Goal: Task Accomplishment & Management: Use online tool/utility

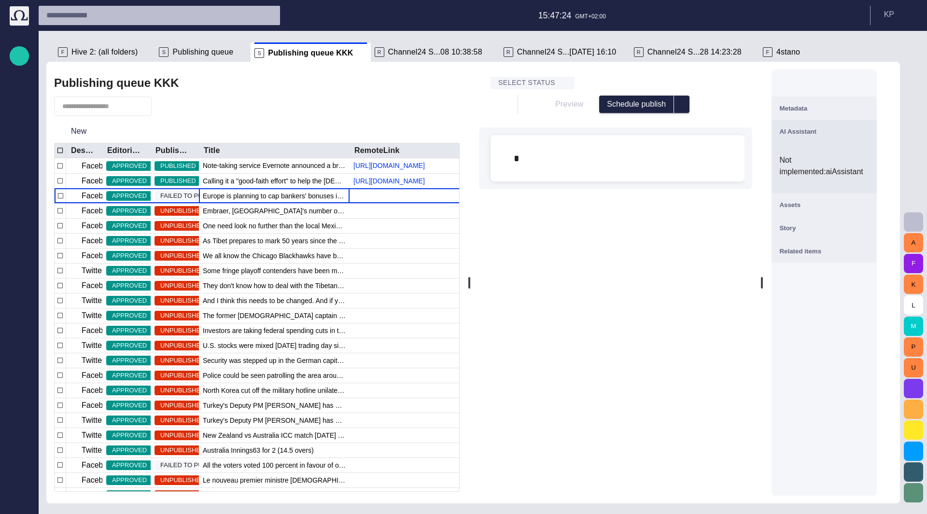
click at [660, 103] on button "Schedule publish" at bounding box center [636, 104] width 75 height 17
click at [673, 76] on div at bounding box center [463, 257] width 927 height 514
click at [534, 159] on div "﻿ ﻿ ﻿ ﻿ ﻿ * ﻿" at bounding box center [617, 158] width 239 height 46
click at [554, 157] on div "﻿ ﻿ ﻿ ﻿ ﻿ * ﻿" at bounding box center [617, 158] width 239 height 46
click at [168, 109] on span "button" at bounding box center [165, 106] width 10 height 10
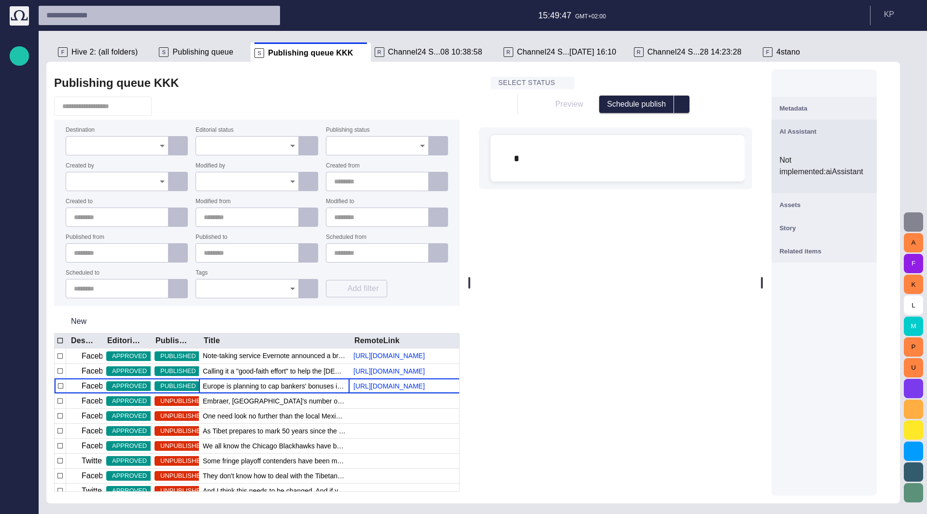
click at [917, 222] on span "button" at bounding box center [914, 222] width 12 height 12
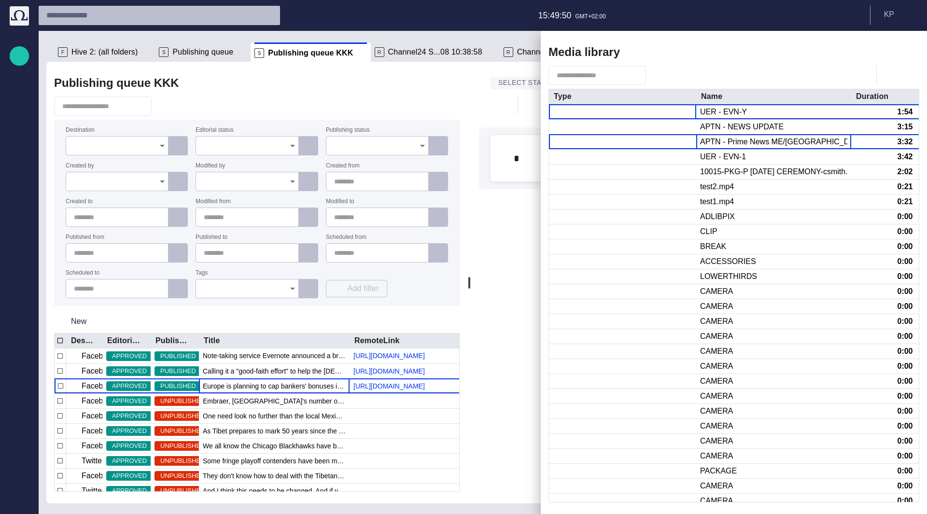
click at [749, 144] on div "APTN - Prime News ME/EUROPE" at bounding box center [773, 142] width 147 height 11
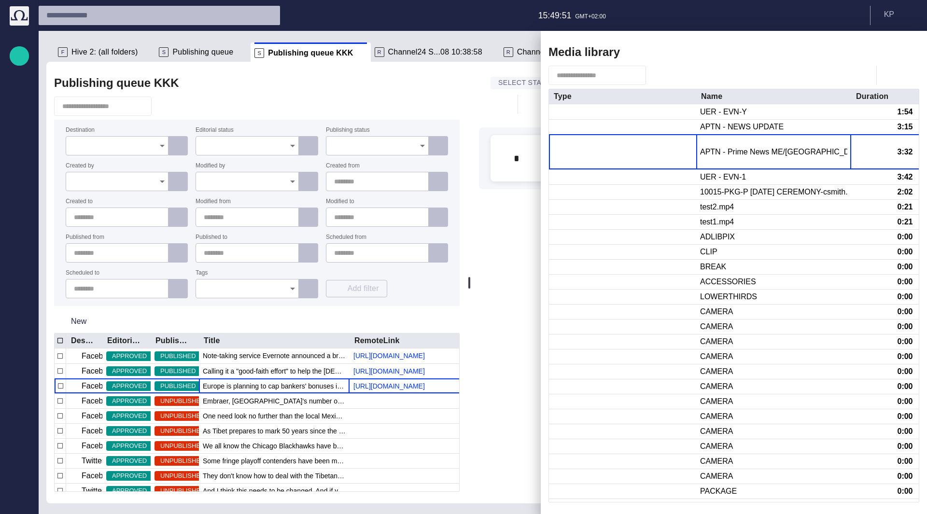
click at [749, 147] on div "APTN - Prime News ME/EUROPE" at bounding box center [773, 152] width 147 height 11
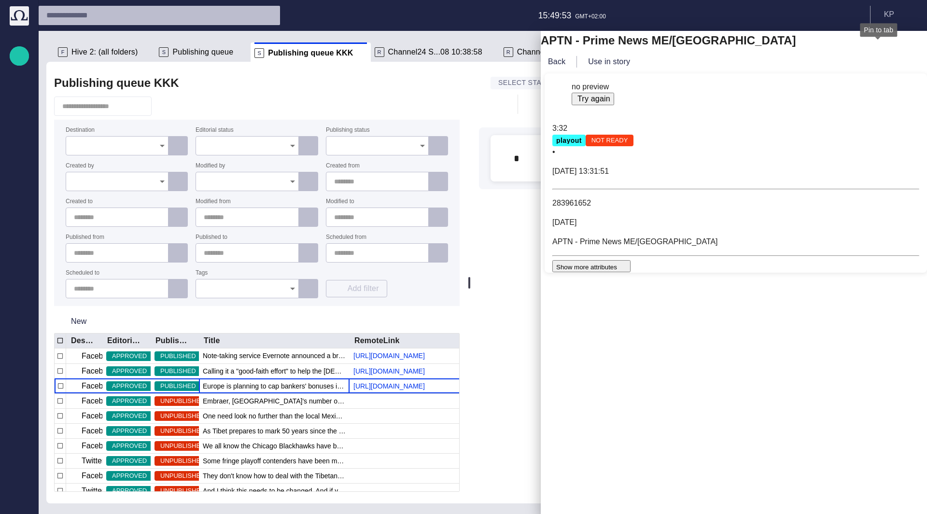
click at [879, 46] on span "button" at bounding box center [885, 41] width 12 height 12
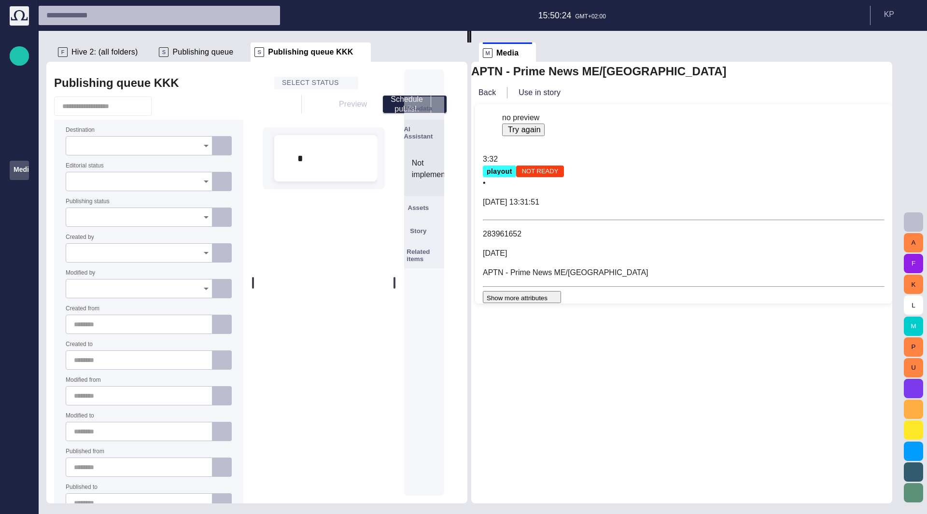
click at [531, 53] on span at bounding box center [527, 53] width 10 height 10
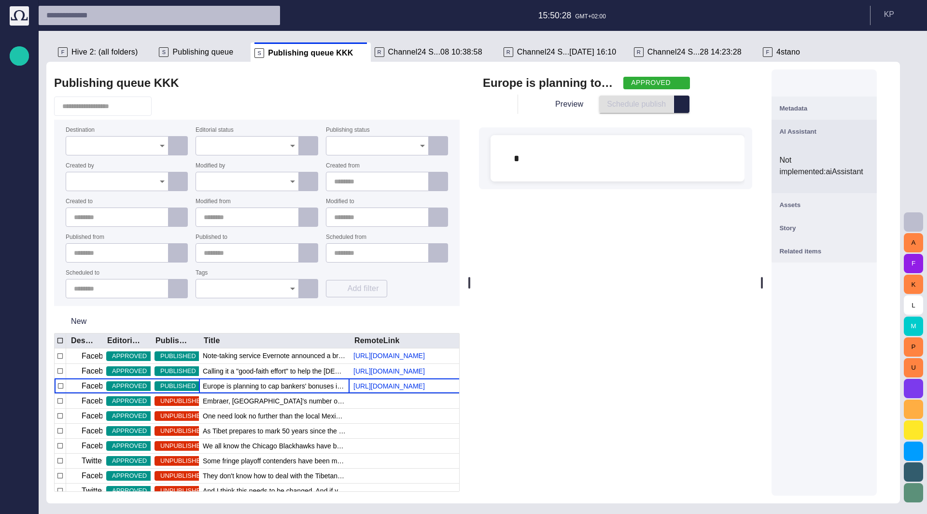
click at [357, 54] on span at bounding box center [362, 53] width 10 height 10
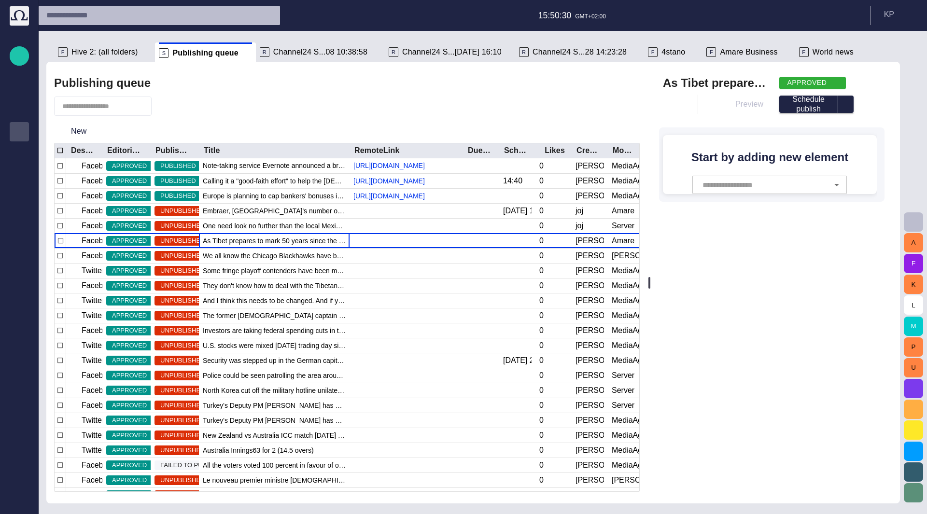
click at [239, 55] on li "S Publishing queue" at bounding box center [205, 51] width 100 height 19
click at [242, 55] on span at bounding box center [247, 53] width 10 height 10
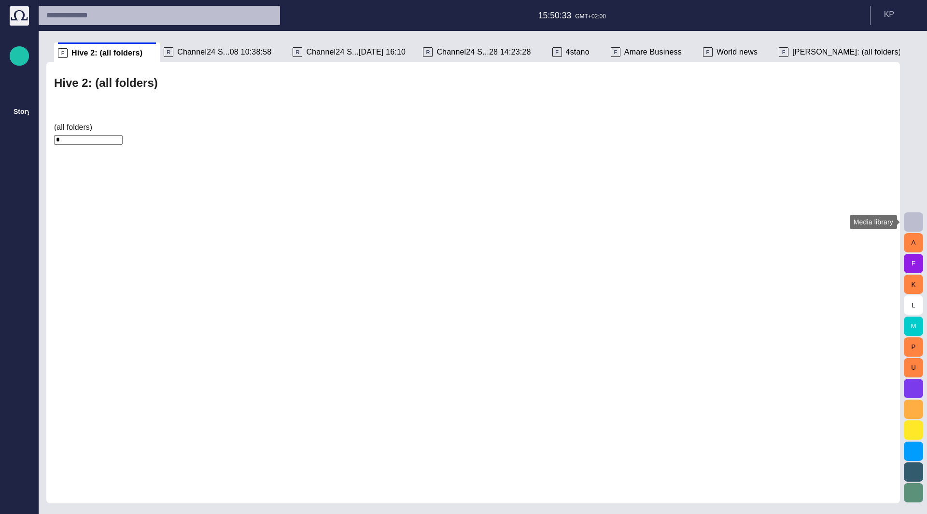
click at [913, 221] on span "button" at bounding box center [914, 222] width 12 height 12
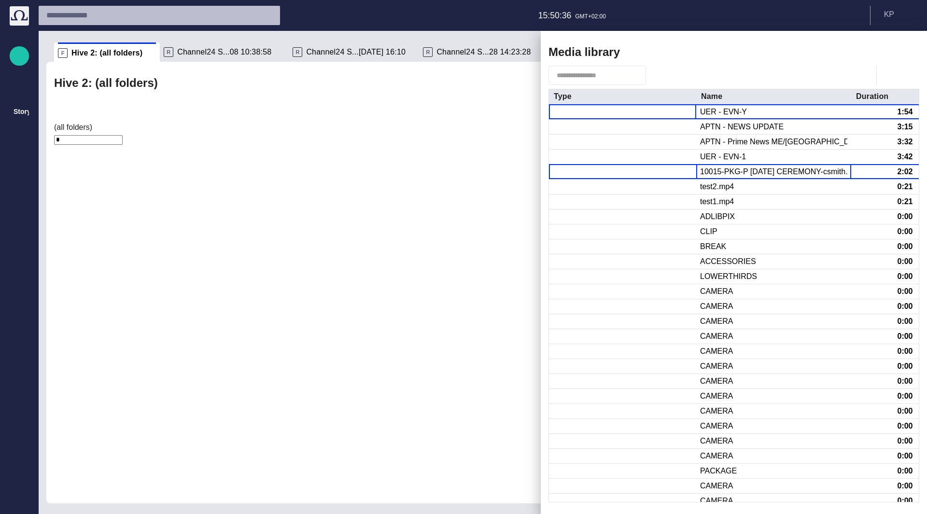
click at [751, 173] on div "10015-PKG-P JUNETEENTH CEREMONY-csmith.mp4" at bounding box center [773, 172] width 147 height 11
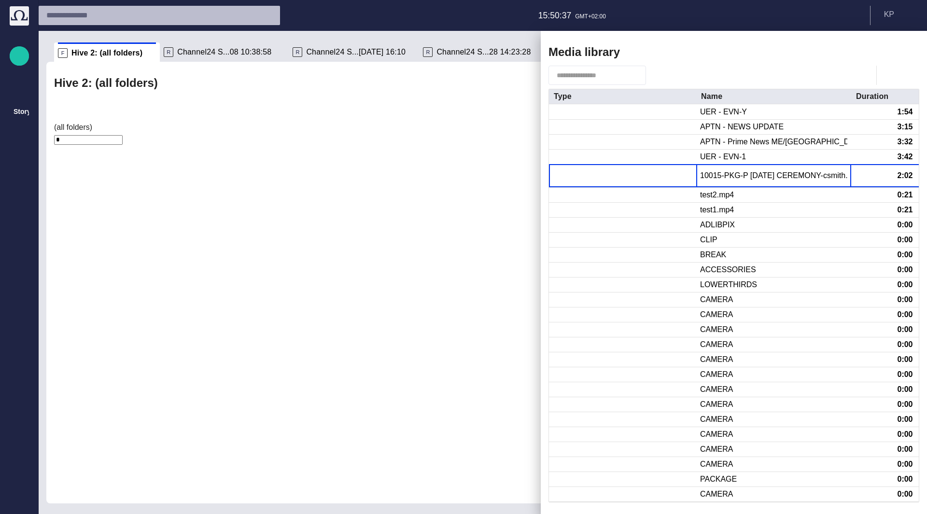
click at [751, 173] on div "10015-PKG-P JUNETEENTH CEREMONY-csmith.mp4" at bounding box center [773, 175] width 147 height 11
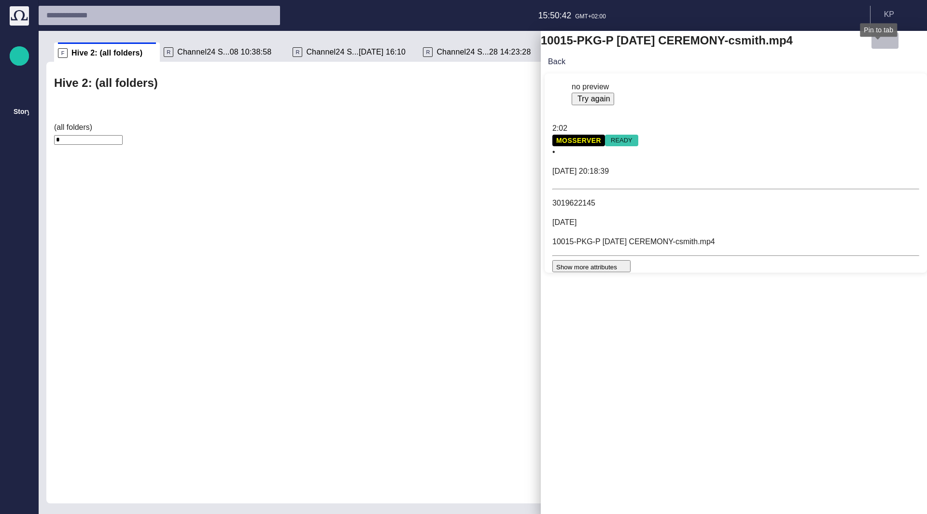
click at [879, 46] on span "button" at bounding box center [885, 41] width 12 height 12
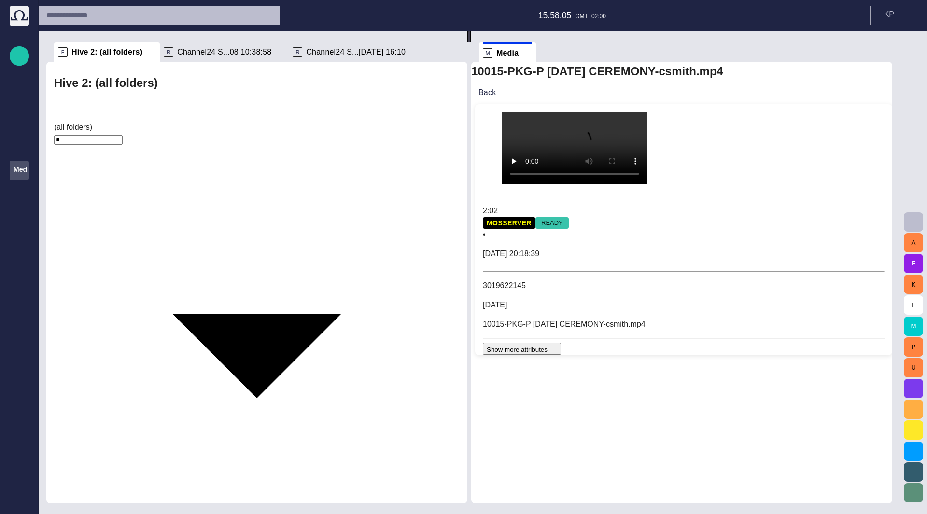
click at [18, 115] on p "Story folders" at bounding box center [20, 112] width 12 height 10
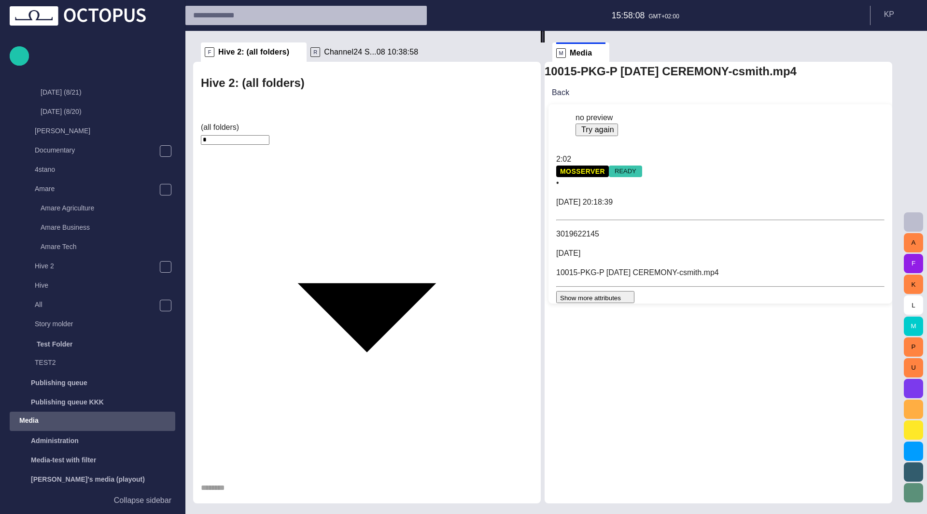
scroll to position [316, 0]
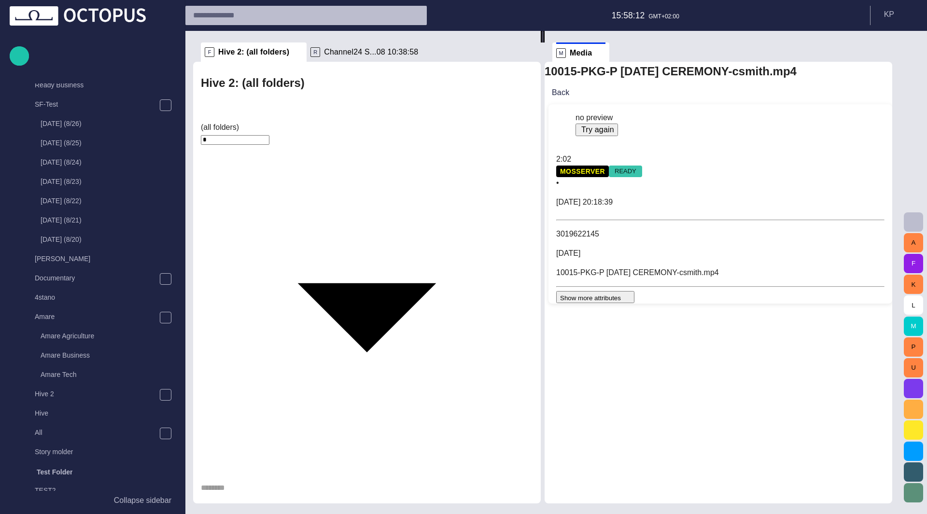
click at [162, 433] on span "main menu" at bounding box center [166, 434] width 8 height 8
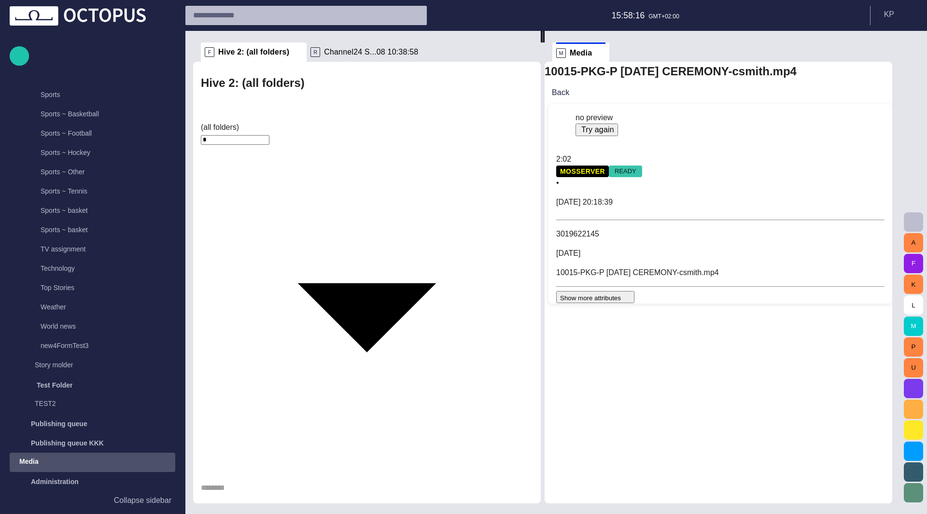
click at [53, 303] on p "Weather" at bounding box center [108, 307] width 135 height 10
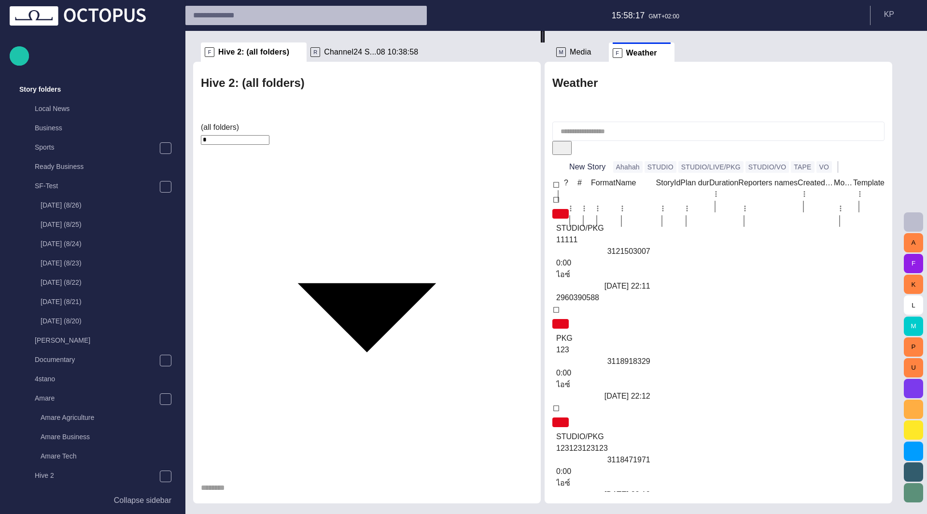
scroll to position [232, 0]
click at [847, 162] on span "button" at bounding box center [852, 167] width 10 height 10
click at [778, 91] on div at bounding box center [463, 257] width 927 height 514
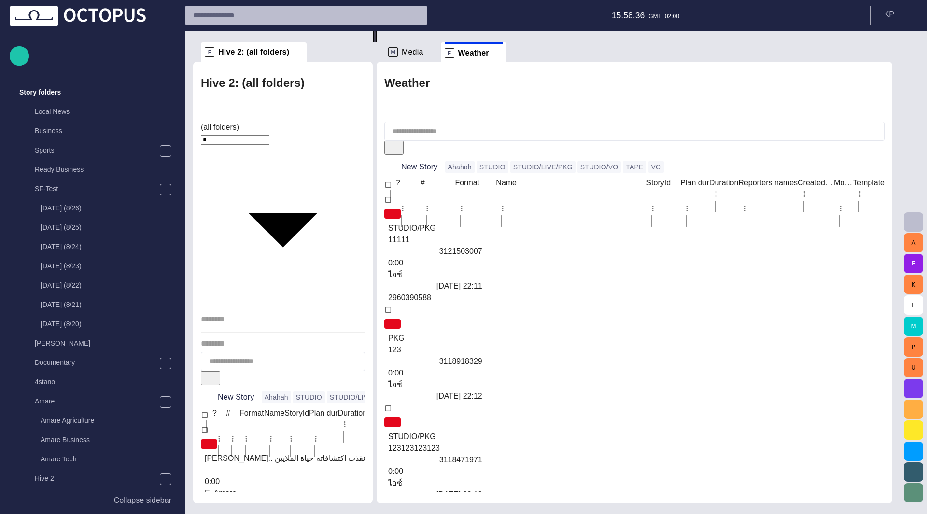
drag, startPoint x: 541, startPoint y: 268, endPoint x: 353, endPoint y: 273, distance: 187.4
click at [353, 273] on div "F Hive 2: (all folders) Hive 2: (all folders) (all folders) * New Story Ahahah …" at bounding box center [546, 267] width 707 height 473
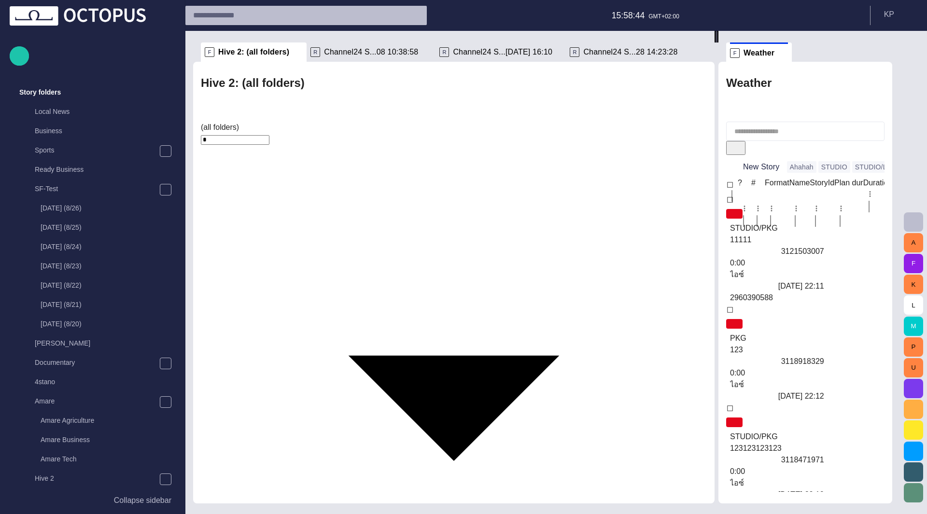
drag, startPoint x: 379, startPoint y: 266, endPoint x: 725, endPoint y: 268, distance: 346.7
click at [718, 42] on div at bounding box center [717, 37] width 4 height 12
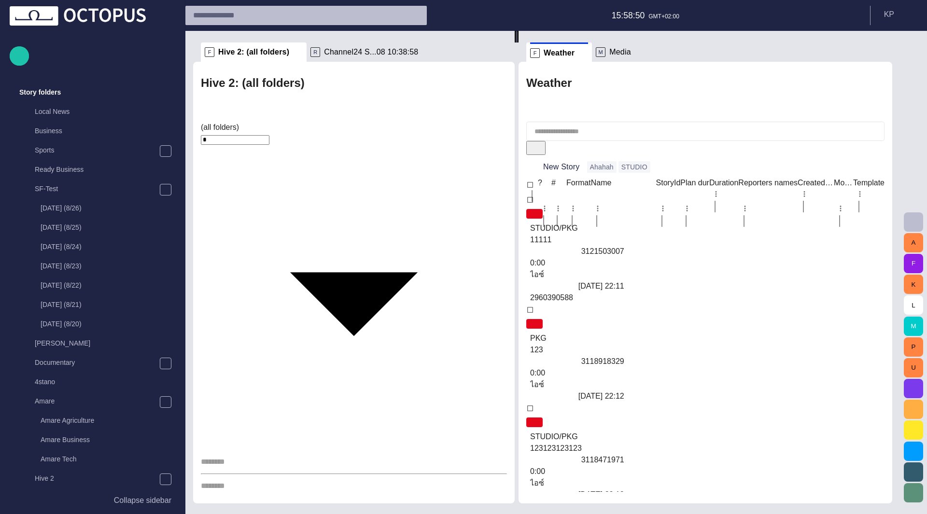
drag, startPoint x: 717, startPoint y: 267, endPoint x: 520, endPoint y: 274, distance: 196.2
click at [519, 42] on div at bounding box center [517, 37] width 4 height 12
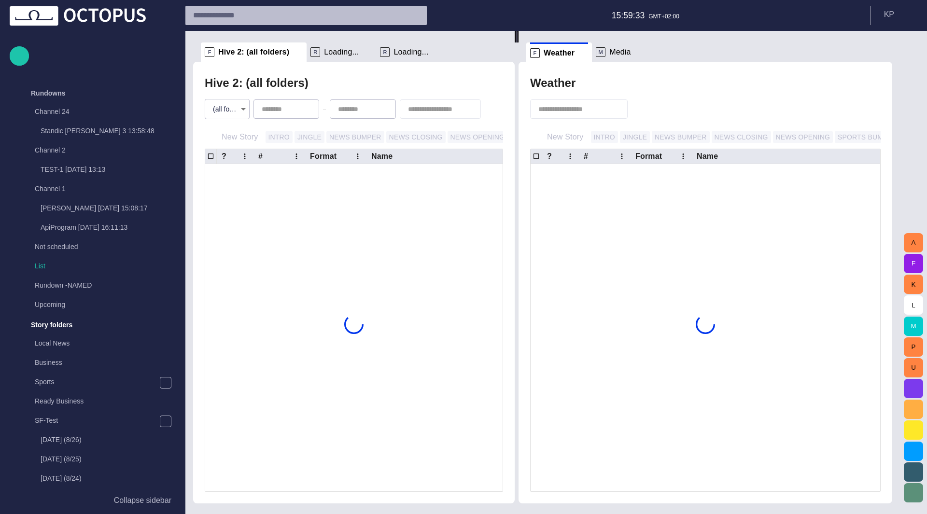
scroll to position [232, 0]
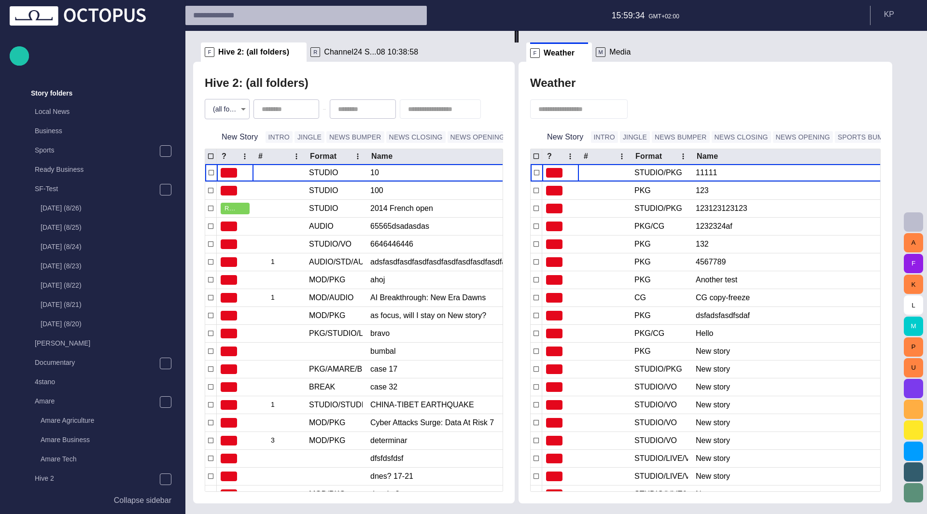
click at [907, 141] on span "button" at bounding box center [912, 137] width 10 height 10
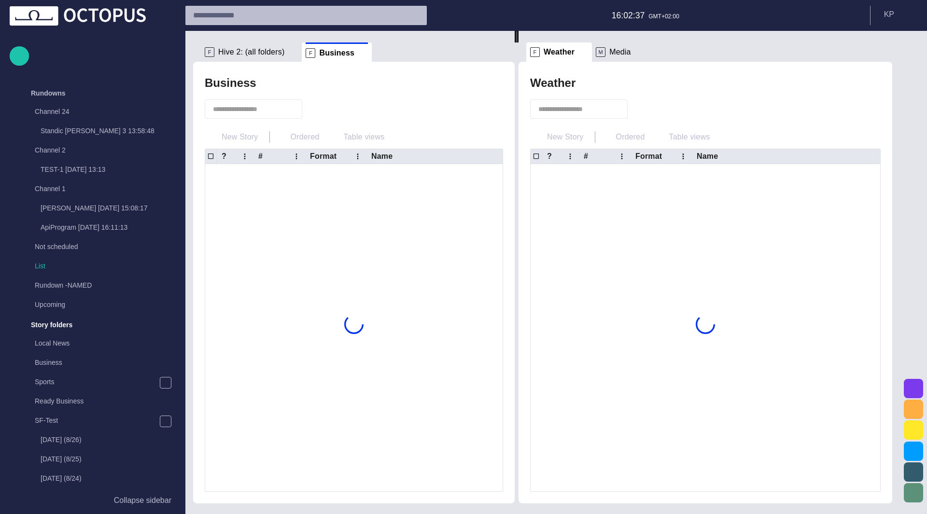
scroll to position [232, 0]
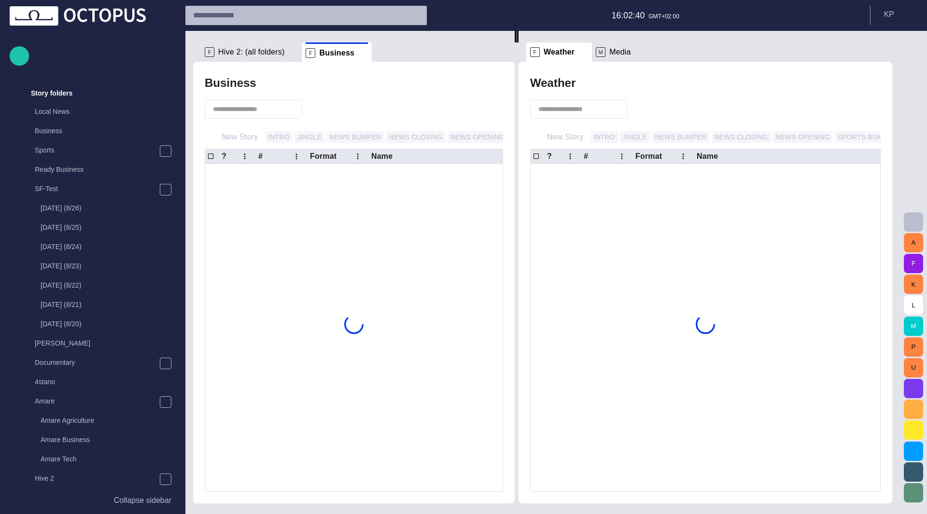
click at [902, 138] on div at bounding box center [911, 136] width 19 height 19
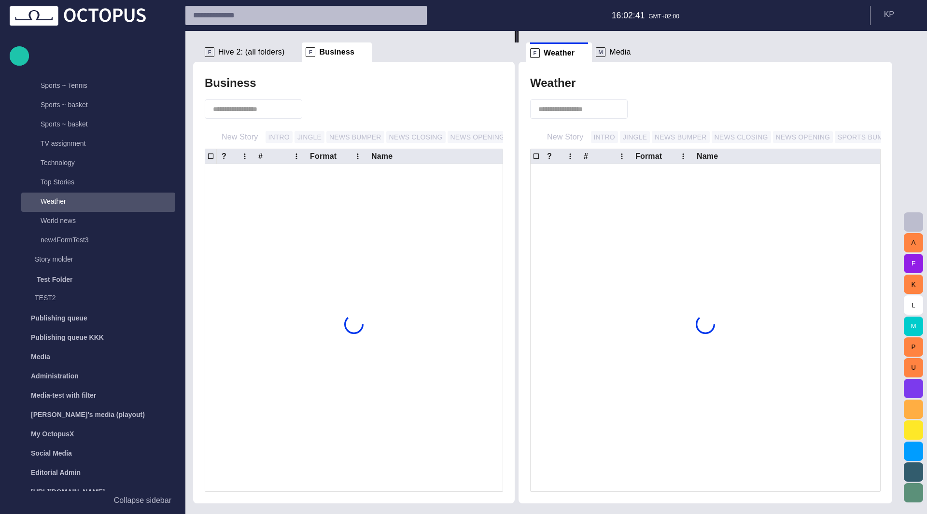
scroll to position [1098, 0]
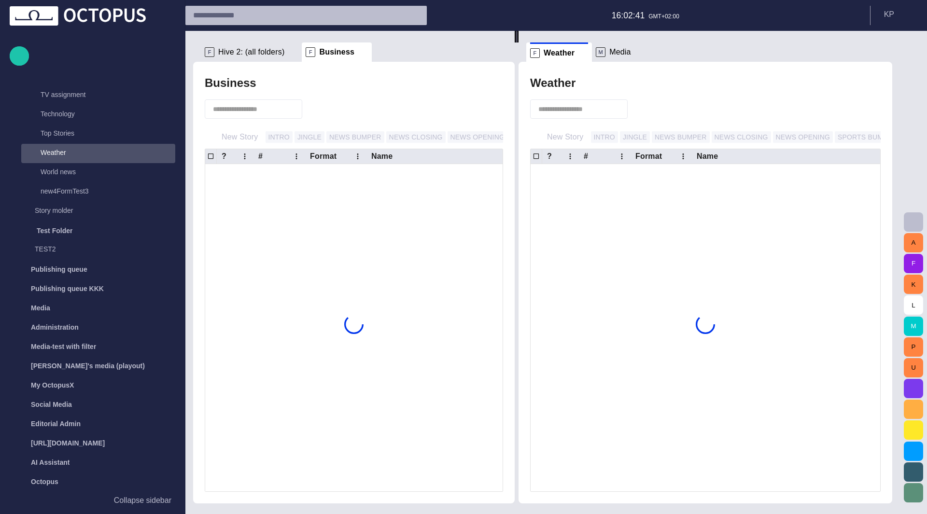
click at [358, 55] on span at bounding box center [363, 52] width 10 height 10
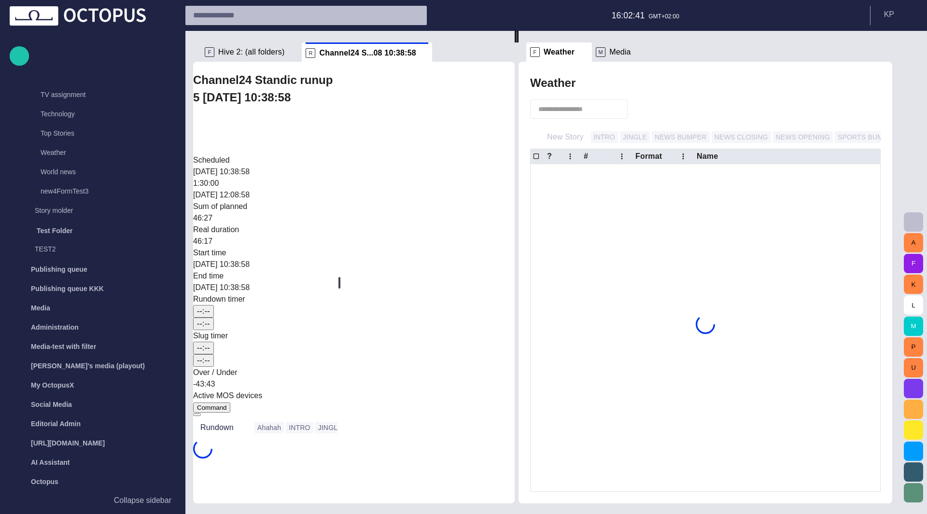
click at [908, 14] on span "button" at bounding box center [910, 15] width 8 height 8
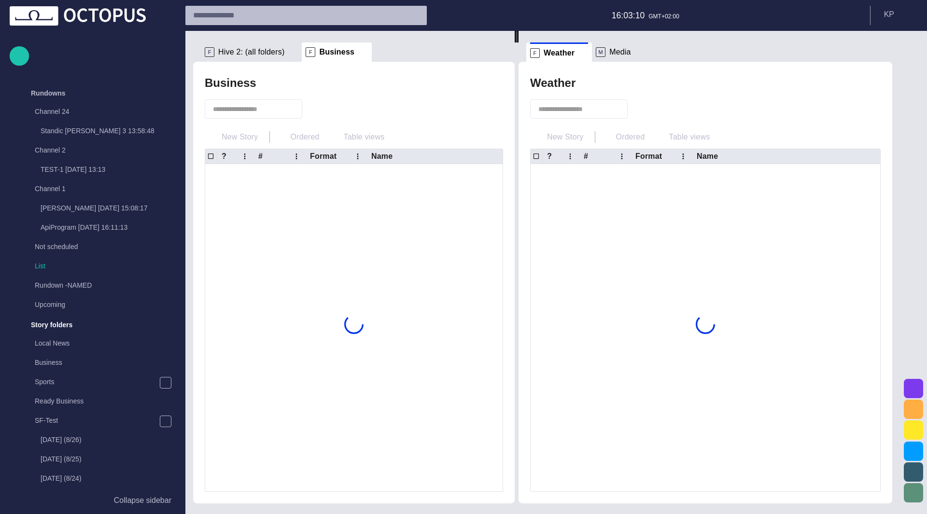
scroll to position [232, 0]
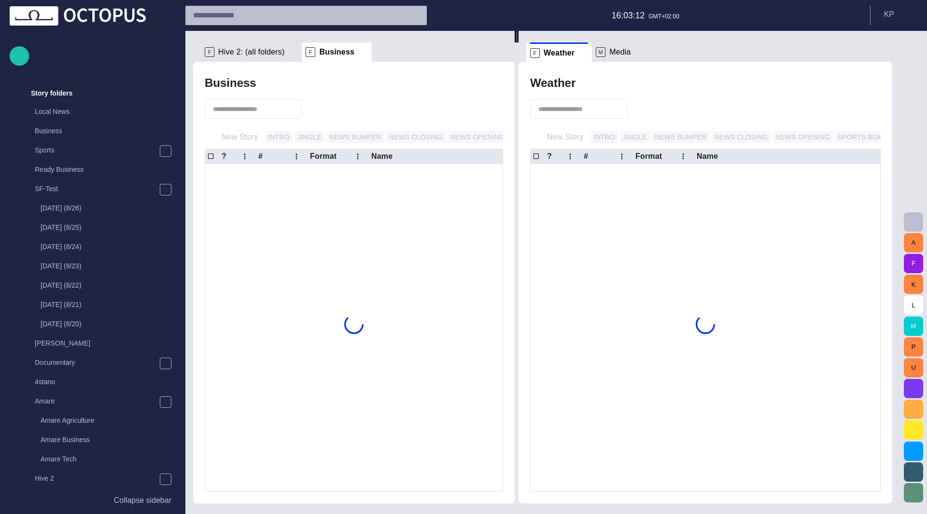
click at [358, 55] on span at bounding box center [363, 52] width 10 height 10
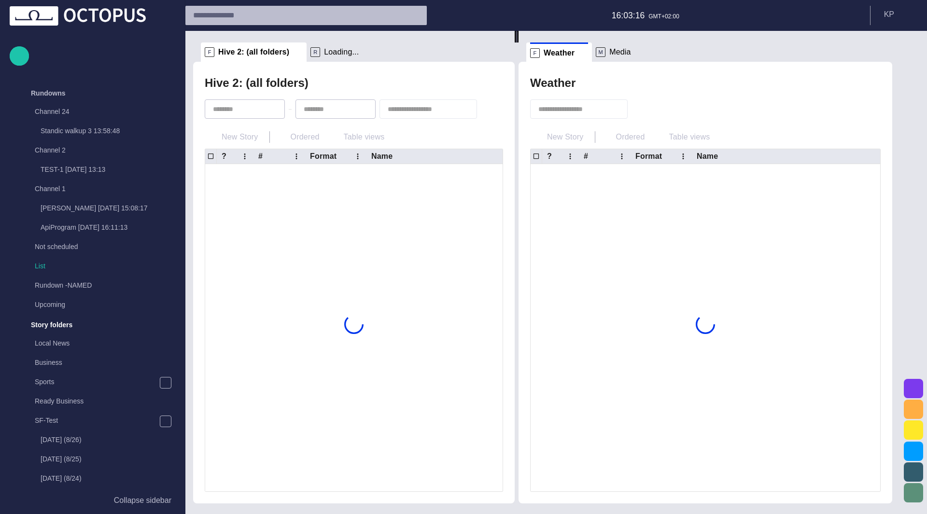
scroll to position [232, 0]
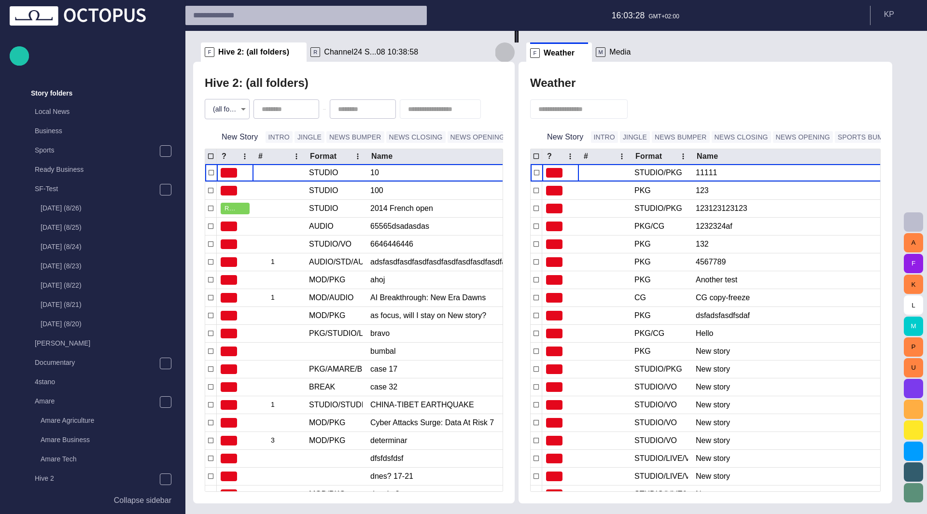
click at [505, 51] on span "button" at bounding box center [505, 52] width 12 height 12
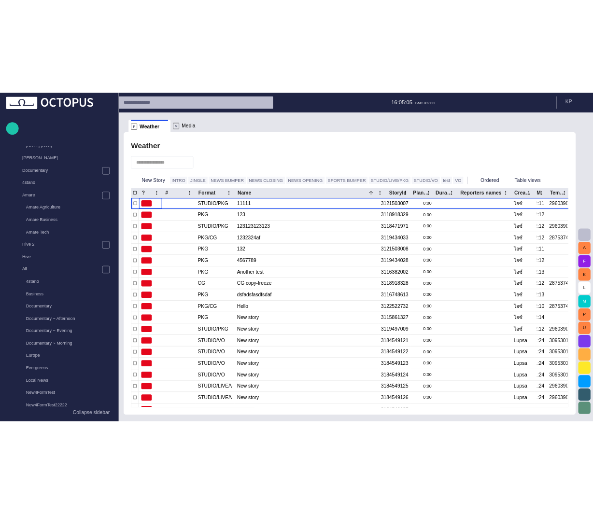
scroll to position [570, 0]
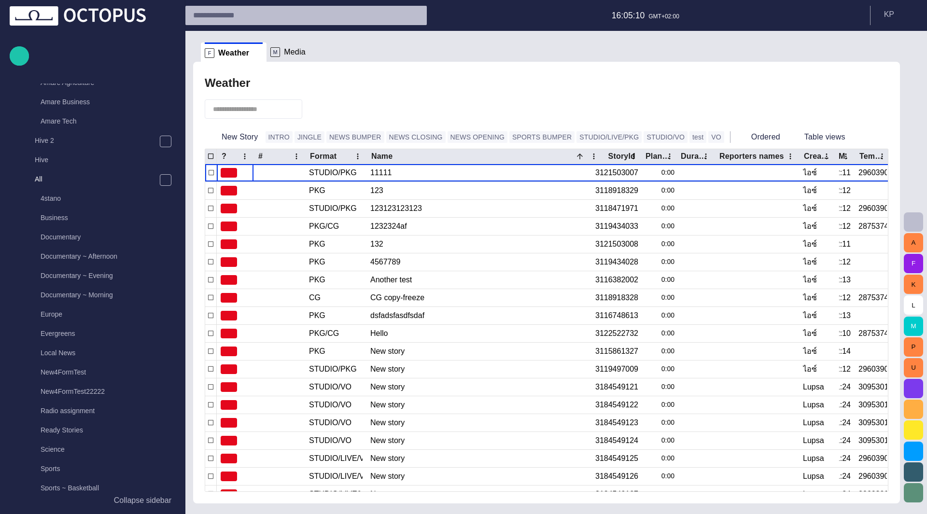
click at [746, 69] on div "Weather New Story INTRO JINGLE NEWS BUMPER NEWS CLOSING NEWS OPENING SPORTS BUM…" at bounding box center [546, 283] width 707 height 442
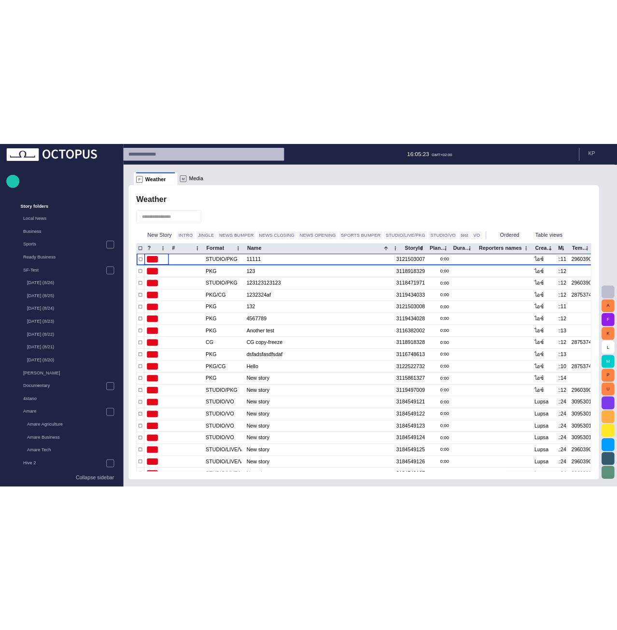
scroll to position [232, 0]
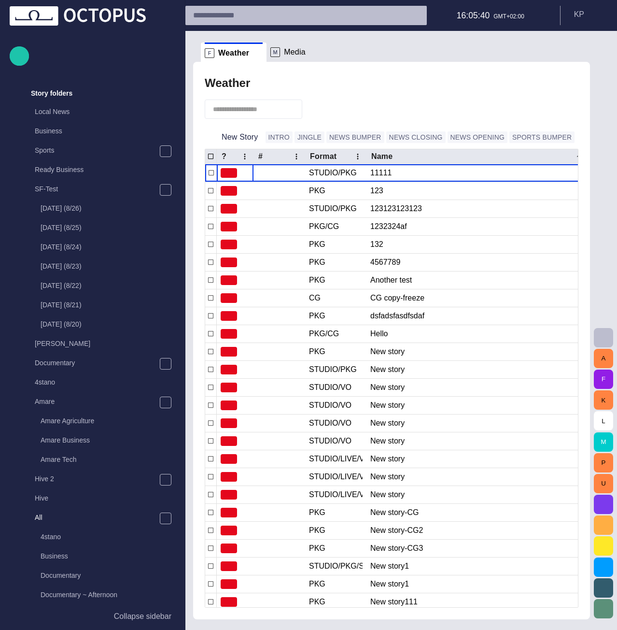
click at [154, 514] on p "Collapse sidebar" at bounding box center [142, 616] width 57 height 12
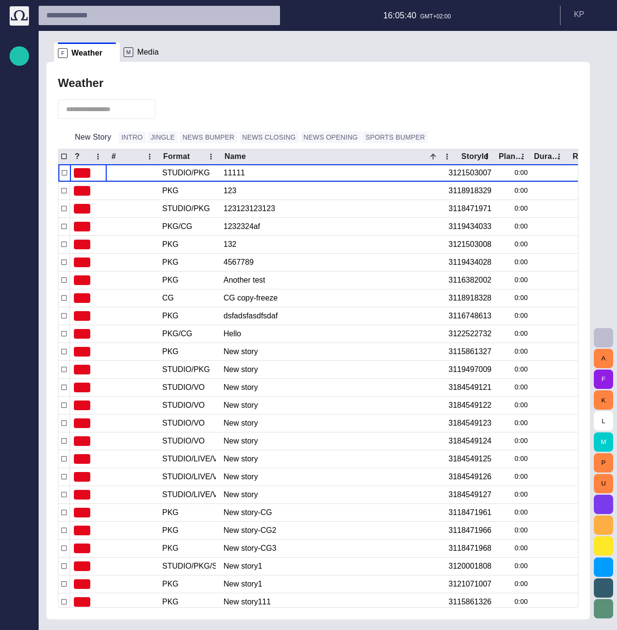
scroll to position [0, 0]
click at [18, 55] on span "button" at bounding box center [20, 56] width 12 height 13
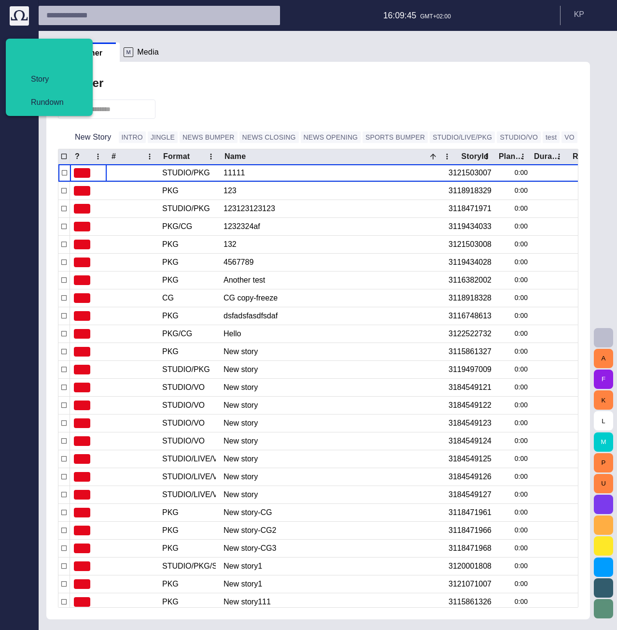
click at [35, 77] on span "Story" at bounding box center [52, 79] width 59 height 12
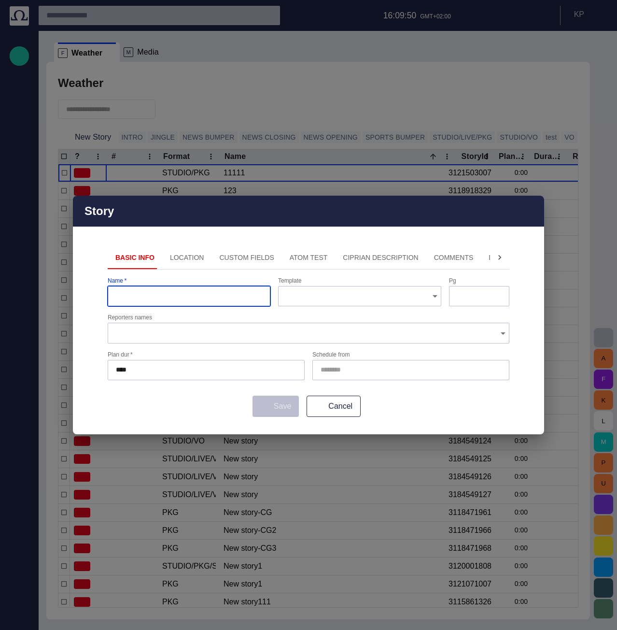
click at [189, 257] on button "Location" at bounding box center [187, 257] width 50 height 23
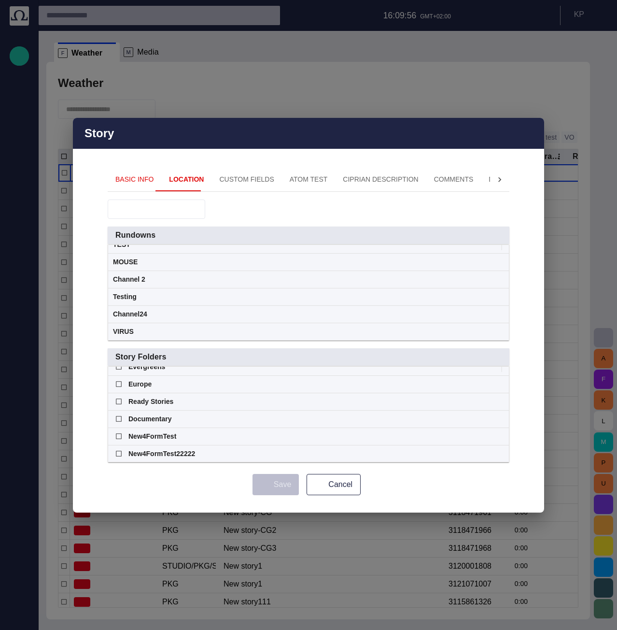
scroll to position [177, 0]
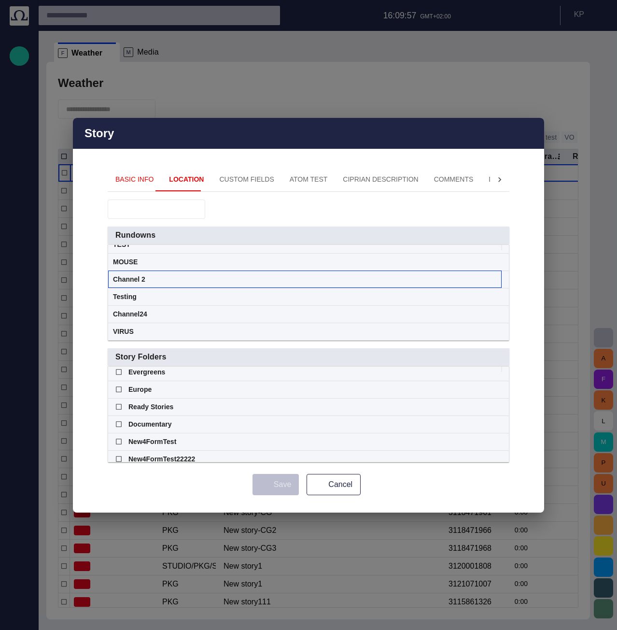
click at [496, 281] on span at bounding box center [493, 279] width 8 height 8
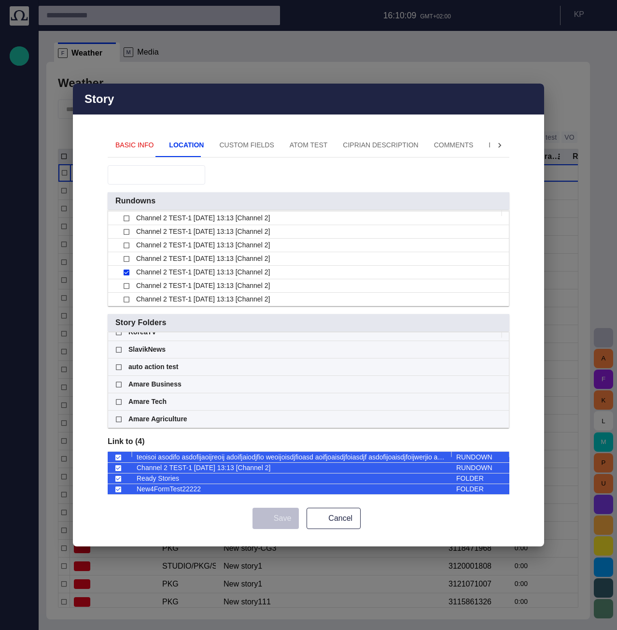
scroll to position [0, 0]
click at [177, 169] on div at bounding box center [157, 174] width 98 height 19
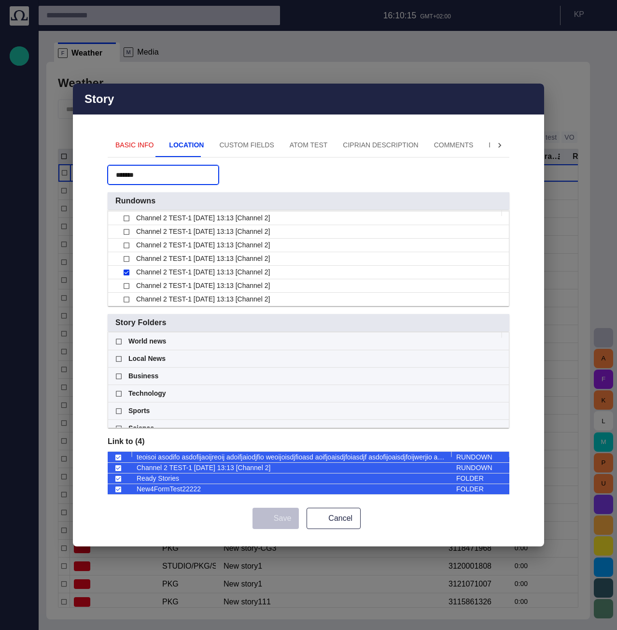
type input "*******"
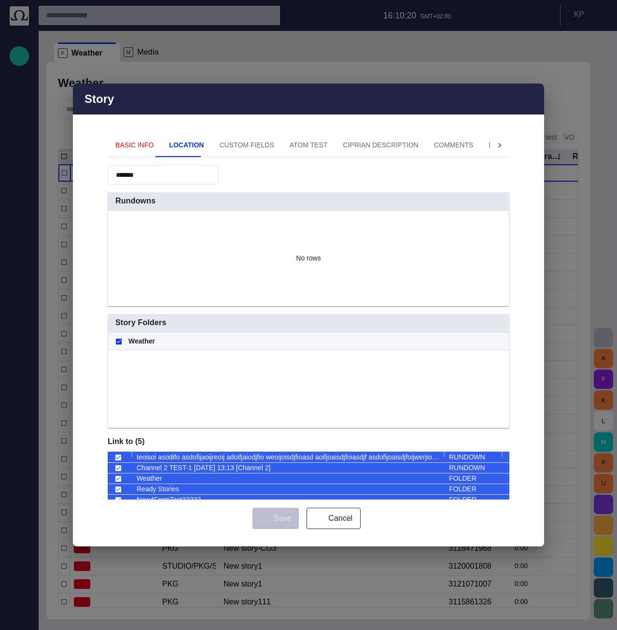
click at [136, 147] on button "Basic Info" at bounding box center [135, 145] width 54 height 23
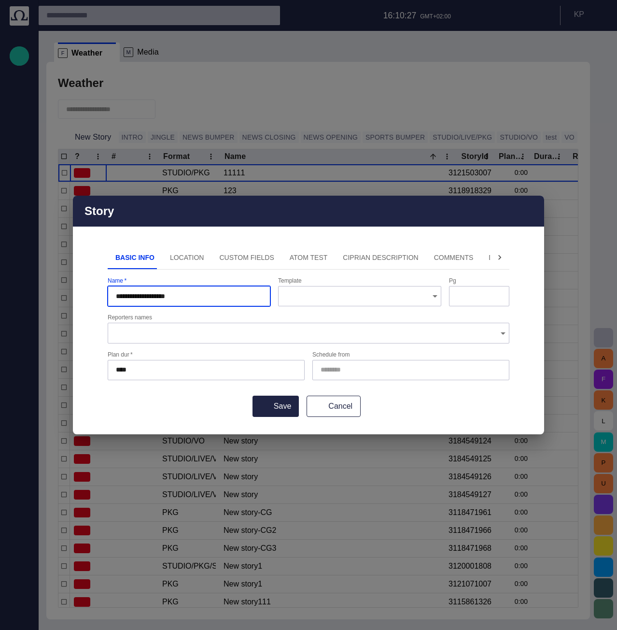
type input "**********"
click at [270, 400] on button "Save" at bounding box center [276, 405] width 46 height 21
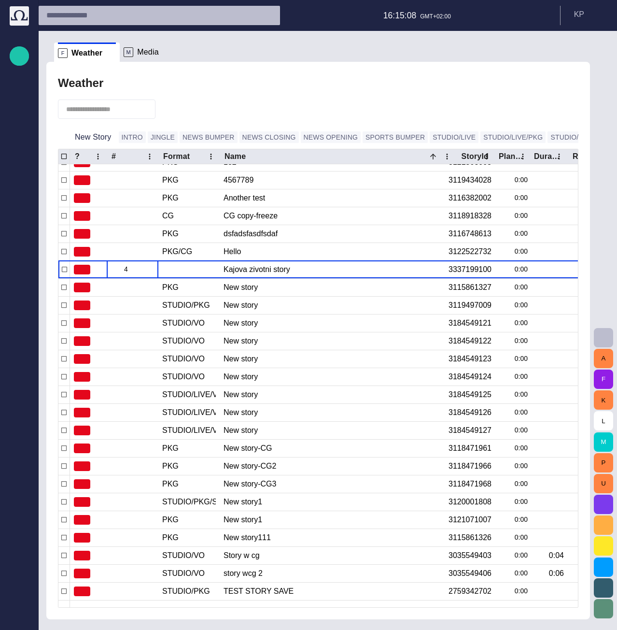
click at [0, 0] on span "button" at bounding box center [0, 0] width 0 height 0
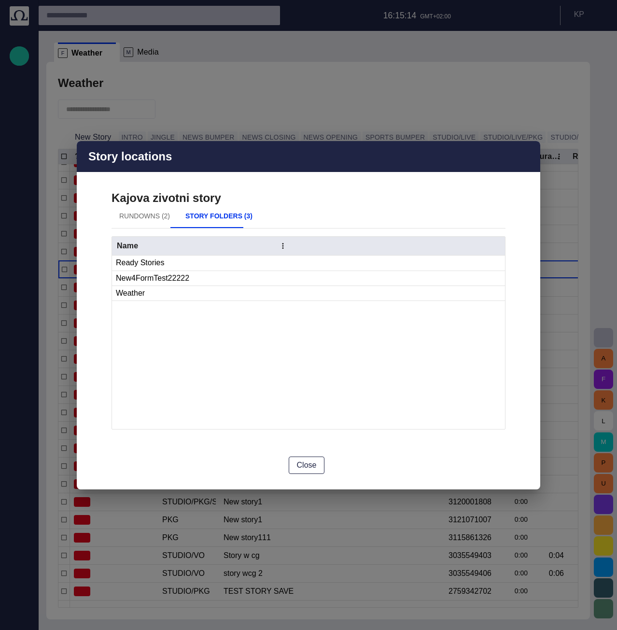
drag, startPoint x: 203, startPoint y: 156, endPoint x: 343, endPoint y: 149, distance: 140.2
click at [343, 149] on div "Story locations" at bounding box center [309, 156] width 464 height 31
click at [138, 217] on button "Rundowns (2)" at bounding box center [145, 216] width 66 height 23
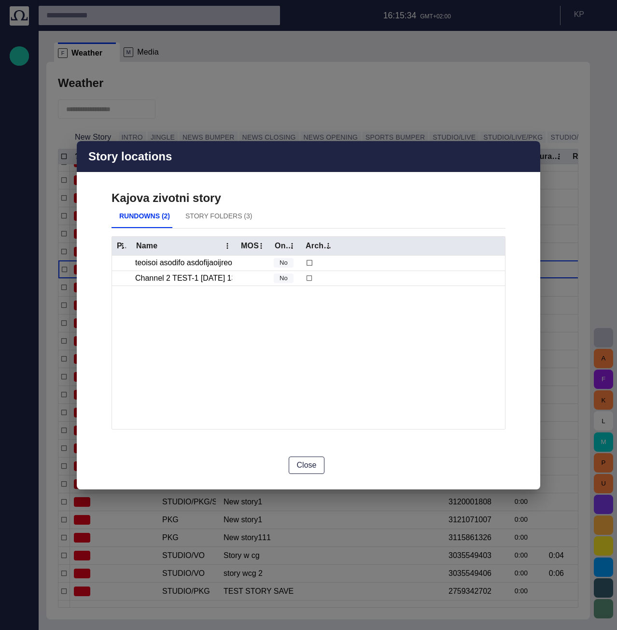
click at [200, 213] on button "Story Folders (3)" at bounding box center [219, 216] width 82 height 23
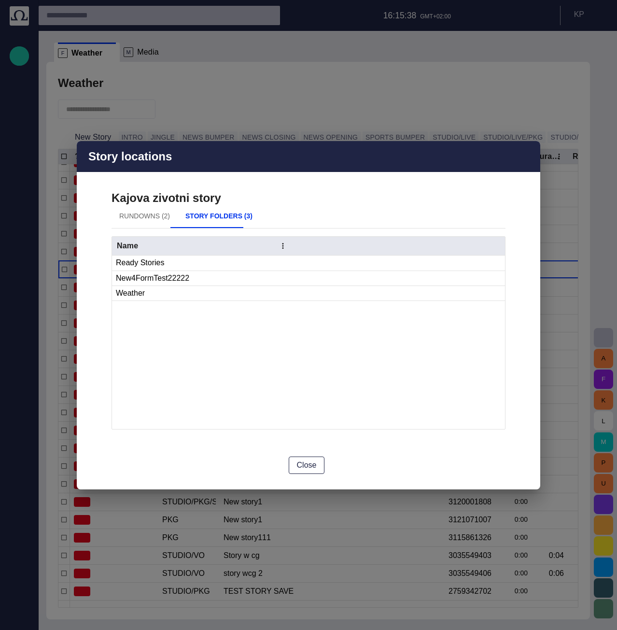
click at [139, 214] on button "Rundowns (2)" at bounding box center [145, 216] width 66 height 23
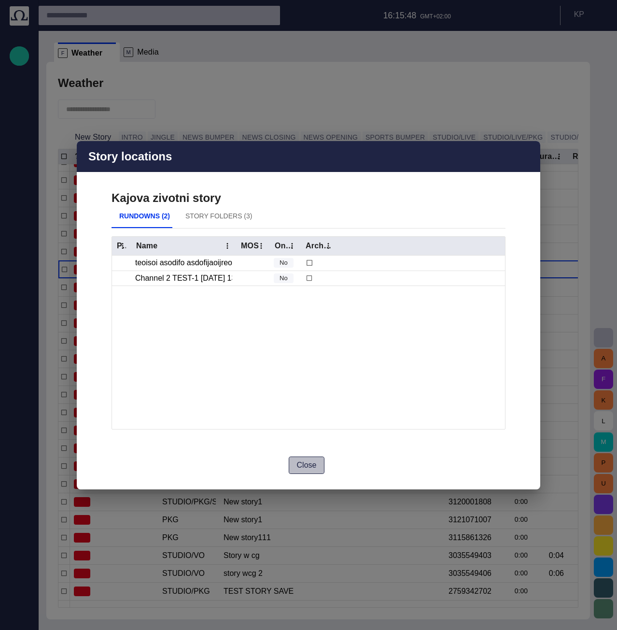
click at [315, 465] on button "Close" at bounding box center [307, 464] width 36 height 17
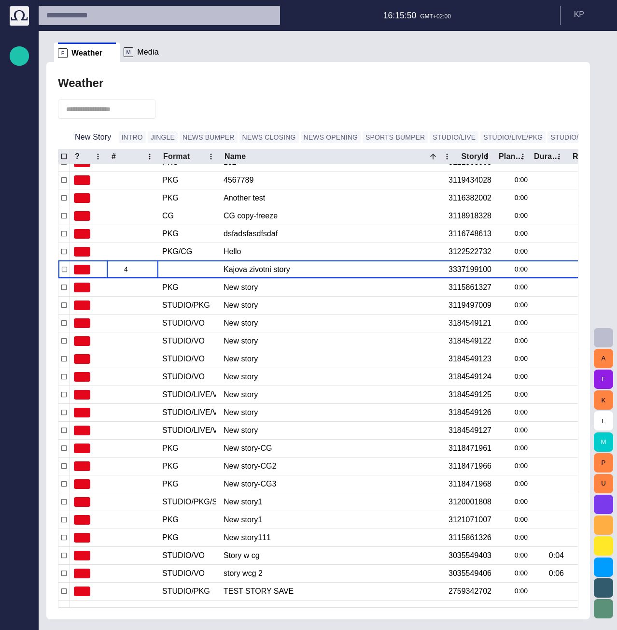
click at [0, 0] on span "button" at bounding box center [0, 0] width 0 height 0
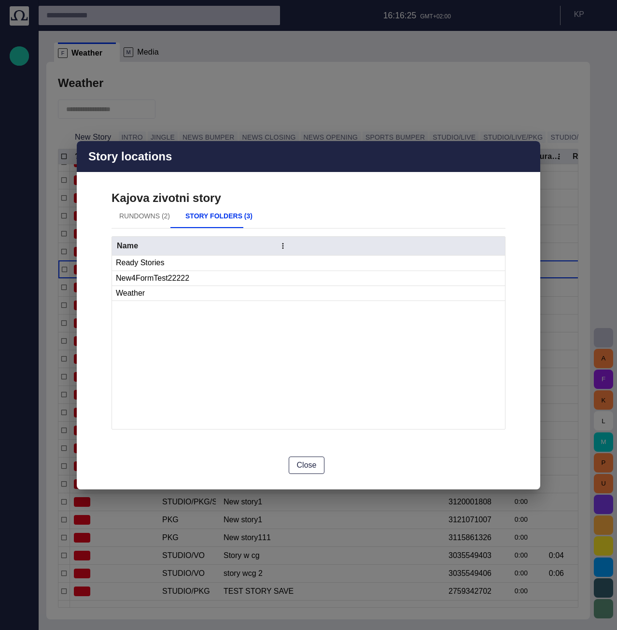
click at [526, 157] on span "button" at bounding box center [527, 157] width 12 height 12
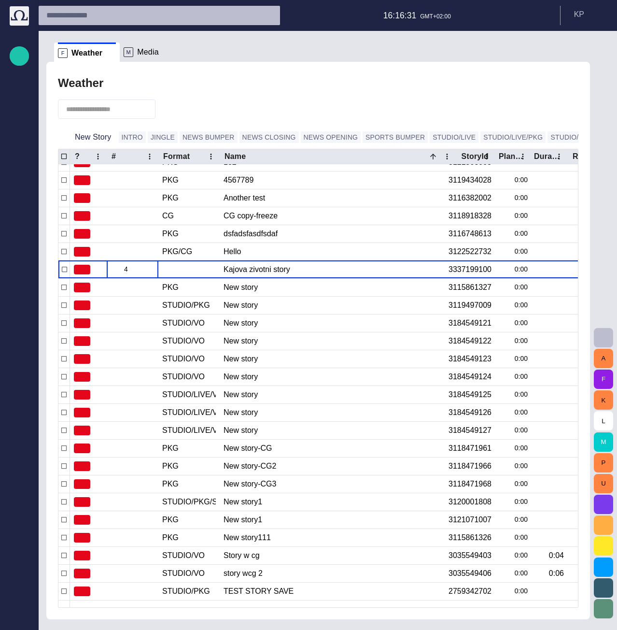
click at [0, 0] on span "button" at bounding box center [0, 0] width 0 height 0
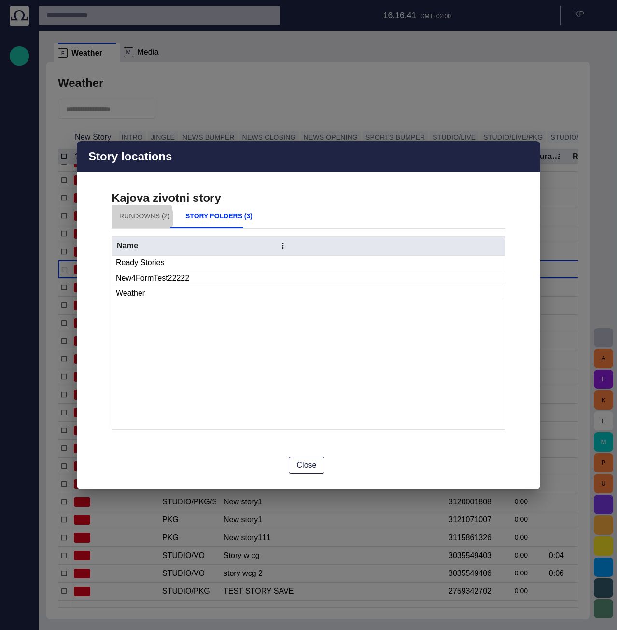
click at [130, 218] on button "Rundowns (2)" at bounding box center [145, 216] width 66 height 23
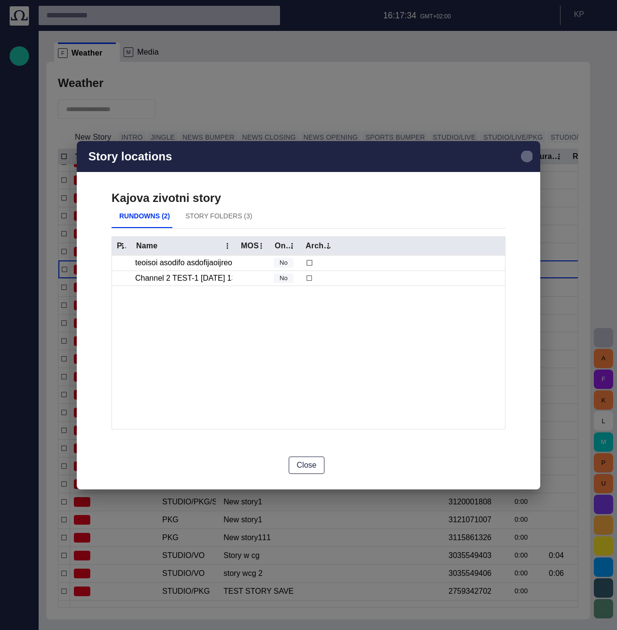
click at [525, 159] on span "button" at bounding box center [527, 157] width 12 height 12
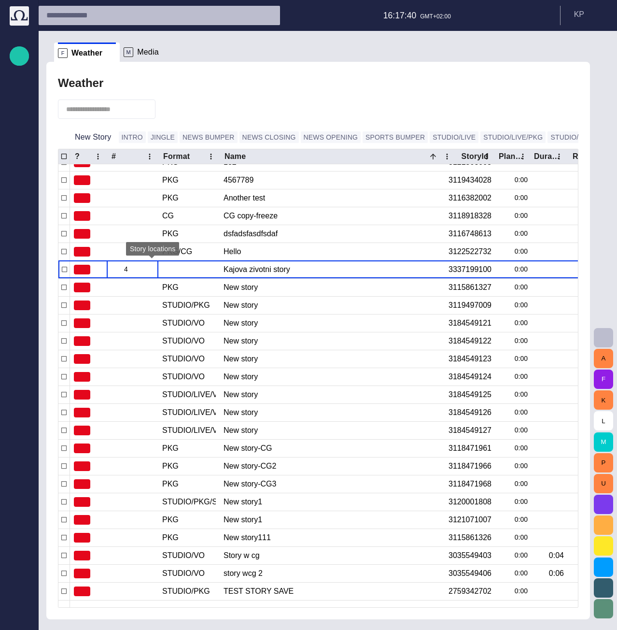
click at [0, 0] on span "button" at bounding box center [0, 0] width 0 height 0
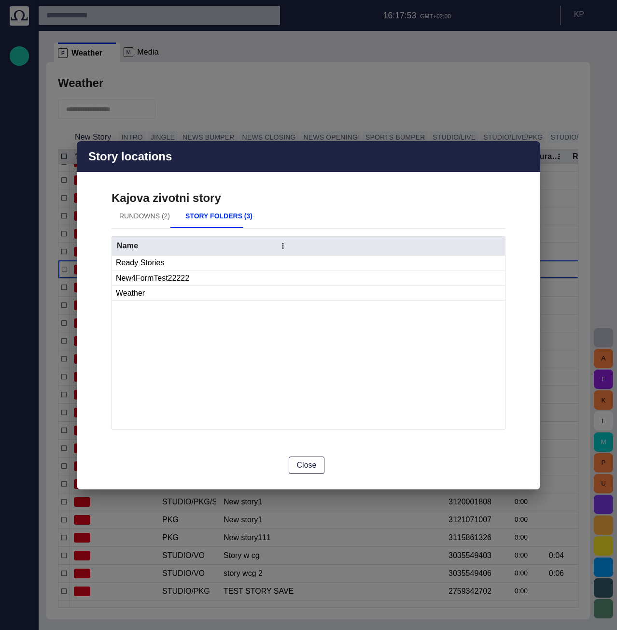
click at [135, 215] on button "Rundowns (2)" at bounding box center [145, 216] width 66 height 23
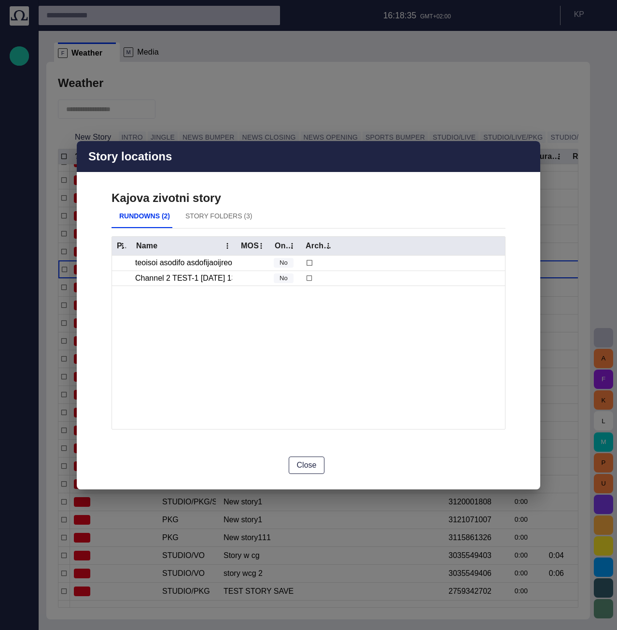
click at [525, 158] on span "button" at bounding box center [527, 157] width 12 height 12
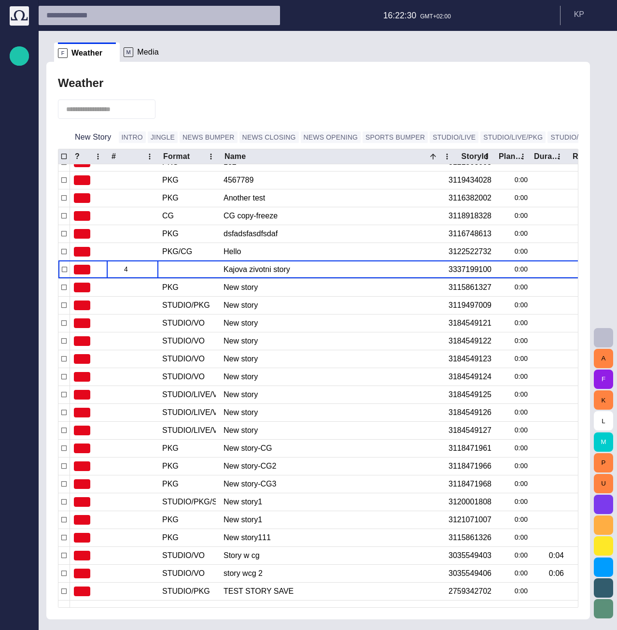
click at [0, 0] on span "button" at bounding box center [0, 0] width 0 height 0
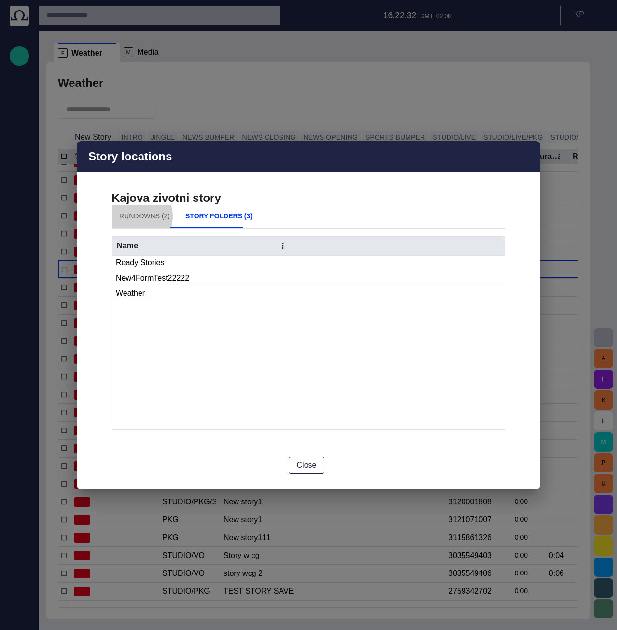
click at [137, 216] on button "Rundowns (2)" at bounding box center [145, 216] width 66 height 23
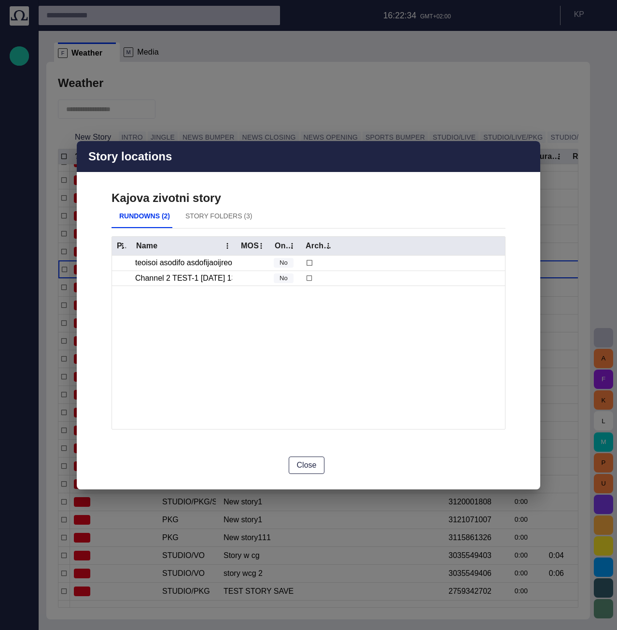
click at [201, 221] on button "Story Folders (3)" at bounding box center [219, 216] width 82 height 23
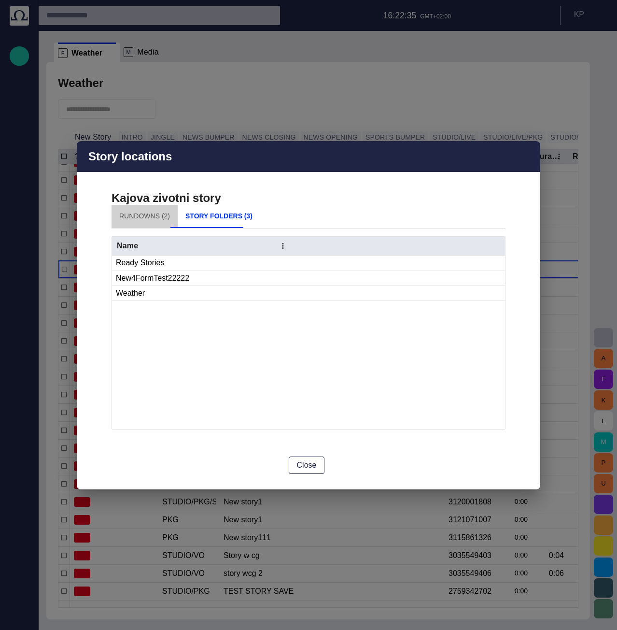
click at [149, 219] on button "Rundowns (2)" at bounding box center [145, 216] width 66 height 23
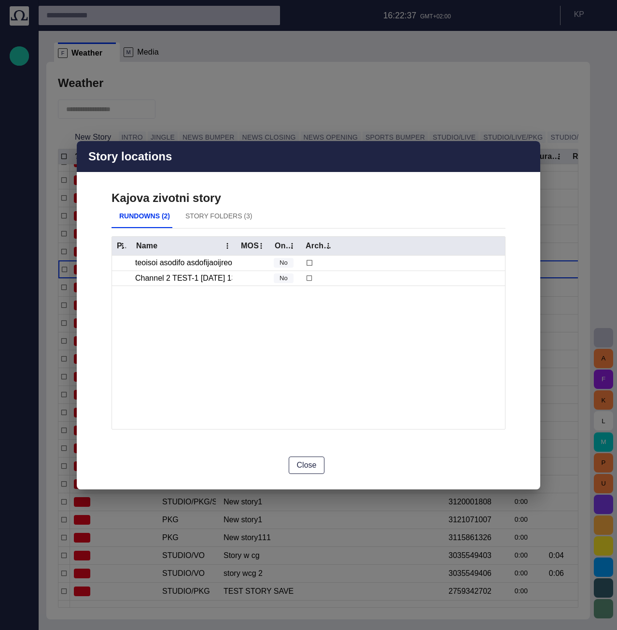
click at [195, 219] on button "Story Folders (3)" at bounding box center [219, 216] width 82 height 23
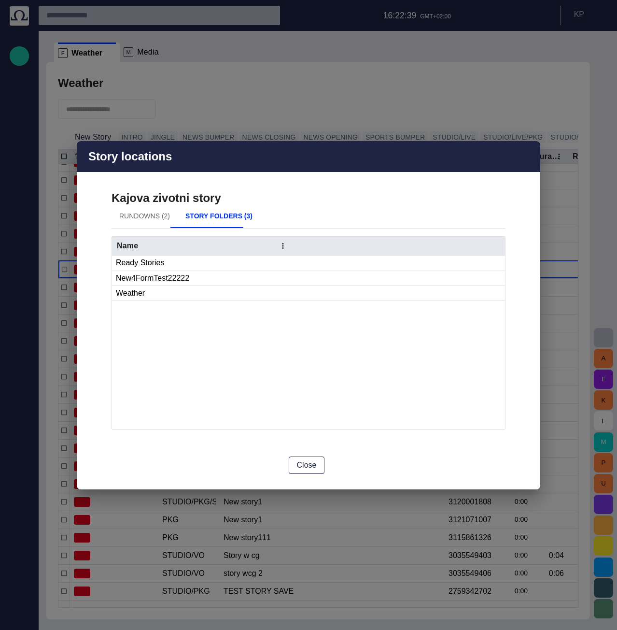
click at [151, 220] on button "Rundowns (2)" at bounding box center [145, 216] width 66 height 23
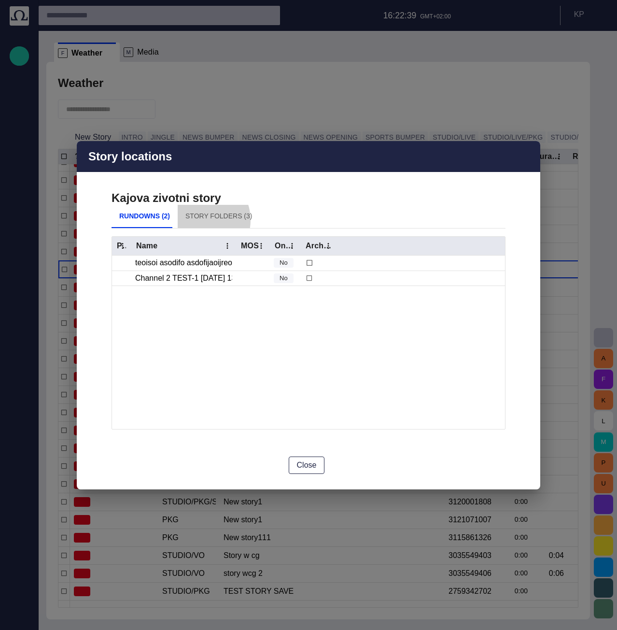
click at [195, 220] on button "Story Folders (3)" at bounding box center [219, 216] width 82 height 23
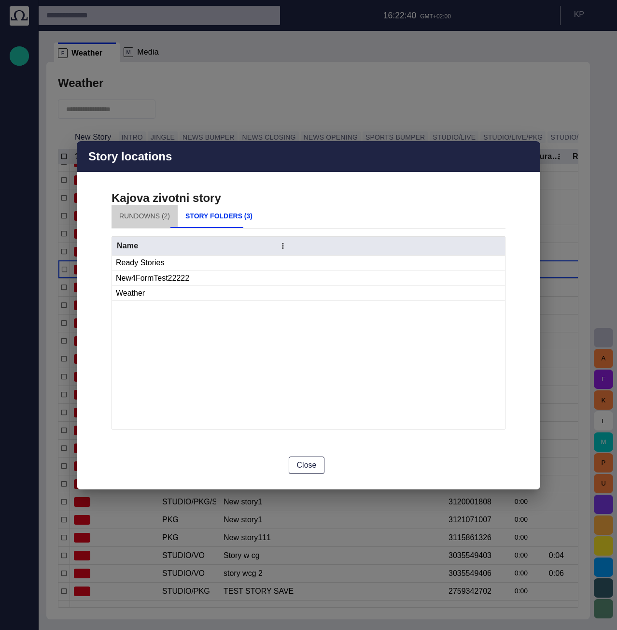
click at [146, 224] on button "Rundowns (2)" at bounding box center [145, 216] width 66 height 23
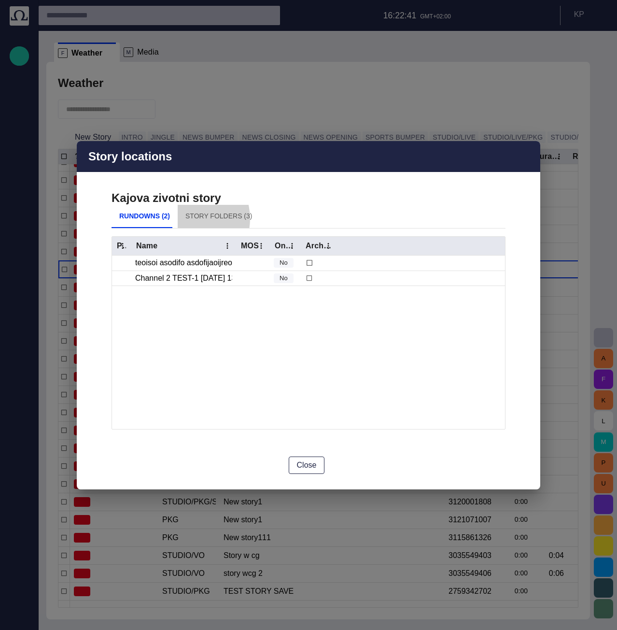
drag, startPoint x: 182, startPoint y: 218, endPoint x: 198, endPoint y: 219, distance: 16.0
click at [183, 218] on button "Story Folders (3)" at bounding box center [219, 216] width 82 height 23
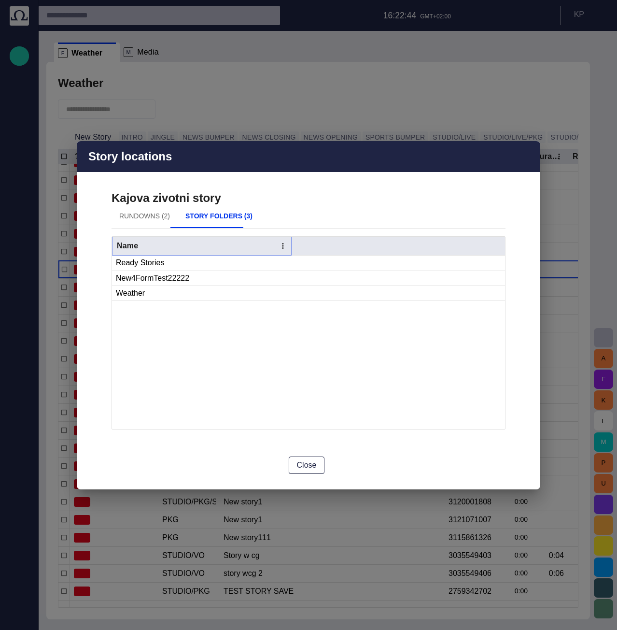
click at [280, 243] on icon "Name column menu" at bounding box center [283, 245] width 9 height 9
click at [236, 259] on span "Sort by ASC" at bounding box center [235, 263] width 93 height 12
click at [216, 263] on span "Sort by DESC" at bounding box center [247, 263] width 93 height 12
click at [209, 281] on span "Unsort" at bounding box center [241, 283] width 104 height 12
click at [282, 245] on icon "Name column menu" at bounding box center [283, 245] width 9 height 9
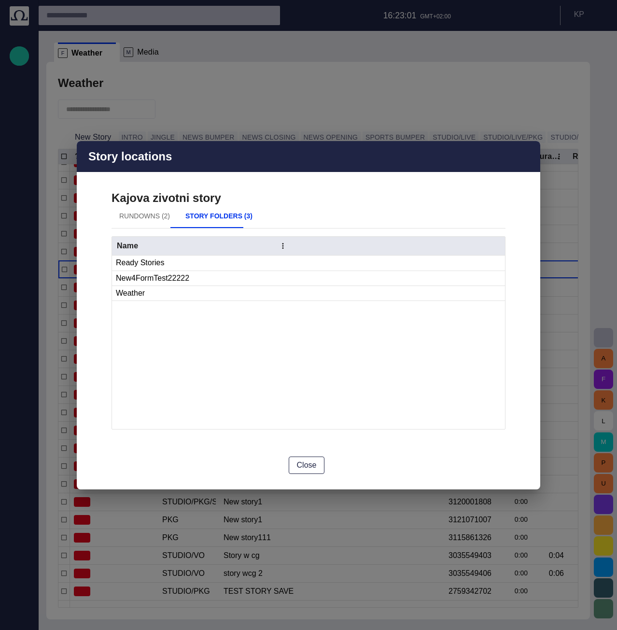
click at [142, 217] on button "Rundowns (2)" at bounding box center [145, 216] width 66 height 23
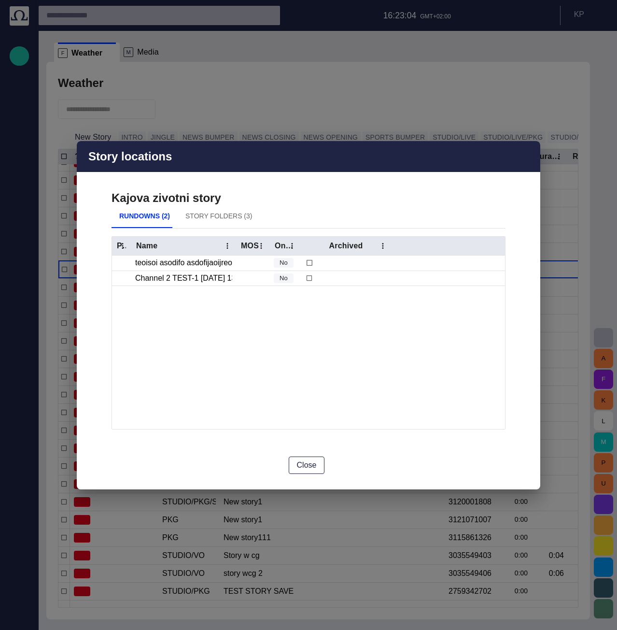
drag, startPoint x: 337, startPoint y: 243, endPoint x: 391, endPoint y: 243, distance: 54.6
click at [391, 243] on div at bounding box center [391, 245] width 5 height 19
drag, startPoint x: 298, startPoint y: 244, endPoint x: 375, endPoint y: 243, distance: 76.8
click at [375, 243] on div at bounding box center [377, 245] width 5 height 19
drag, startPoint x: 300, startPoint y: 242, endPoint x: 329, endPoint y: 241, distance: 28.5
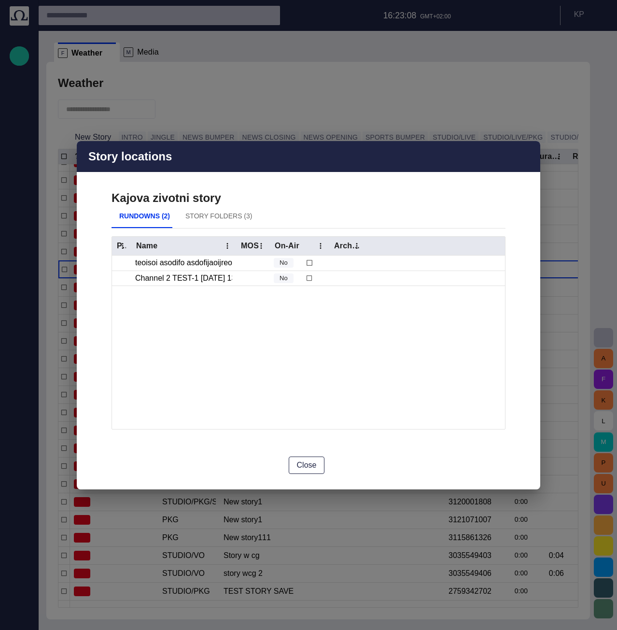
click at [329, 241] on div at bounding box center [329, 245] width 5 height 19
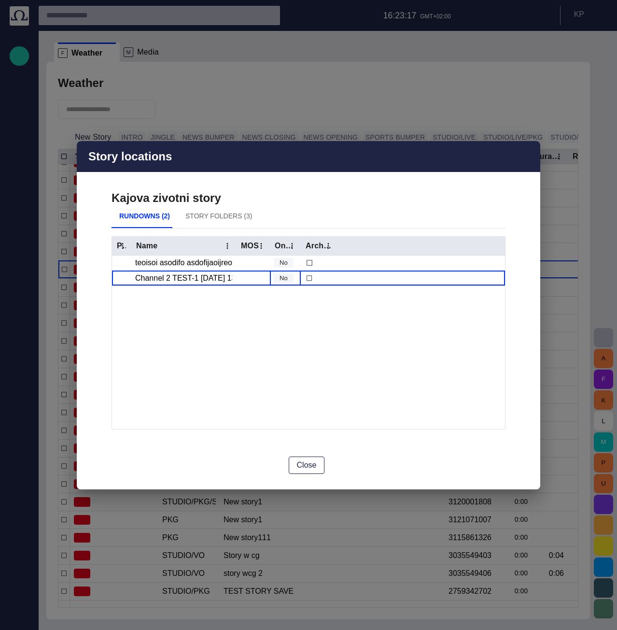
click at [286, 278] on span "No" at bounding box center [284, 278] width 20 height 10
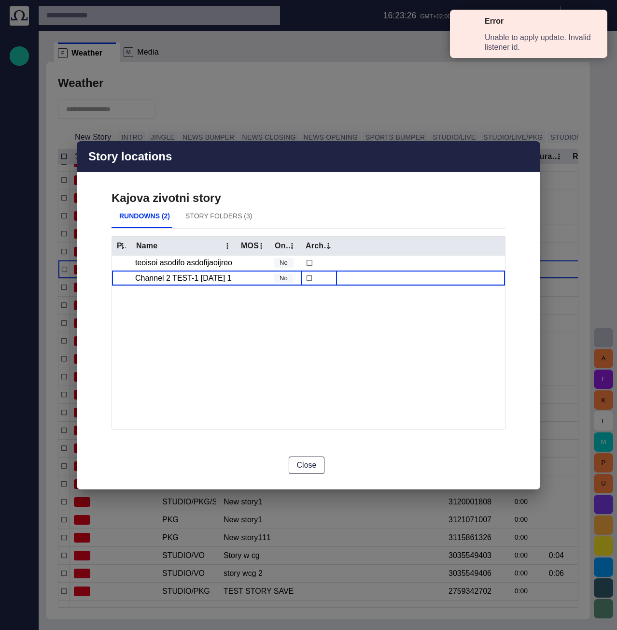
click at [592, 24] on span at bounding box center [595, 25] width 9 height 9
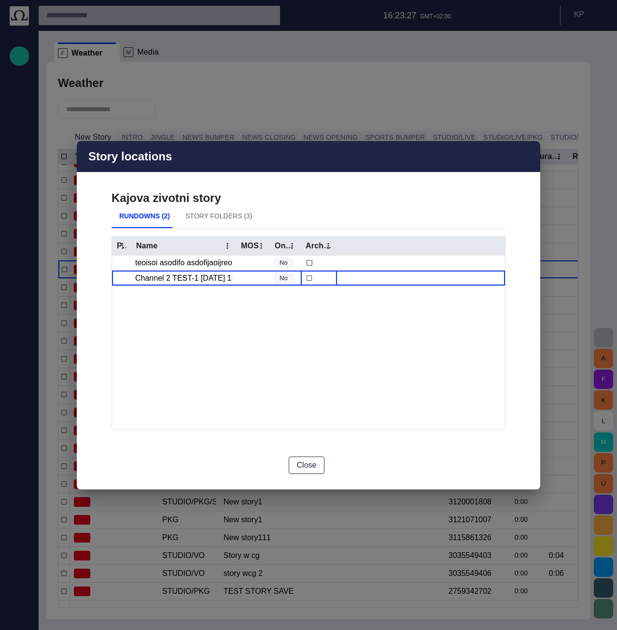
click at [527, 155] on span "button" at bounding box center [527, 157] width 12 height 12
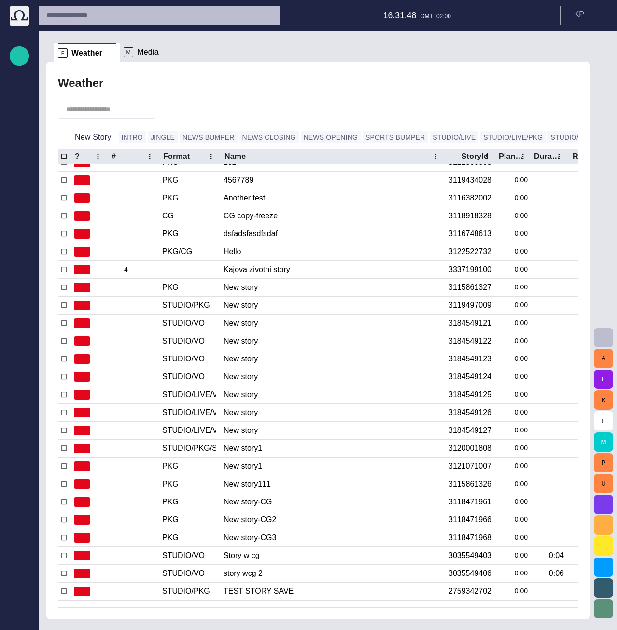
click at [22, 92] on p "Rundowns" at bounding box center [20, 92] width 12 height 10
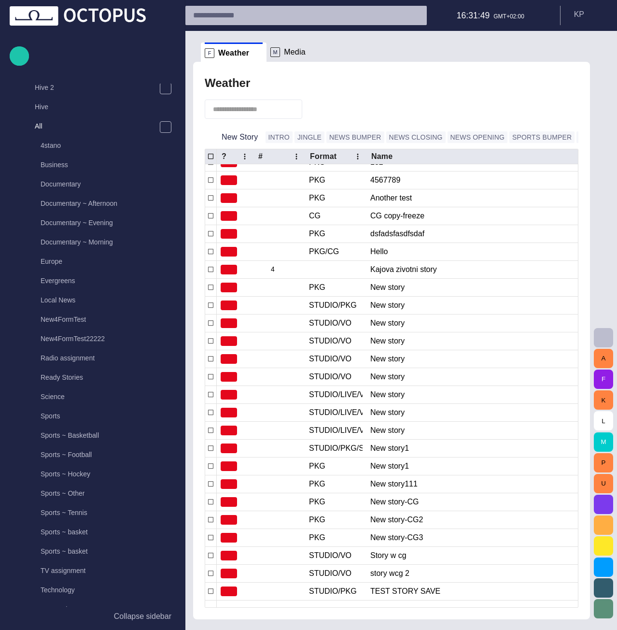
scroll to position [657, 0]
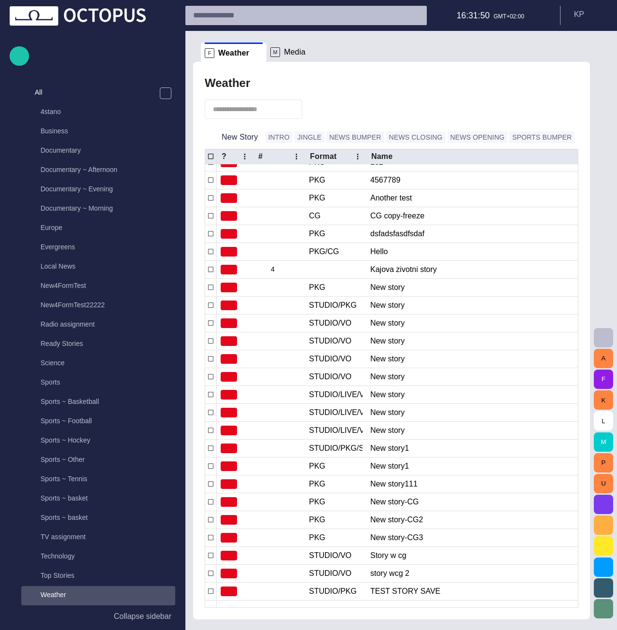
click at [114, 175] on div "Documentary ~ Afternoon" at bounding box center [101, 170] width 148 height 14
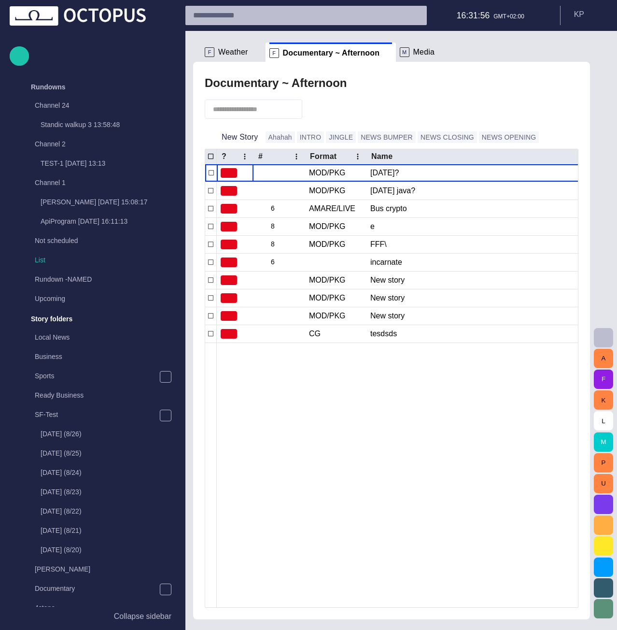
scroll to position [0, 0]
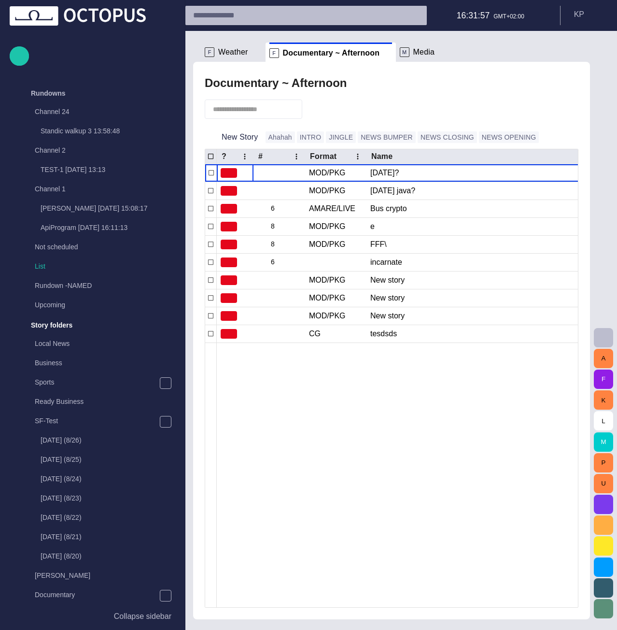
click at [89, 135] on p "Standic walkup 3 13:58:48" at bounding box center [80, 131] width 79 height 10
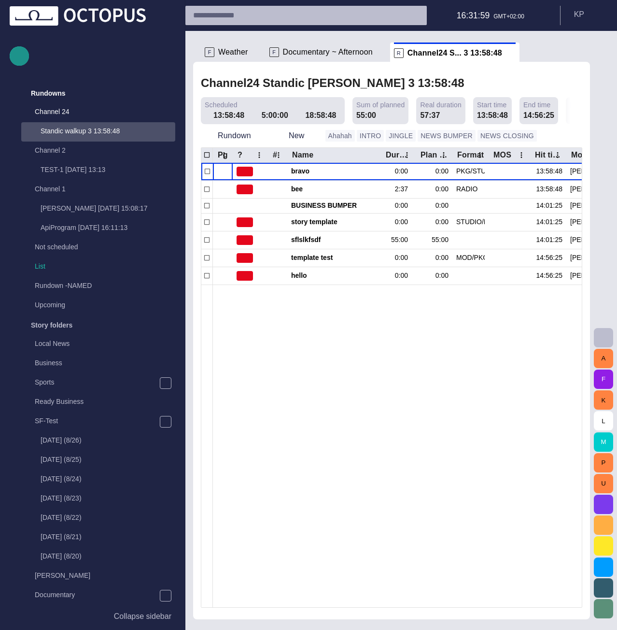
click at [20, 62] on button "button" at bounding box center [19, 55] width 19 height 19
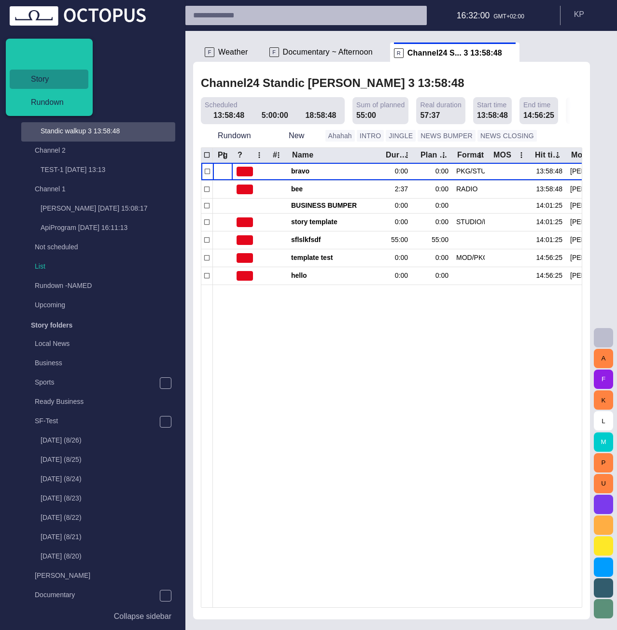
click at [39, 83] on span "Story" at bounding box center [52, 79] width 59 height 12
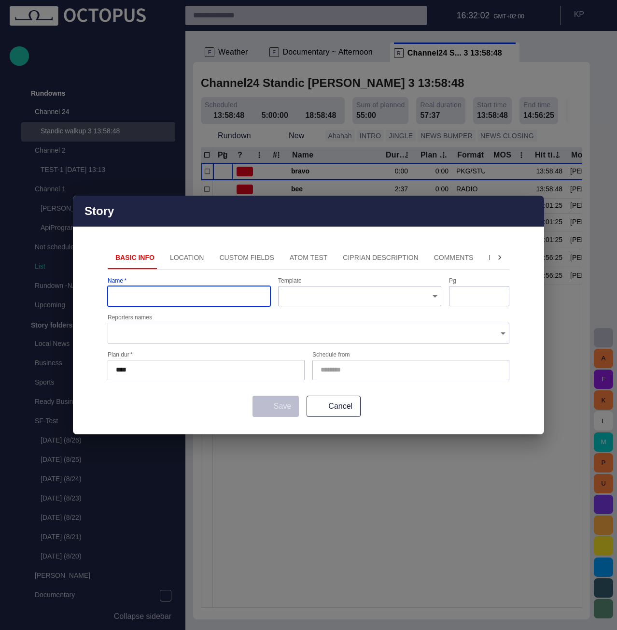
click at [191, 262] on button "Location" at bounding box center [187, 257] width 50 height 23
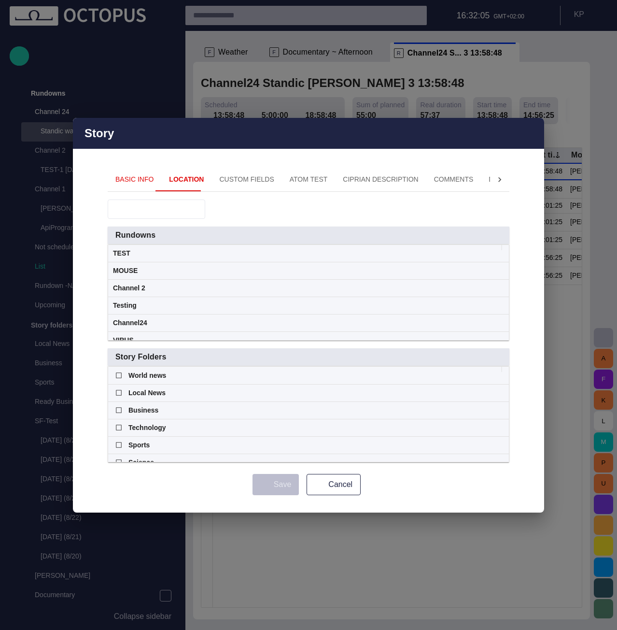
scroll to position [26, 0]
click at [138, 182] on button "Basic Info" at bounding box center [135, 179] width 54 height 23
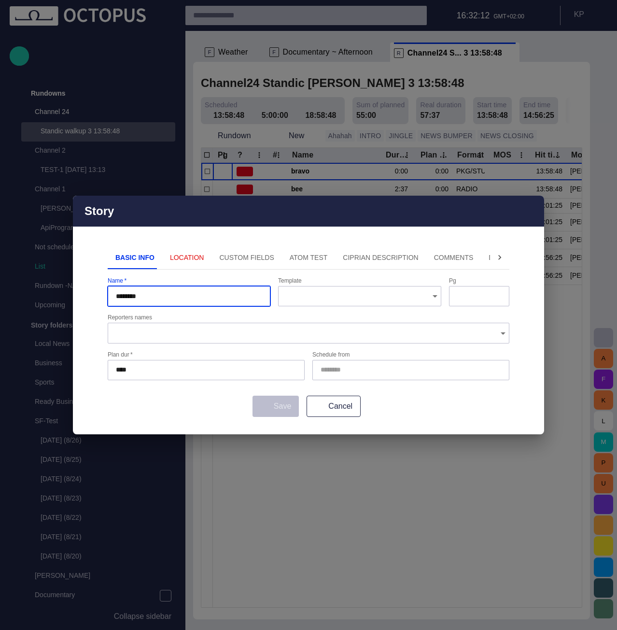
type input "********"
click at [186, 259] on button "Location" at bounding box center [187, 257] width 50 height 23
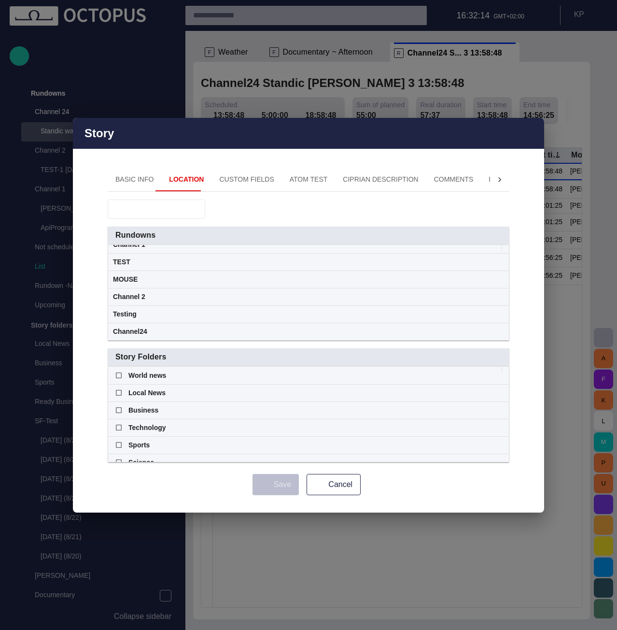
scroll to position [0, 0]
click at [530, 129] on span "button" at bounding box center [531, 133] width 12 height 12
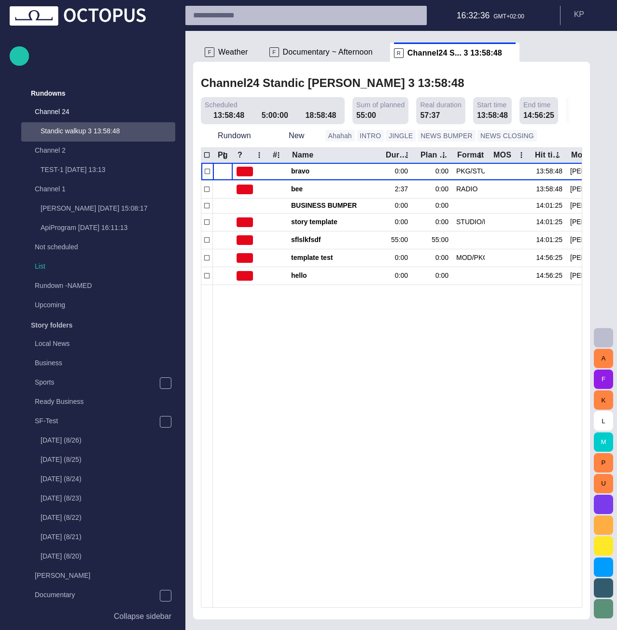
click at [380, 316] on div at bounding box center [513, 445] width 600 height 323
click at [21, 64] on button "button" at bounding box center [19, 55] width 19 height 19
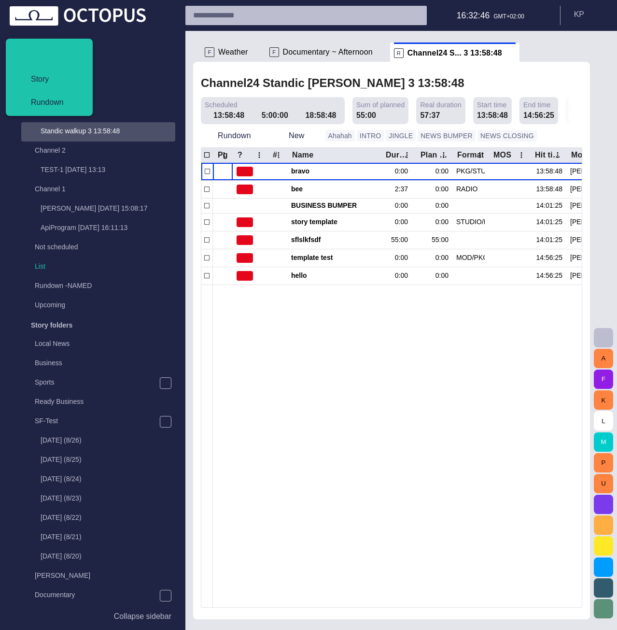
click at [28, 74] on span "Story" at bounding box center [52, 79] width 59 height 12
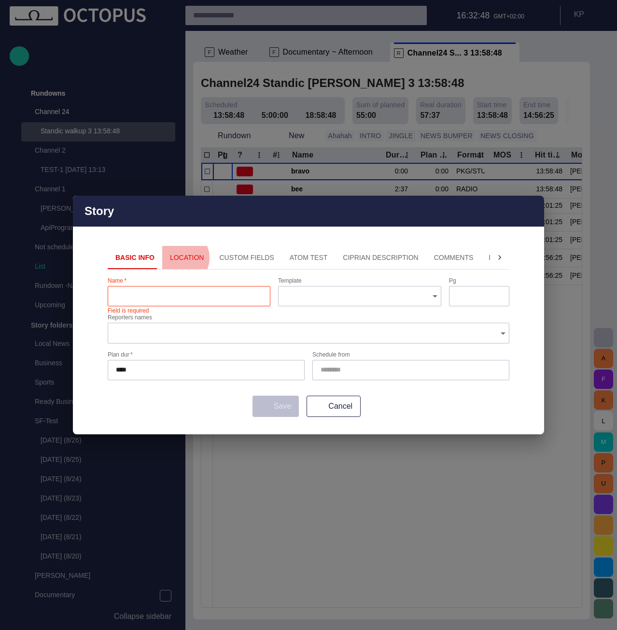
click at [175, 257] on button "Location" at bounding box center [187, 257] width 50 height 23
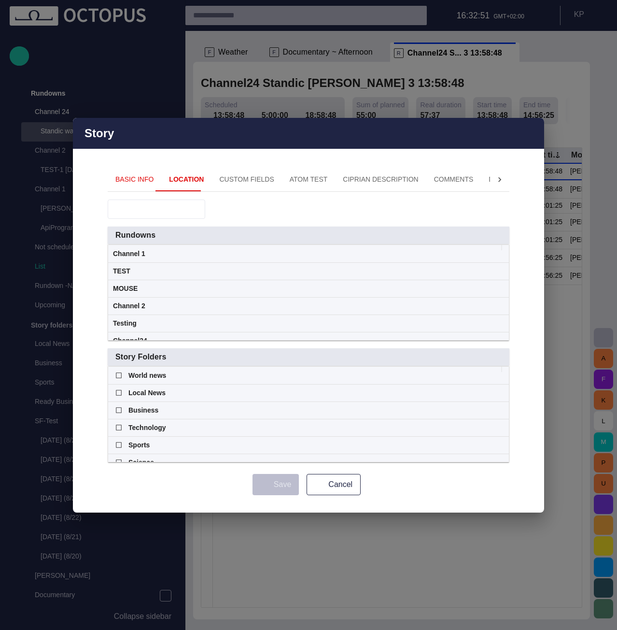
click at [137, 182] on button "Basic Info" at bounding box center [135, 179] width 54 height 23
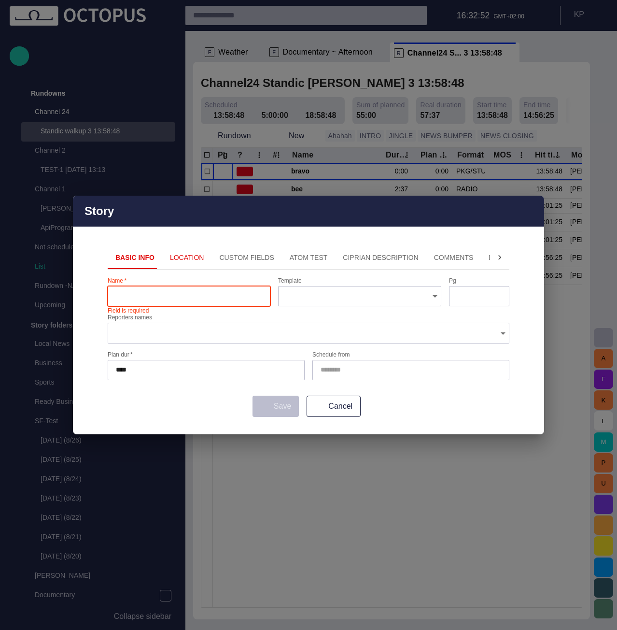
click at [535, 210] on span "button" at bounding box center [531, 211] width 12 height 12
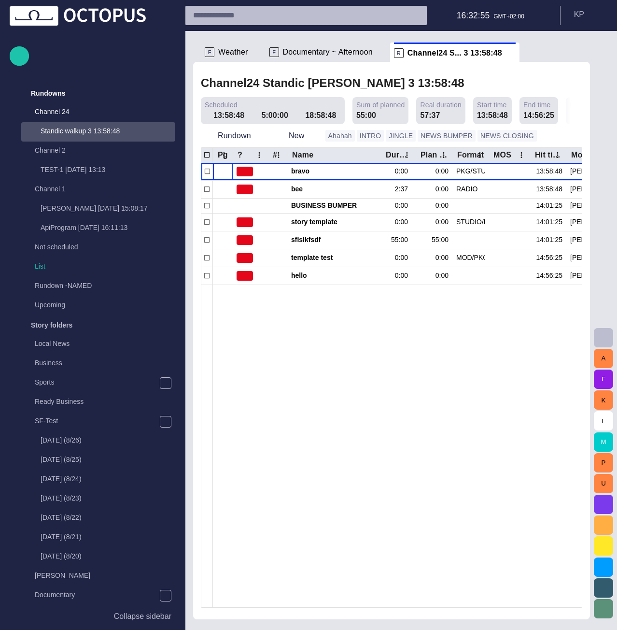
click at [65, 348] on p "Local News" at bounding box center [105, 343] width 141 height 10
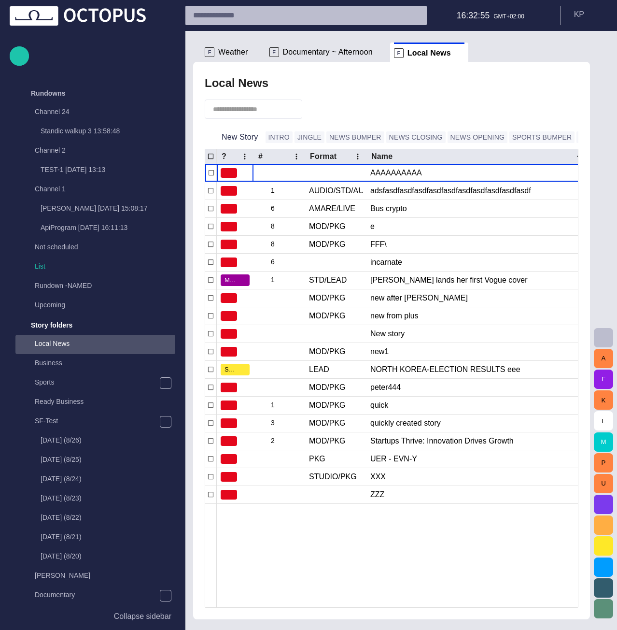
scroll to position [232, 0]
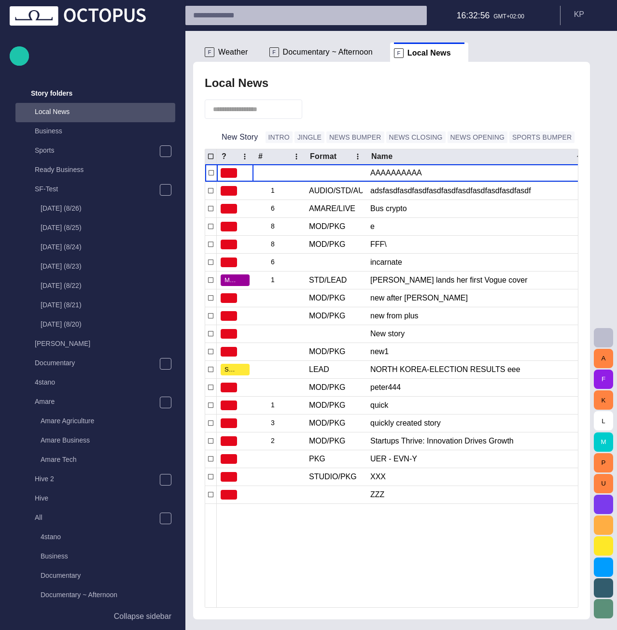
click at [20, 56] on span "button" at bounding box center [20, 56] width 12 height 13
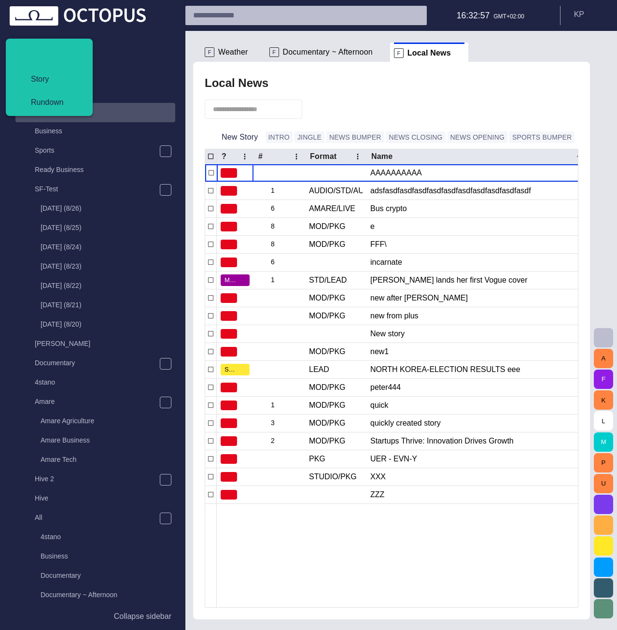
click at [37, 79] on span "Story" at bounding box center [52, 79] width 59 height 12
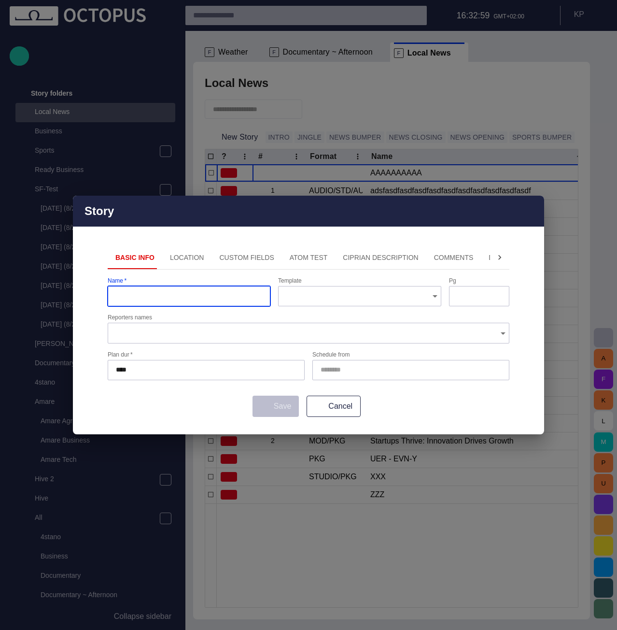
click at [533, 207] on span "button" at bounding box center [531, 211] width 12 height 12
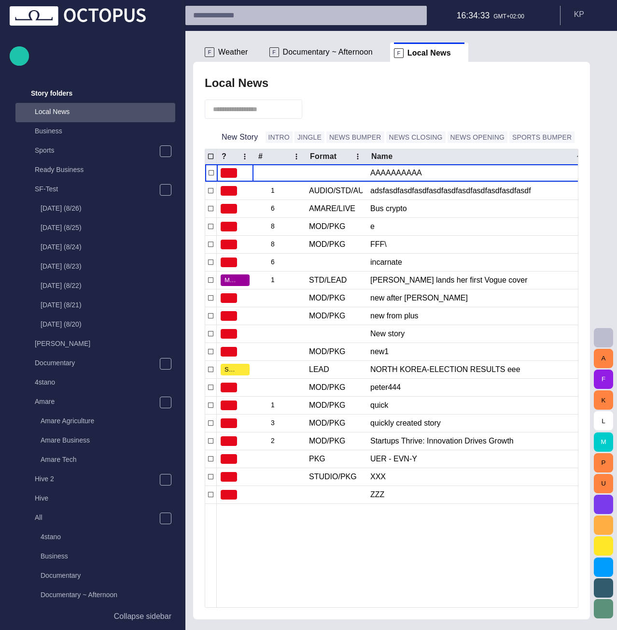
click at [604, 339] on span "button" at bounding box center [604, 338] width 12 height 12
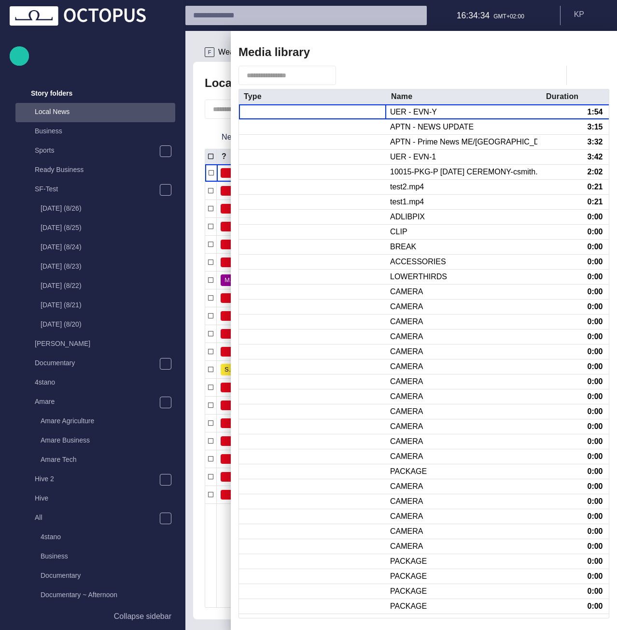
click at [569, 51] on span "button" at bounding box center [568, 52] width 12 height 12
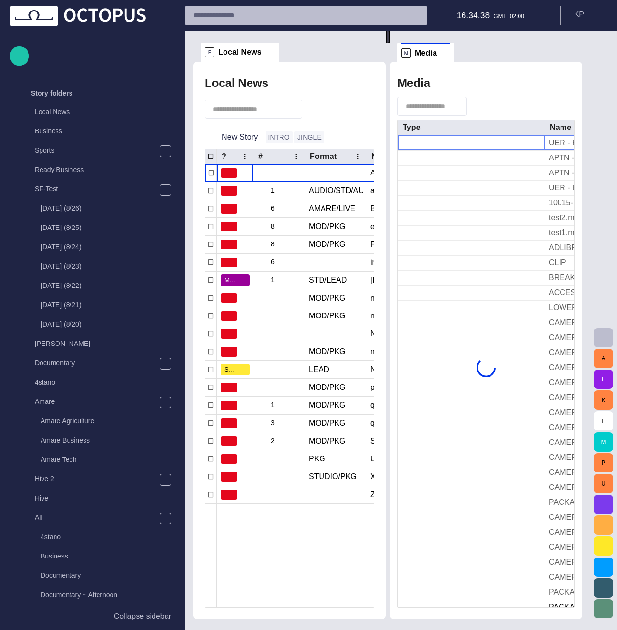
scroll to position [984, 0]
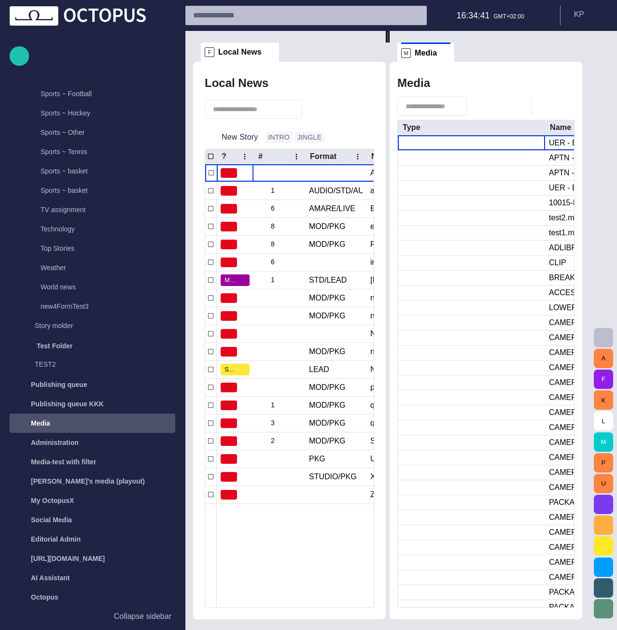
click at [14, 56] on span "button" at bounding box center [20, 56] width 12 height 13
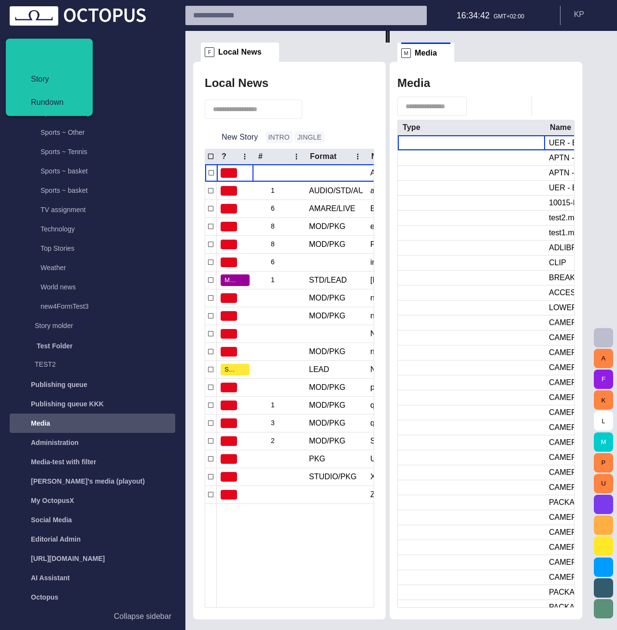
click at [29, 79] on span "Story" at bounding box center [52, 79] width 59 height 12
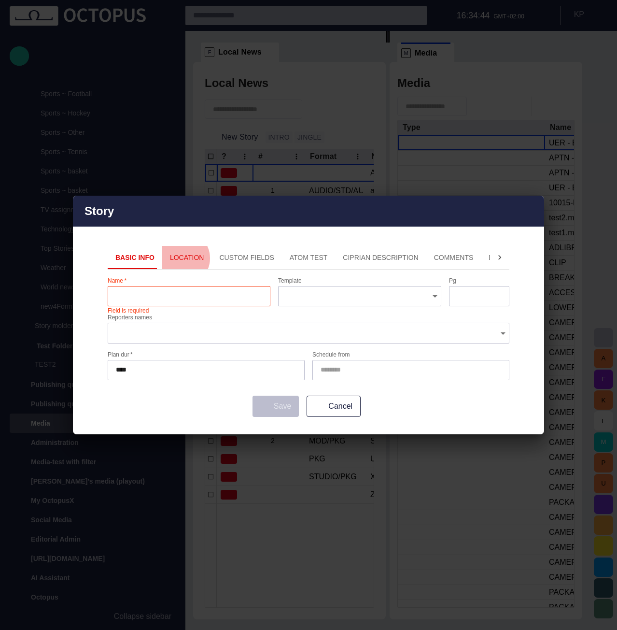
click at [177, 258] on button "Location" at bounding box center [187, 257] width 50 height 23
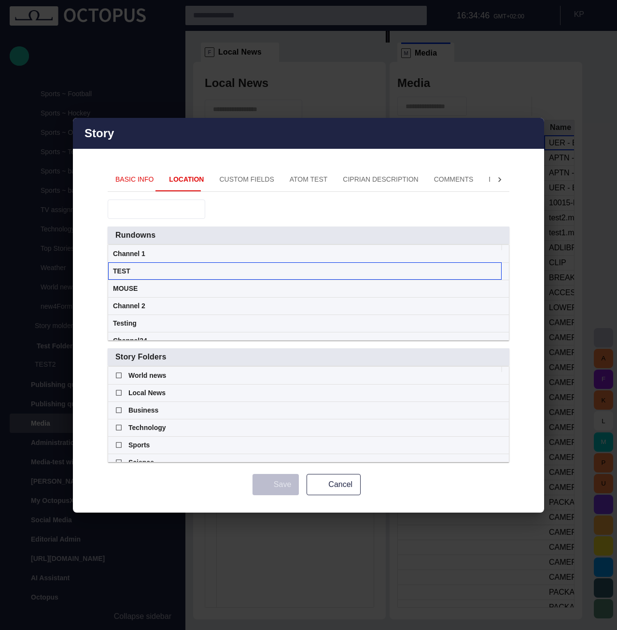
click at [158, 278] on div "TEST" at bounding box center [305, 271] width 384 height 17
click at [321, 272] on div "TEST" at bounding box center [305, 271] width 384 height 17
click at [151, 271] on div "TEST" at bounding box center [305, 271] width 384 height 17
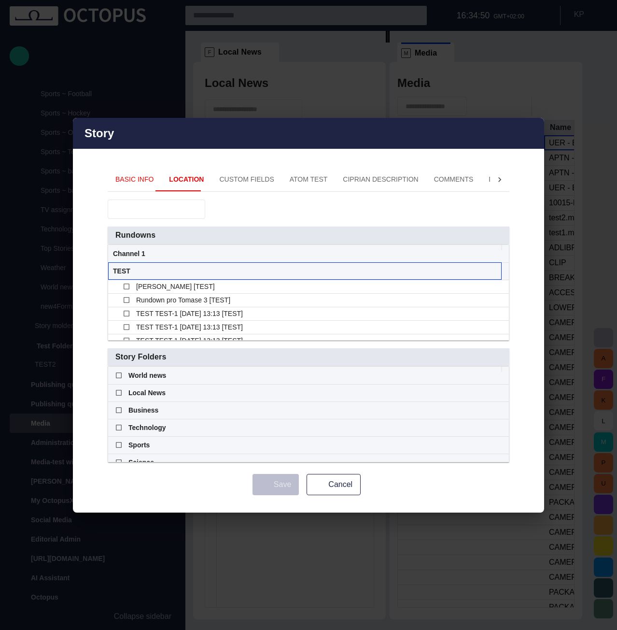
click at [155, 269] on div "TEST" at bounding box center [305, 271] width 384 height 17
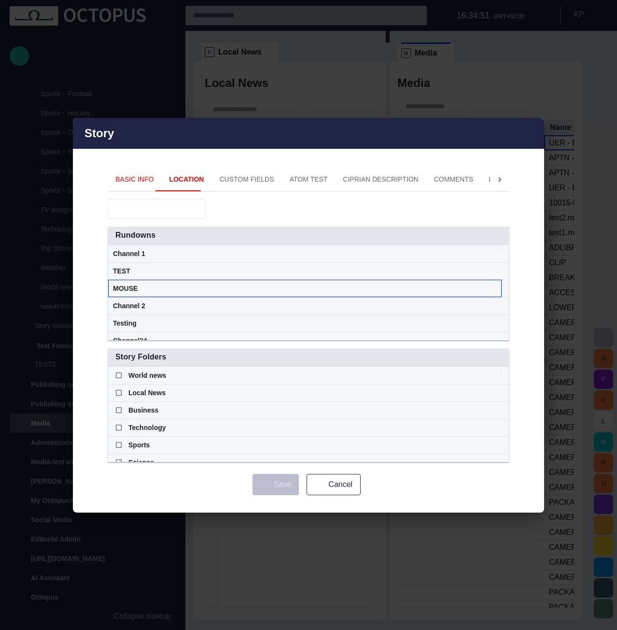
click at [160, 290] on div "MOUSE" at bounding box center [305, 288] width 384 height 17
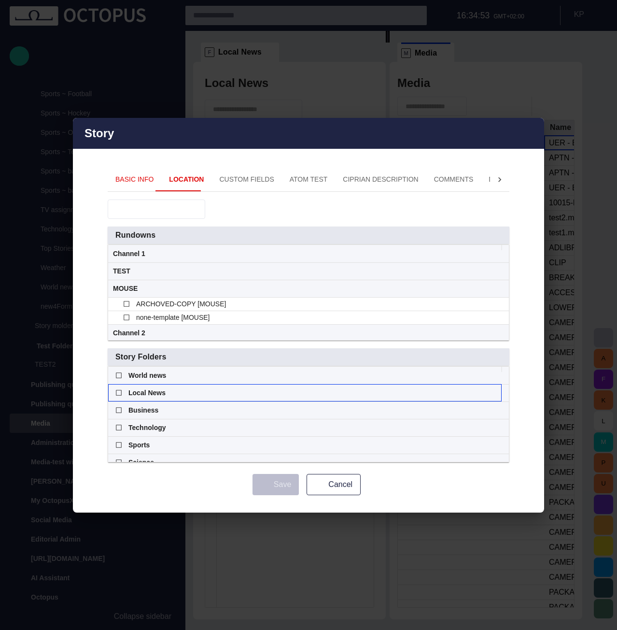
click at [174, 393] on div "Local News" at bounding box center [305, 392] width 384 height 17
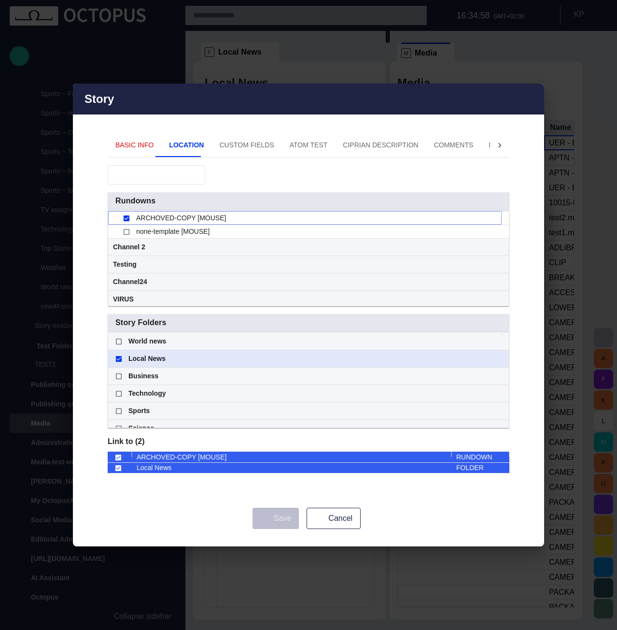
scroll to position [53, 0]
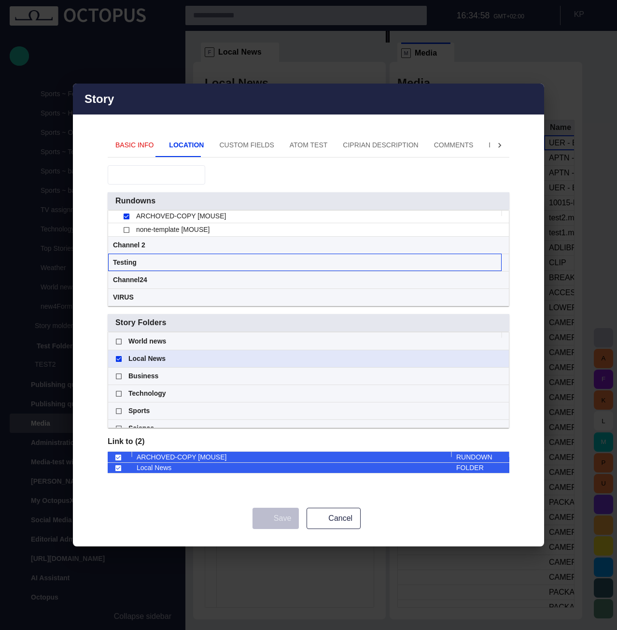
click at [419, 262] on div "Testing" at bounding box center [305, 262] width 384 height 17
click at [493, 261] on span at bounding box center [493, 263] width 8 height 8
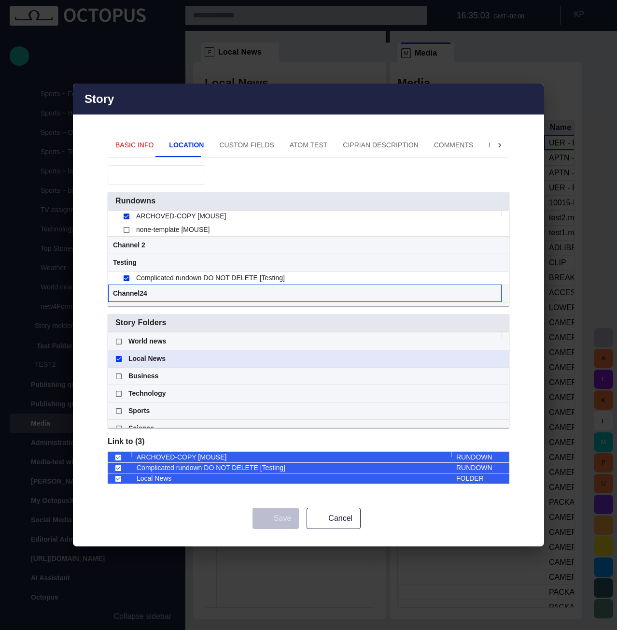
click at [492, 296] on span at bounding box center [493, 294] width 8 height 8
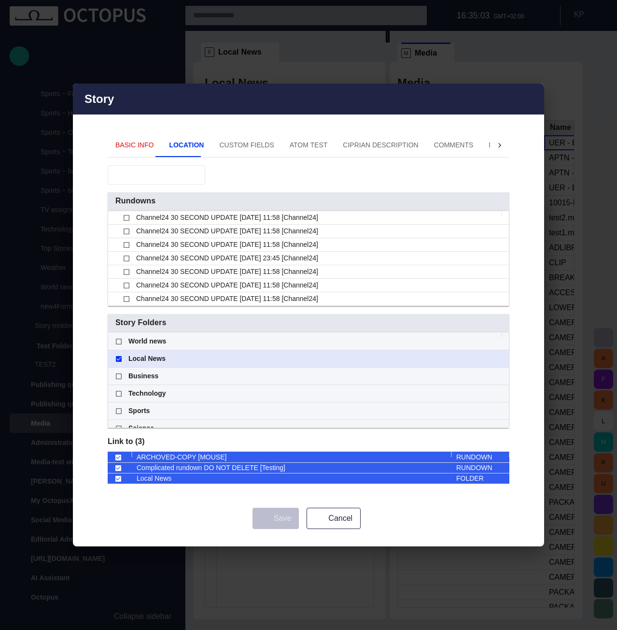
scroll to position [295, 0]
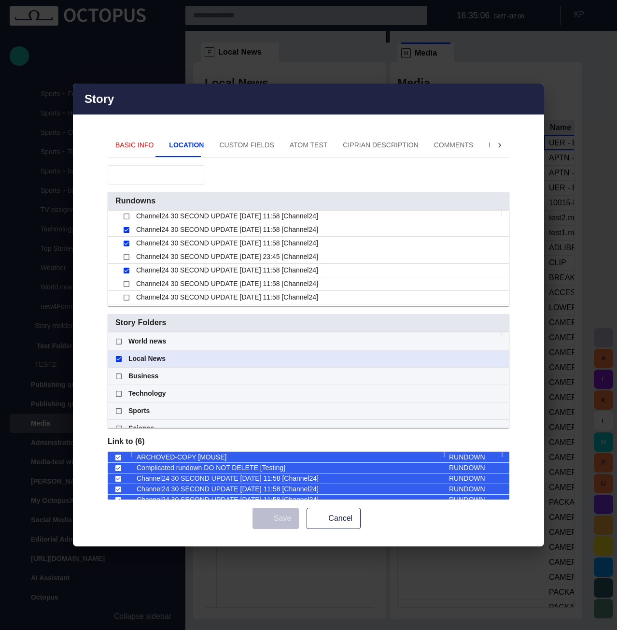
click at [130, 148] on button "Basic Info" at bounding box center [135, 145] width 54 height 23
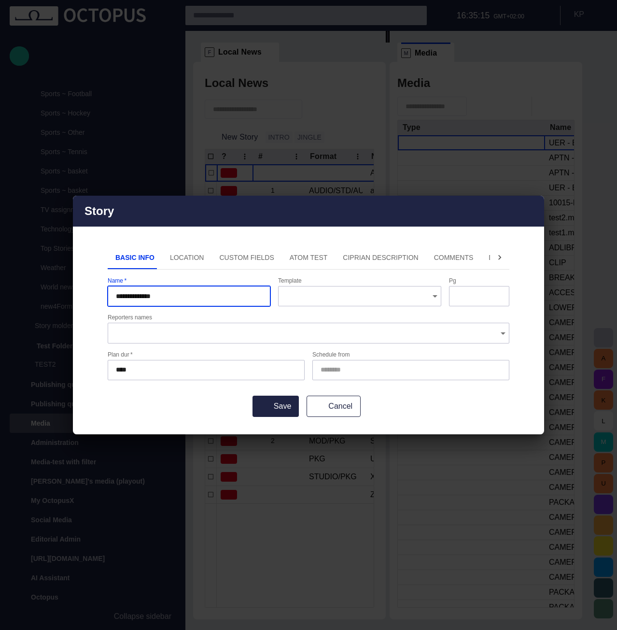
type input "**********"
click at [178, 260] on button "Location" at bounding box center [187, 257] width 50 height 23
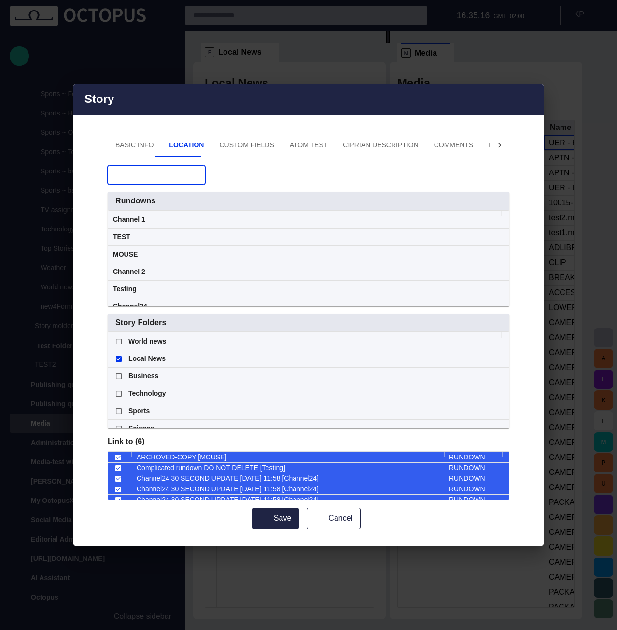
click at [138, 174] on input "text" at bounding box center [150, 175] width 68 height 10
type input "*****"
click at [201, 178] on span "button" at bounding box center [196, 175] width 10 height 10
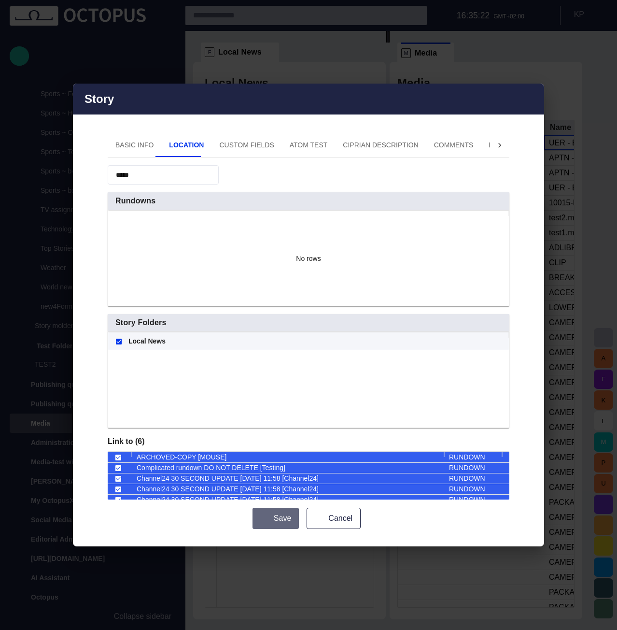
click at [277, 523] on button "Save" at bounding box center [276, 517] width 46 height 21
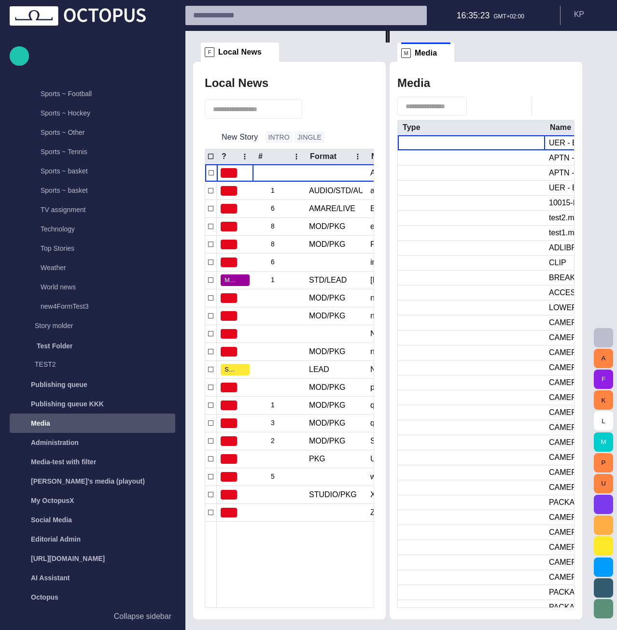
click at [153, 620] on p "Collapse sidebar" at bounding box center [142, 616] width 57 height 12
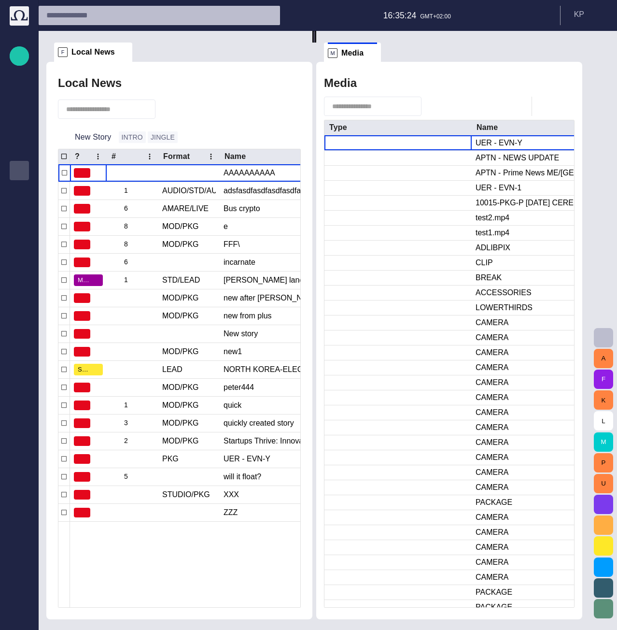
scroll to position [0, 0]
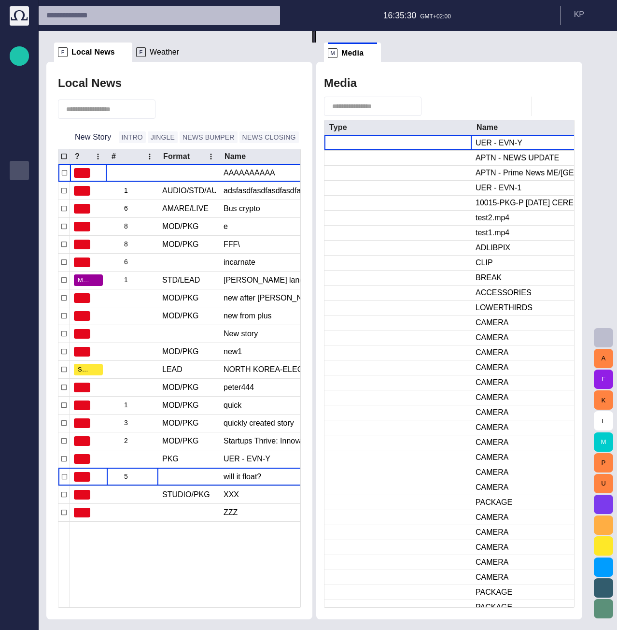
click at [0, 0] on span "button" at bounding box center [0, 0] width 0 height 0
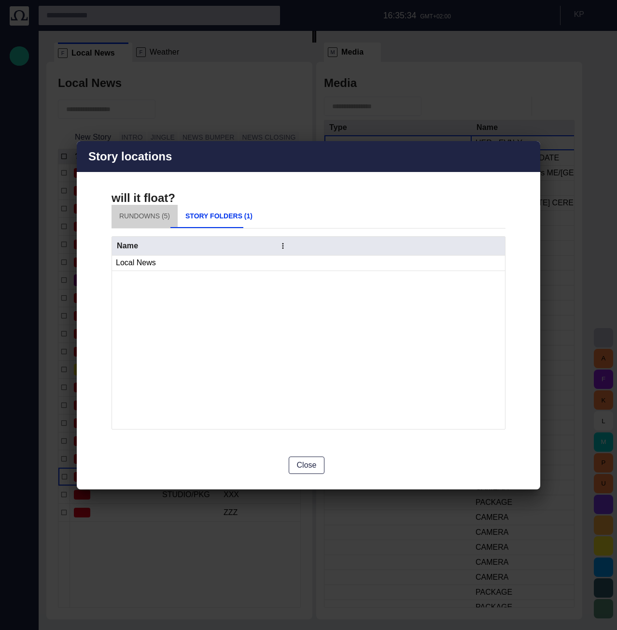
click at [147, 217] on button "Rundowns (5)" at bounding box center [145, 216] width 66 height 23
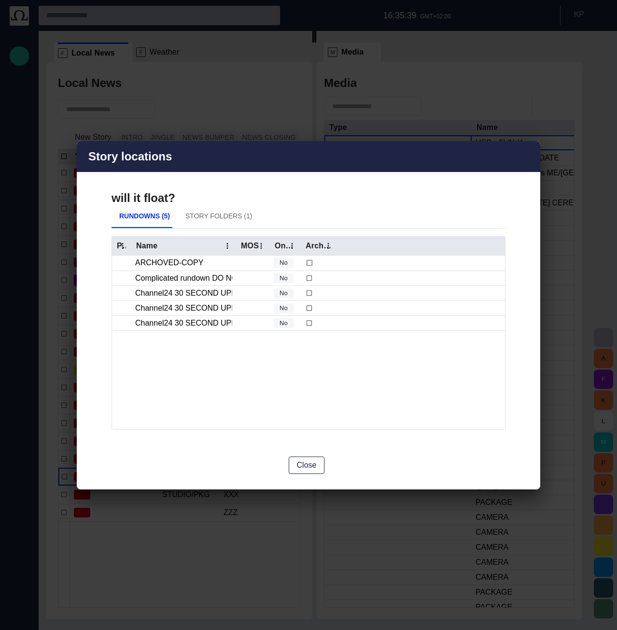
click at [530, 163] on div "Story locations" at bounding box center [309, 156] width 464 height 31
click at [527, 158] on span "button" at bounding box center [527, 157] width 12 height 12
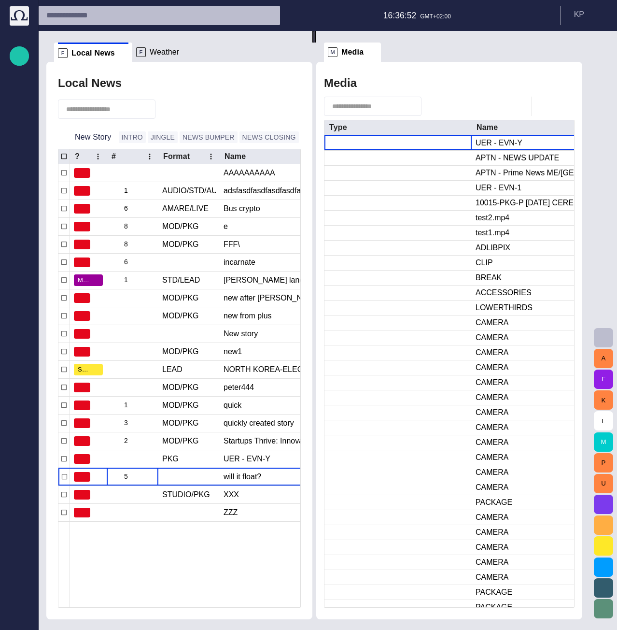
click at [158, 139] on button "JINGLE" at bounding box center [163, 137] width 30 height 12
click at [156, 137] on button "JINGLE" at bounding box center [163, 137] width 30 height 12
click at [185, 262] on div at bounding box center [188, 261] width 61 height 17
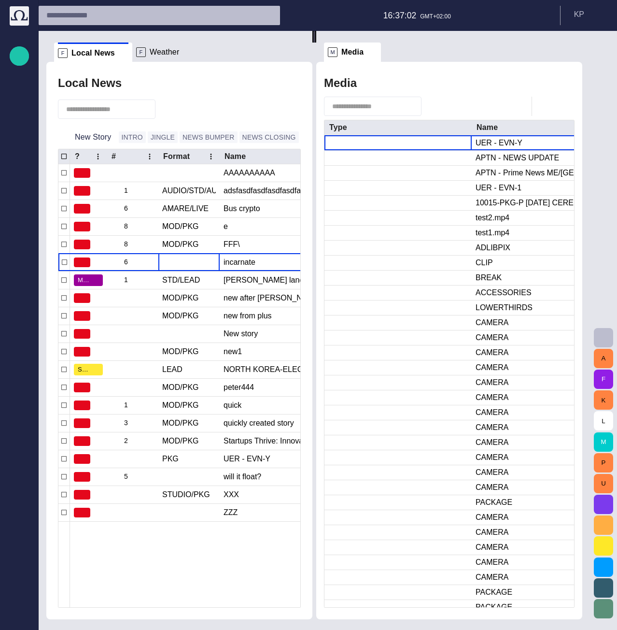
click at [184, 136] on button "NEWS BUMPER" at bounding box center [209, 137] width 58 height 12
click at [242, 137] on button "NEWS CLOSING" at bounding box center [268, 137] width 59 height 12
click at [306, 137] on span "button" at bounding box center [311, 137] width 10 height 10
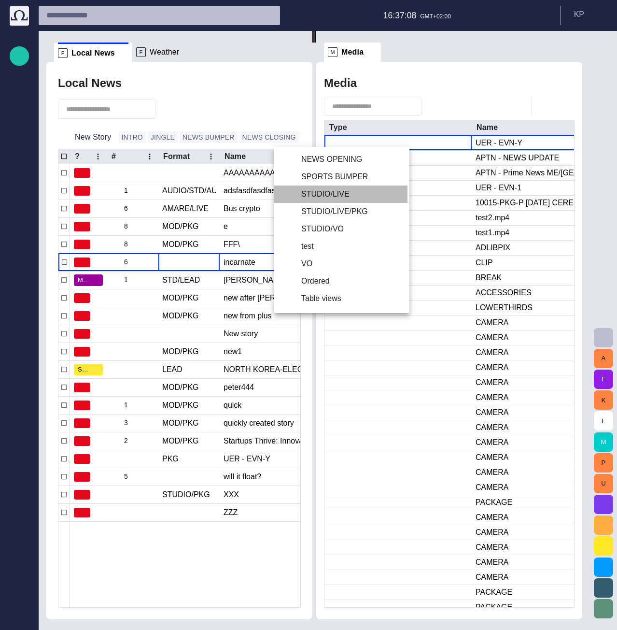
click at [321, 192] on li "STUDIO/LIVE" at bounding box center [340, 193] width 133 height 17
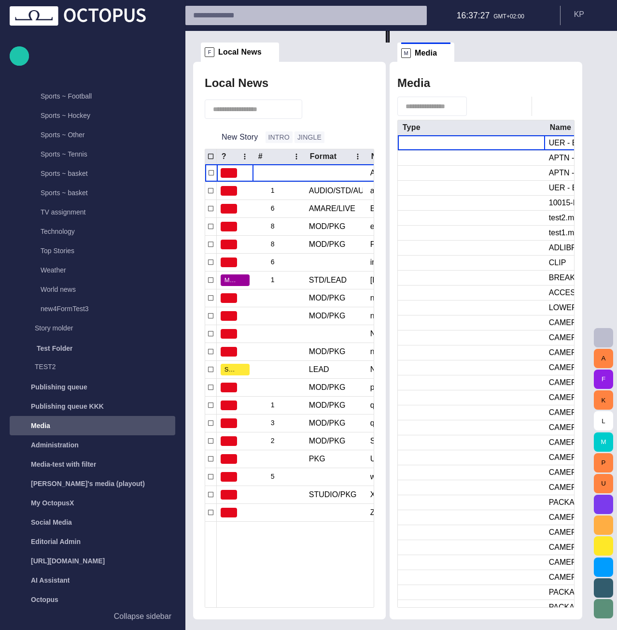
scroll to position [984, 0]
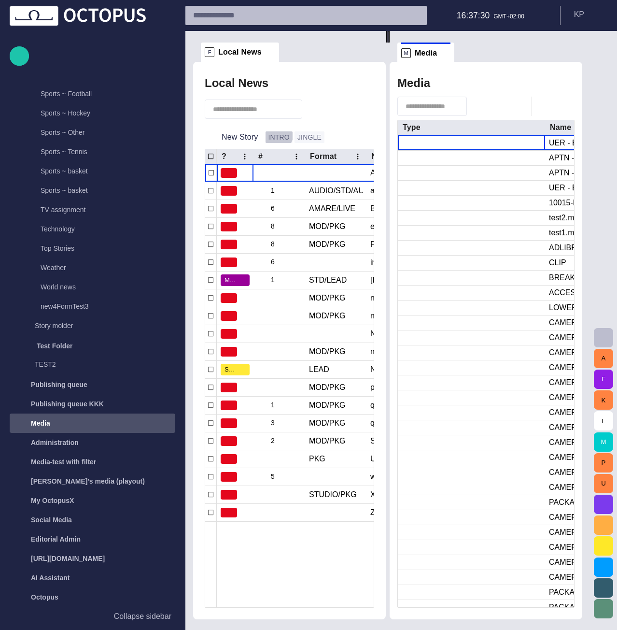
click at [275, 136] on button "INTRO" at bounding box center [279, 137] width 27 height 12
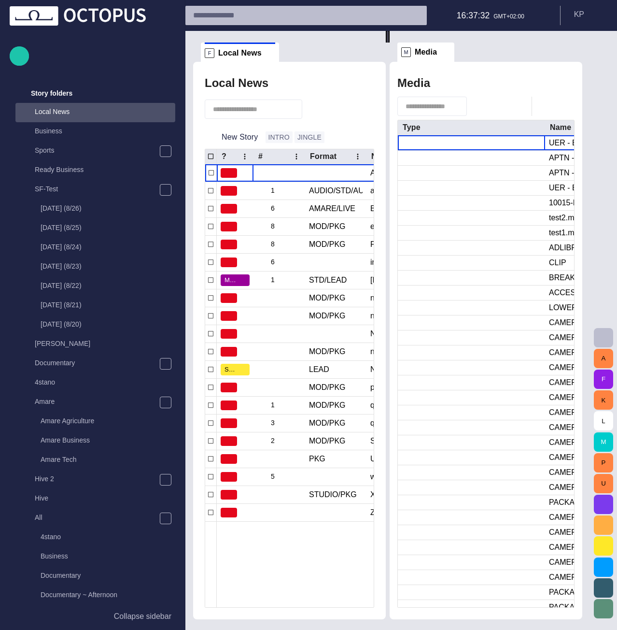
click at [275, 136] on button "INTRO" at bounding box center [279, 137] width 27 height 12
click at [331, 139] on span "button" at bounding box center [336, 137] width 10 height 10
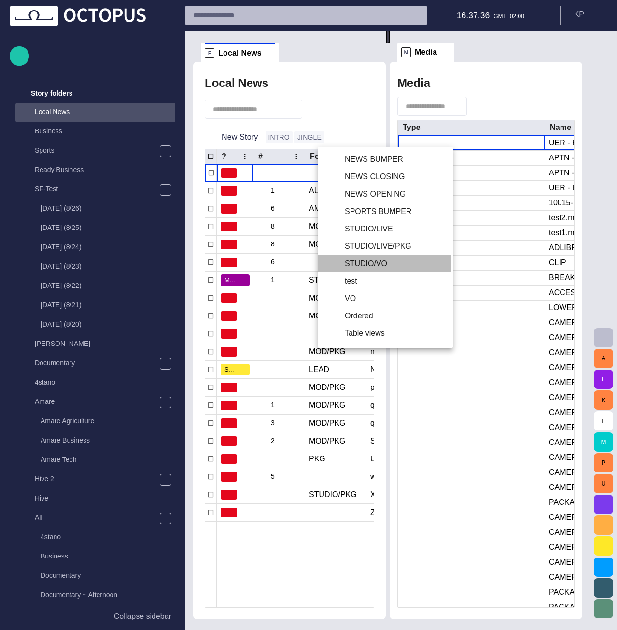
click at [363, 260] on li "STUDIO/VO" at bounding box center [384, 263] width 133 height 17
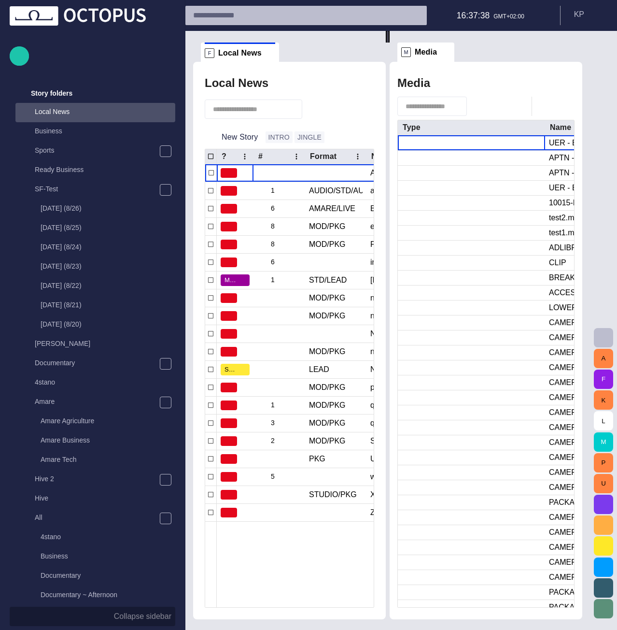
click at [149, 612] on p "Collapse sidebar" at bounding box center [142, 616] width 57 height 12
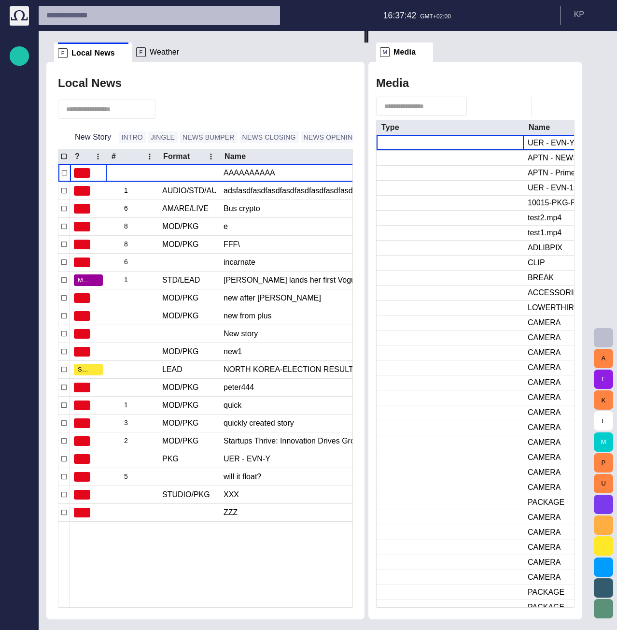
drag, startPoint x: 318, startPoint y: 316, endPoint x: 370, endPoint y: 302, distance: 54.0
click at [368, 42] on div at bounding box center [367, 37] width 4 height 12
click at [301, 139] on button "NEWS OPENING" at bounding box center [331, 137] width 60 height 12
click at [578, 53] on span "button" at bounding box center [573, 52] width 12 height 12
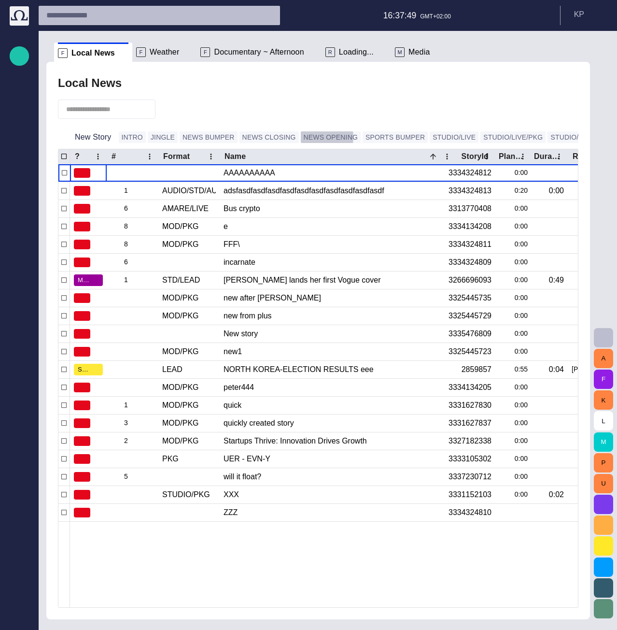
click at [301, 138] on button "NEWS OPENING" at bounding box center [331, 137] width 60 height 12
click at [363, 135] on button "SPORTS BUMPER" at bounding box center [395, 137] width 65 height 12
click at [430, 135] on button "STUDIO/LIVE" at bounding box center [454, 137] width 49 height 12
click at [238, 57] on div "F Documentary ~ Afternoon" at bounding box center [258, 51] width 117 height 19
click at [238, 56] on span "Documentary ~ Afternoon" at bounding box center [259, 52] width 90 height 10
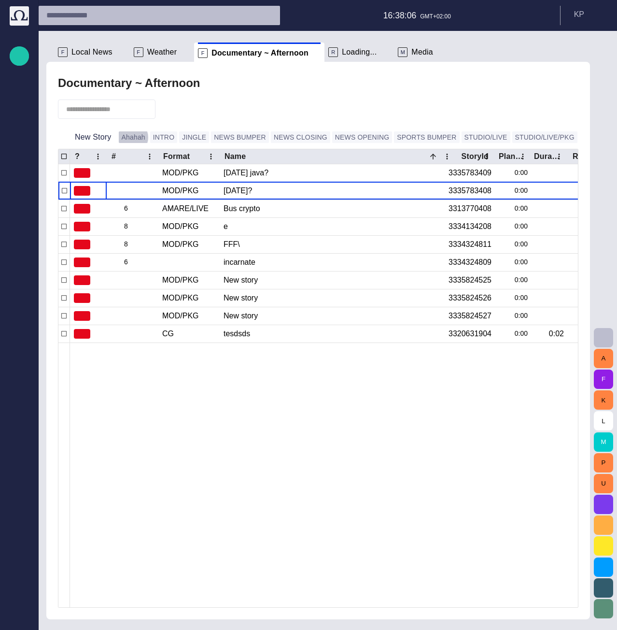
click at [129, 138] on button "Ahahah" at bounding box center [133, 137] width 29 height 12
click at [230, 135] on button "NEWS BUMPER" at bounding box center [240, 137] width 58 height 12
click at [273, 136] on button "NEWS CLOSING" at bounding box center [300, 137] width 59 height 12
click at [339, 136] on button "NEWS OPENING" at bounding box center [362, 137] width 60 height 12
click at [462, 139] on button "STUDIO/LIVE" at bounding box center [486, 137] width 49 height 12
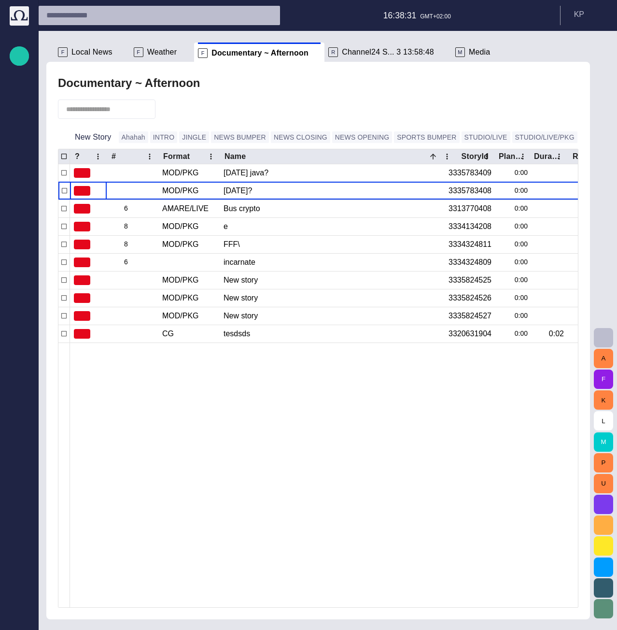
click at [332, 136] on button "NEWS OPENING" at bounding box center [362, 137] width 60 height 12
click at [512, 140] on button "STUDIO/LIVE/PKG" at bounding box center [544, 137] width 65 height 12
click at [579, 135] on button "button" at bounding box center [588, 136] width 19 height 19
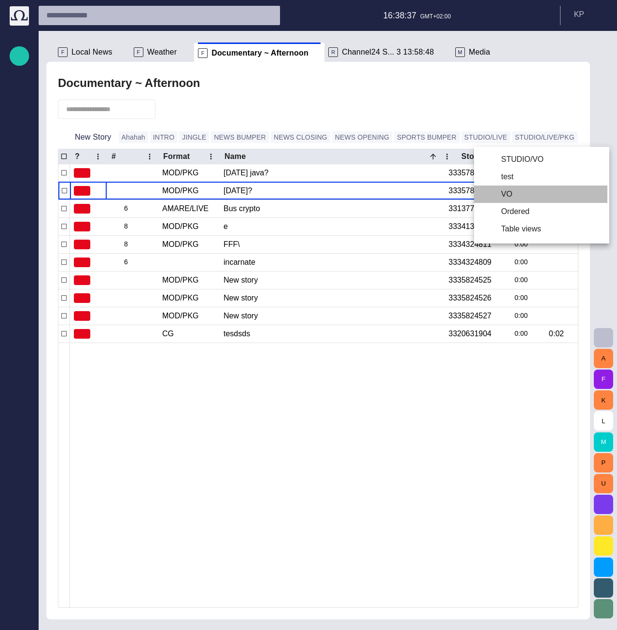
click at [509, 197] on li "VO" at bounding box center [540, 193] width 133 height 17
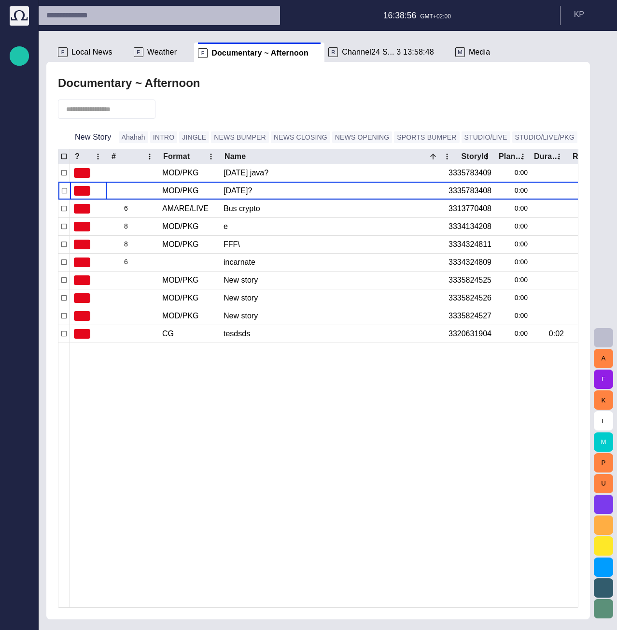
click at [17, 115] on p "Story folders" at bounding box center [20, 112] width 12 height 10
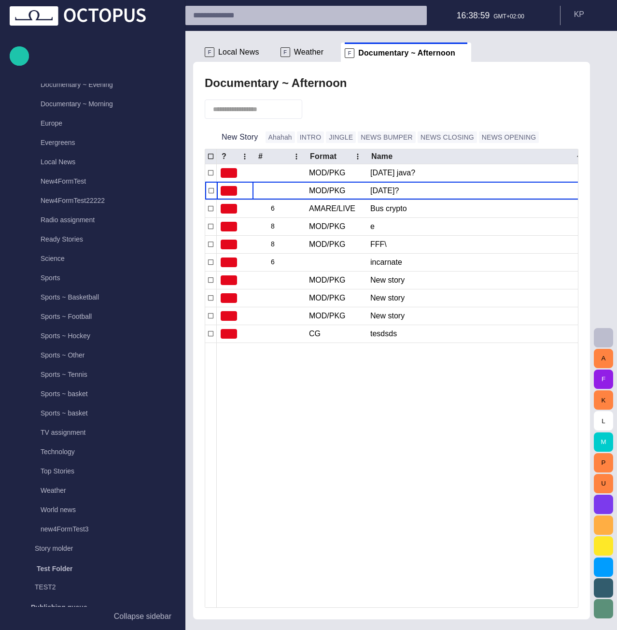
scroll to position [802, 0]
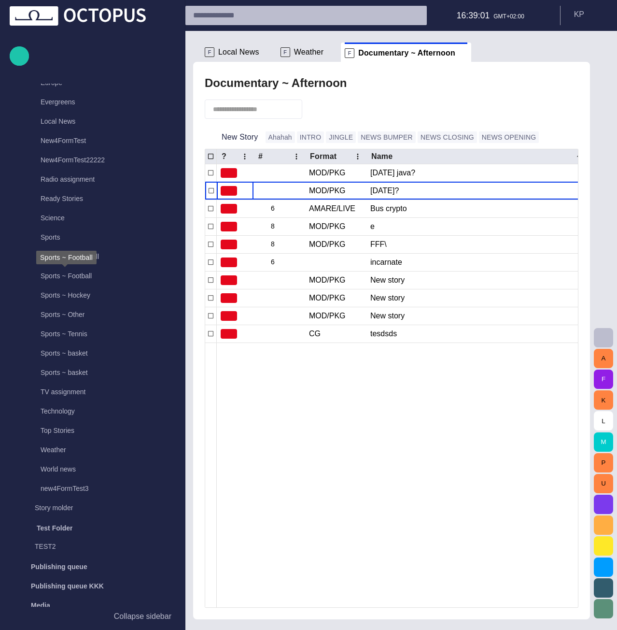
click at [70, 277] on p "Sports ~ Football" at bounding box center [66, 276] width 51 height 10
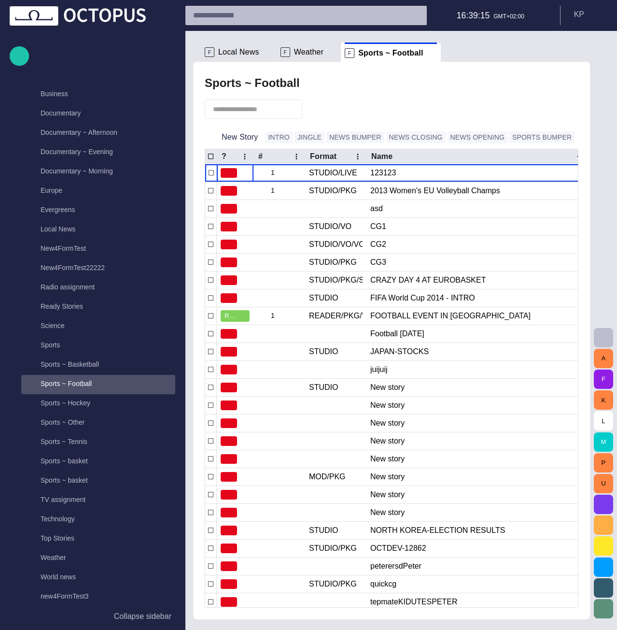
scroll to position [597, 0]
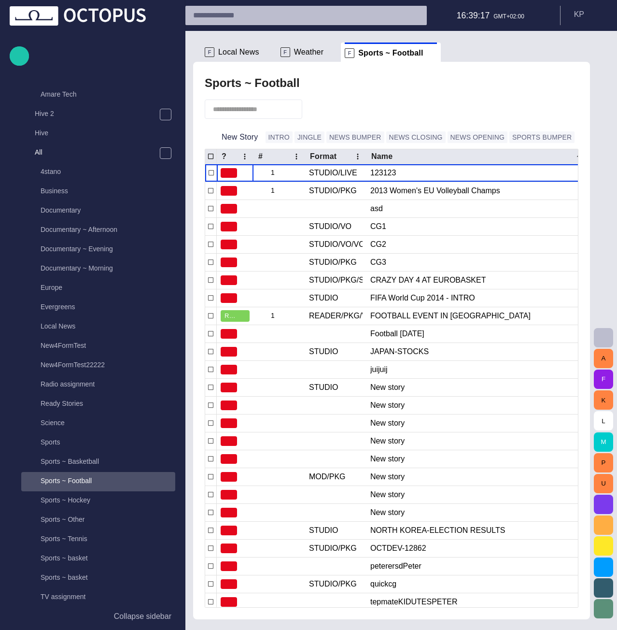
click at [74, 460] on p "Sports ~ Basketball" at bounding box center [70, 461] width 58 height 10
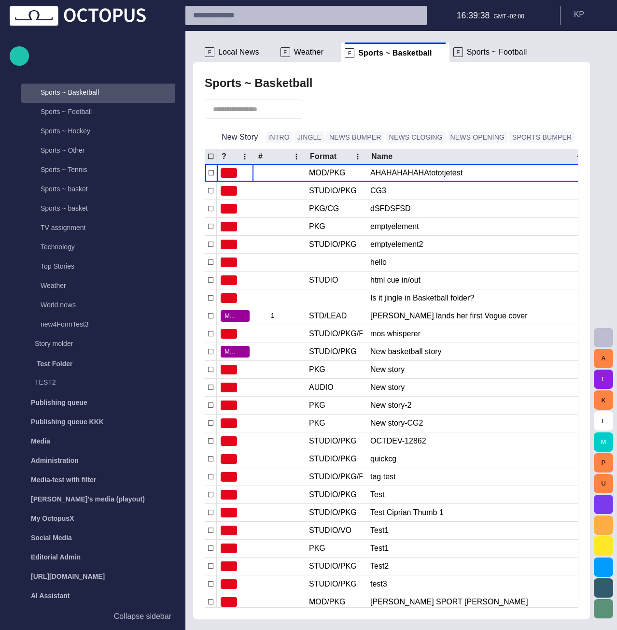
scroll to position [0, 0]
click at [333, 132] on button "NEWS BUMPER" at bounding box center [355, 137] width 58 height 12
click at [394, 138] on button "NEWS CLOSING" at bounding box center [415, 137] width 59 height 12
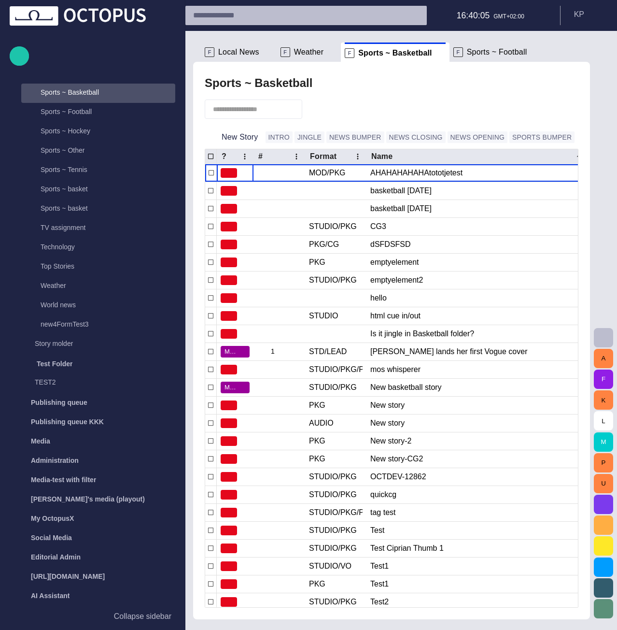
click at [339, 136] on button "NEWS BUMPER" at bounding box center [355, 137] width 58 height 12
click at [387, 135] on button "NEWS CLOSING" at bounding box center [415, 137] width 59 height 12
click at [454, 132] on button "NEWS OPENING" at bounding box center [478, 137] width 60 height 12
click at [514, 138] on button "SPORTS BUMPER" at bounding box center [541, 137] width 65 height 12
click at [147, 612] on p "Collapse sidebar" at bounding box center [142, 616] width 57 height 12
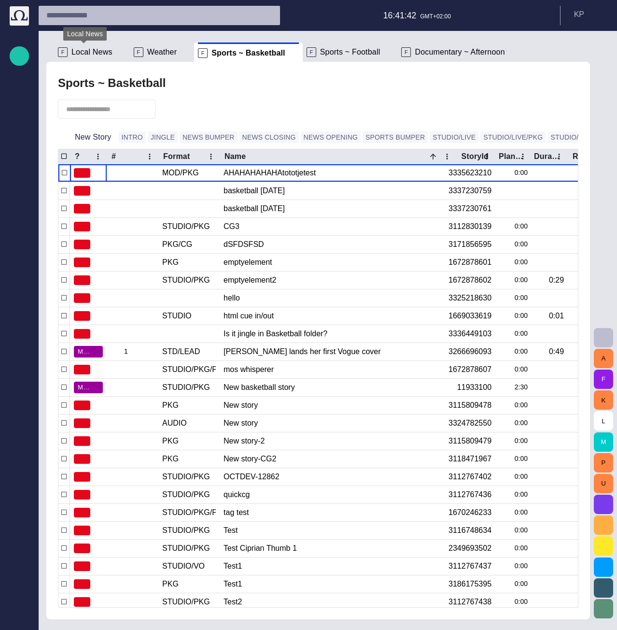
click at [89, 52] on span "Local News" at bounding box center [91, 52] width 41 height 10
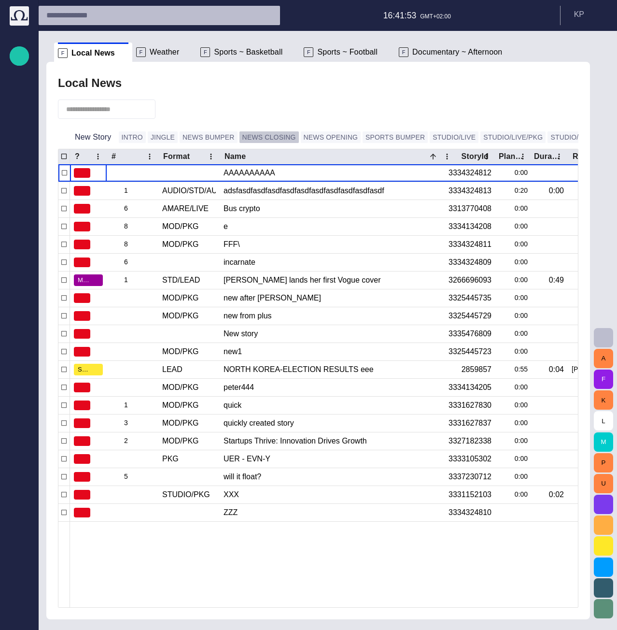
click at [252, 139] on button "NEWS CLOSING" at bounding box center [268, 137] width 59 height 12
click at [301, 140] on button "NEWS OPENING" at bounding box center [331, 137] width 60 height 12
click at [363, 137] on button "SPORTS BUMPER" at bounding box center [395, 137] width 65 height 12
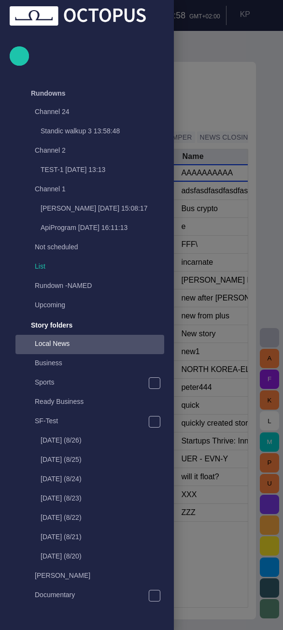
scroll to position [232, 0]
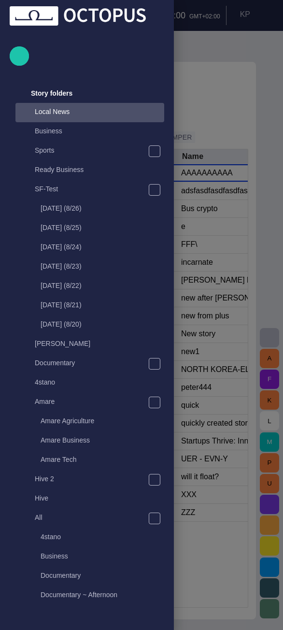
click at [203, 45] on div at bounding box center [141, 315] width 283 height 630
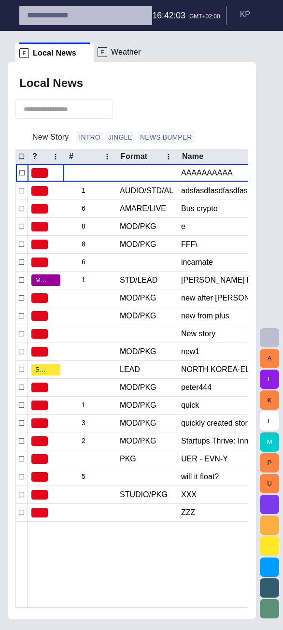
click at [142, 140] on button "NEWS BUMPER" at bounding box center [166, 137] width 58 height 12
click at [115, 136] on button "JINGLE" at bounding box center [120, 137] width 30 height 12
click at [141, 136] on button "NEWS BUMPER" at bounding box center [166, 137] width 58 height 12
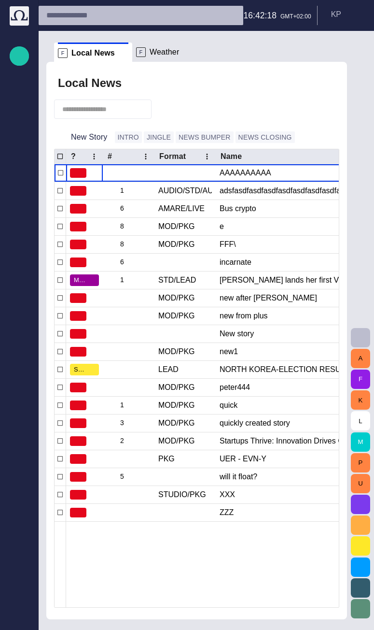
click at [190, 134] on button "NEWS BUMPER" at bounding box center [205, 137] width 58 height 12
click at [247, 134] on button "NEWS CLOSING" at bounding box center [265, 137] width 59 height 12
click at [160, 52] on span "Weather" at bounding box center [165, 52] width 30 height 10
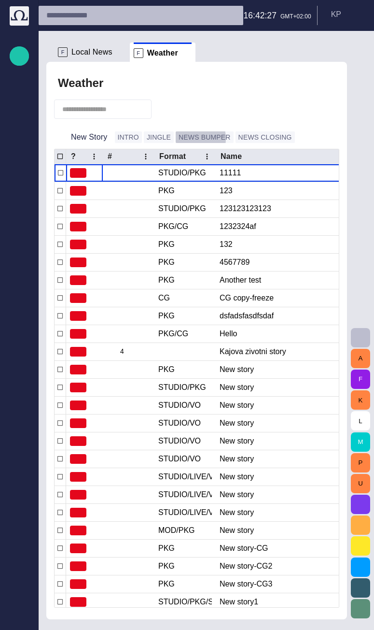
click at [180, 139] on button "NEWS BUMPER" at bounding box center [205, 137] width 58 height 12
click at [239, 139] on button "NEWS CLOSING" at bounding box center [265, 137] width 59 height 12
click at [122, 136] on button "INTRO" at bounding box center [128, 137] width 27 height 12
click at [14, 111] on p "Story folders" at bounding box center [20, 112] width 12 height 10
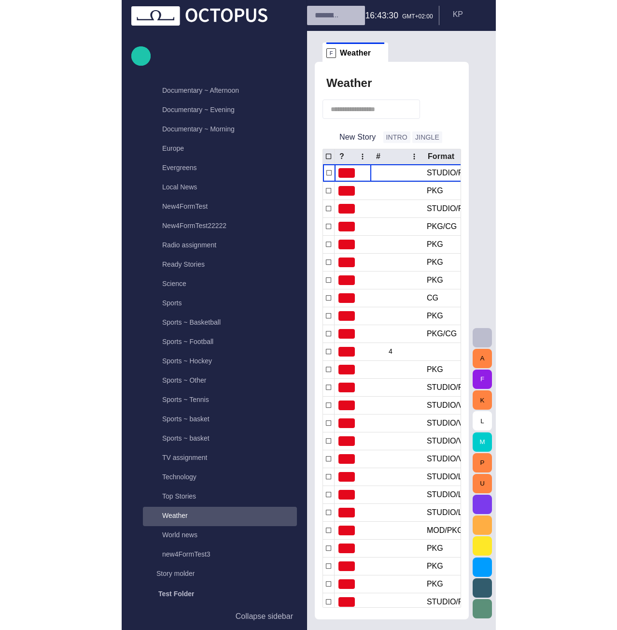
scroll to position [802, 0]
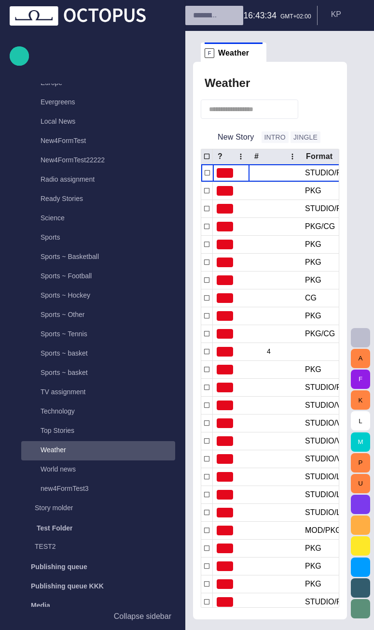
click at [59, 473] on p "World news" at bounding box center [58, 469] width 35 height 10
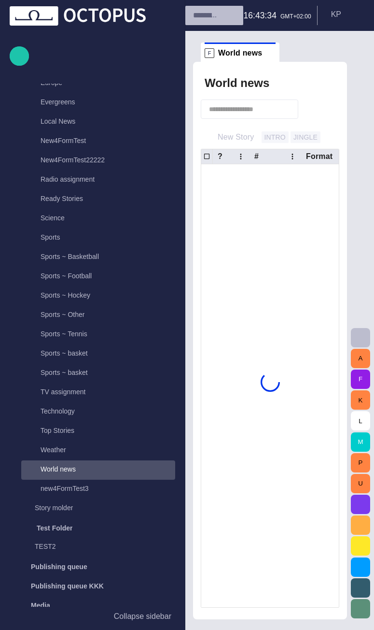
click at [76, 483] on p "new4FormTest3" at bounding box center [65, 488] width 48 height 10
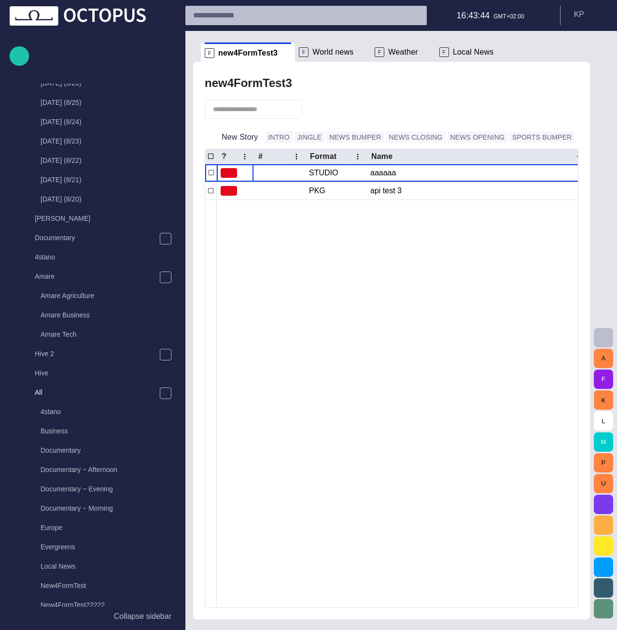
scroll to position [356, 0]
click at [62, 259] on div "4stano" at bounding box center [98, 258] width 154 height 14
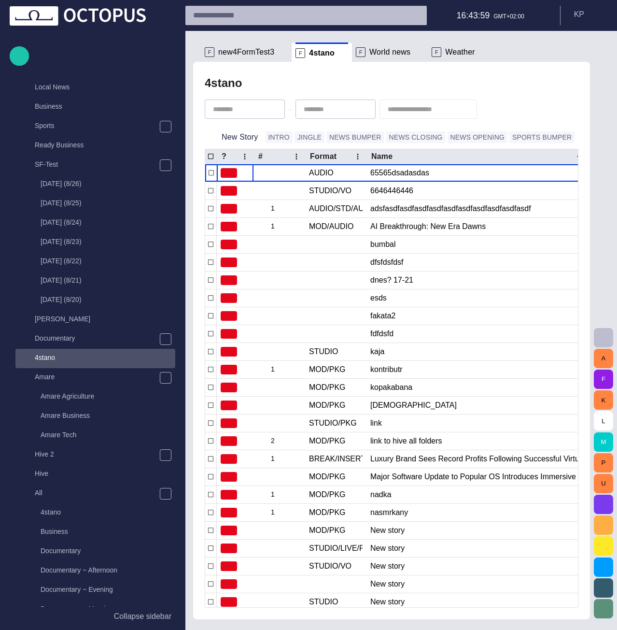
scroll to position [183, 0]
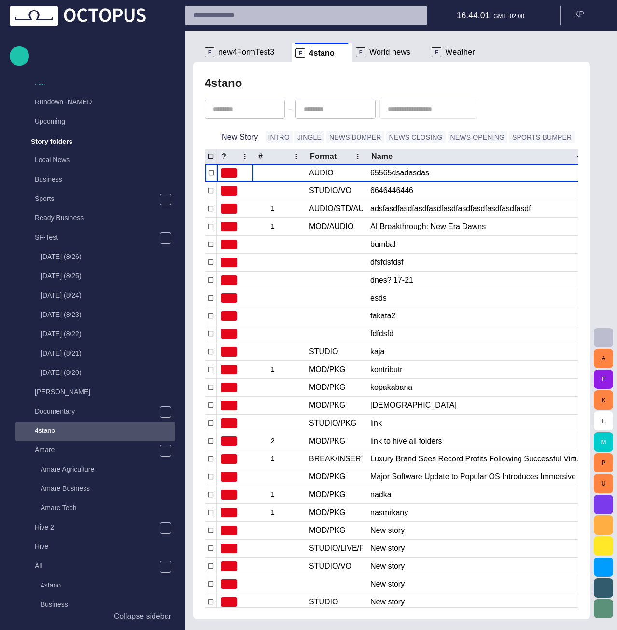
click at [69, 232] on div "SF-Test" at bounding box center [90, 237] width 138 height 14
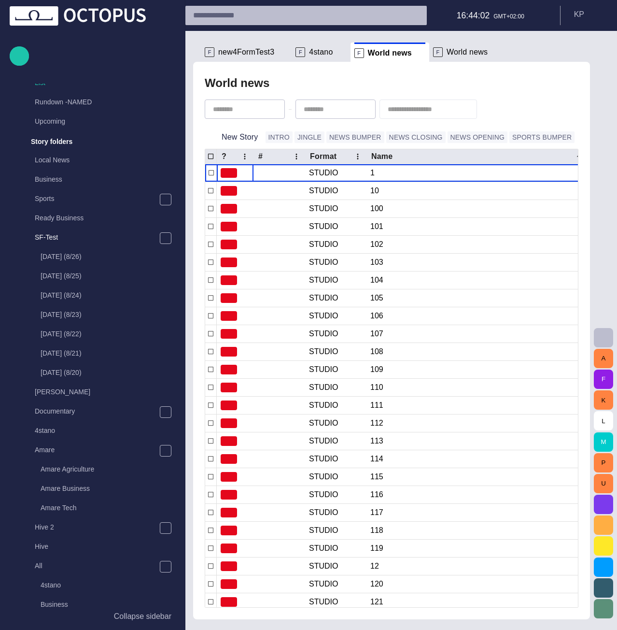
scroll to position [328, 0]
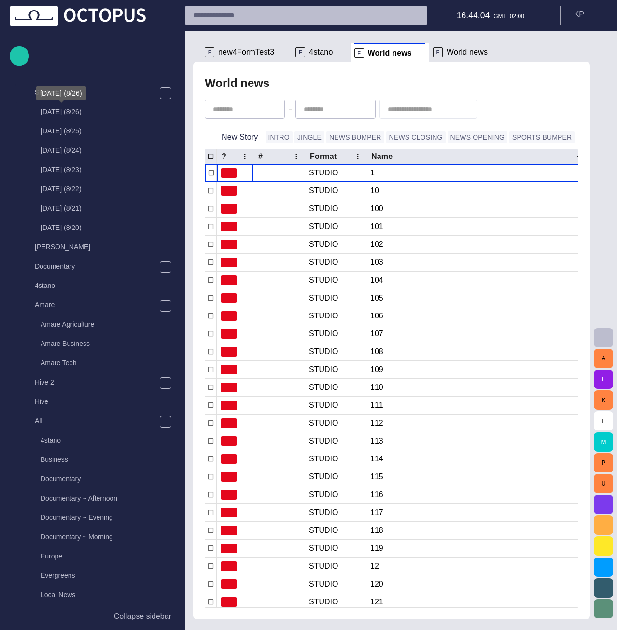
click at [59, 116] on p "[DATE] (8/26)" at bounding box center [61, 112] width 41 height 10
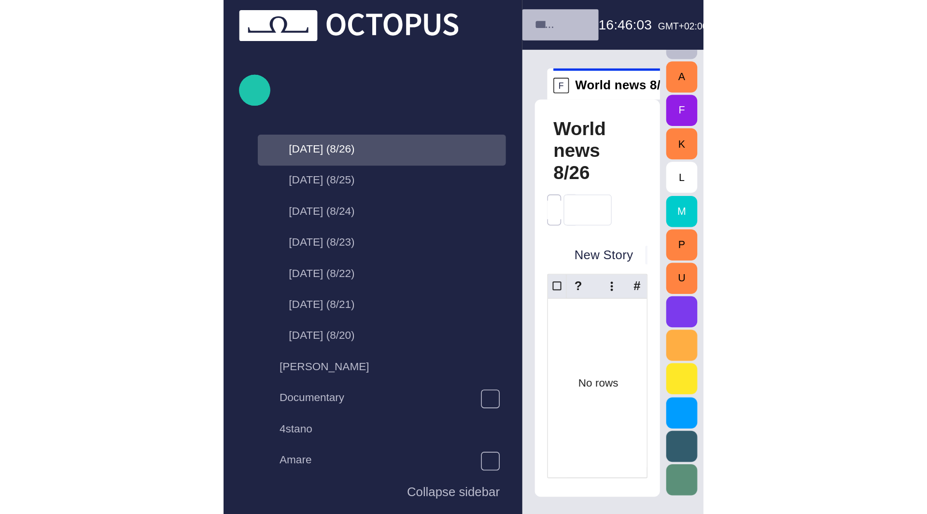
scroll to position [348, 0]
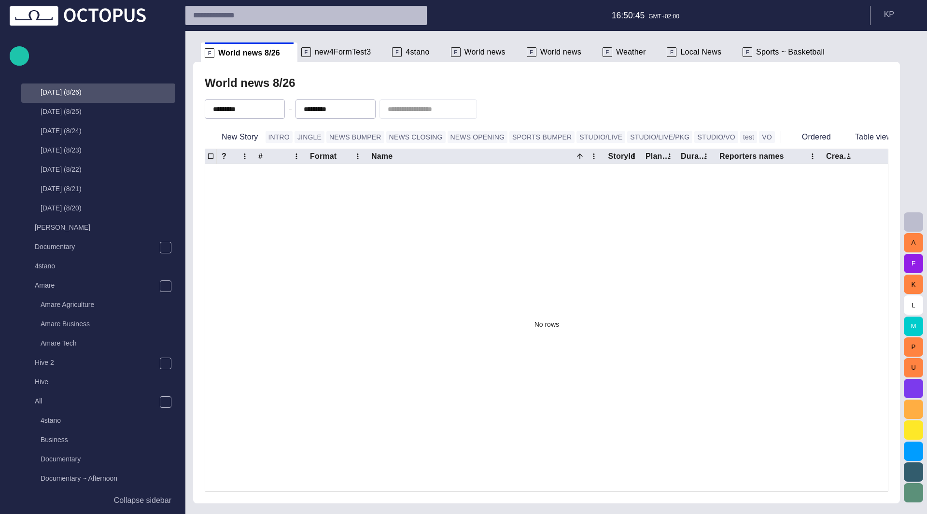
click at [282, 57] on div "F new4FormTest3" at bounding box center [342, 51] width 83 height 19
click at [282, 55] on span at bounding box center [289, 53] width 10 height 10
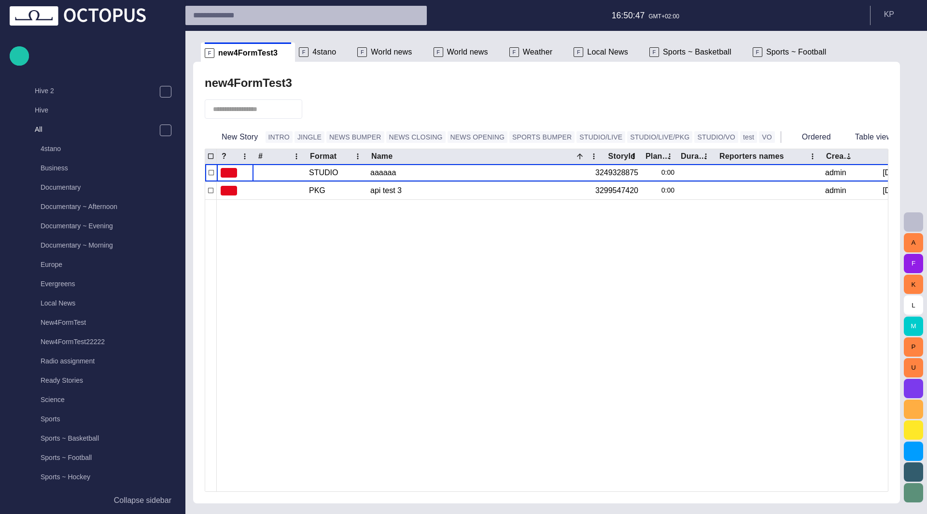
scroll to position [657, 0]
click at [281, 55] on span at bounding box center [286, 53] width 10 height 10
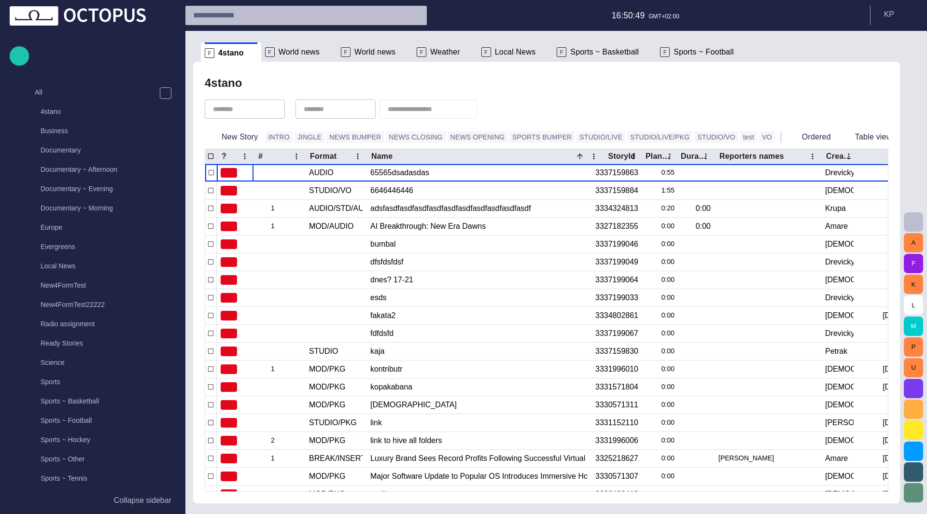
scroll to position [521, 0]
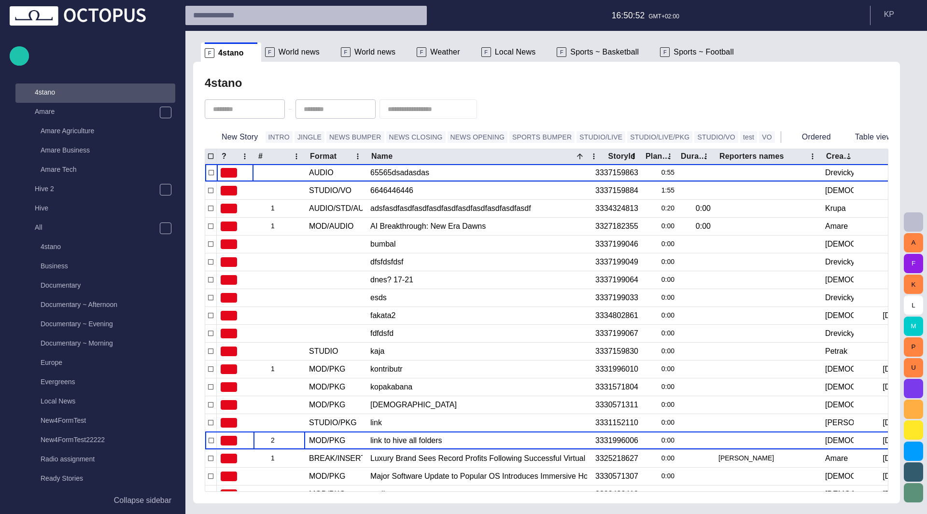
click at [0, 0] on span "button" at bounding box center [0, 0] width 0 height 0
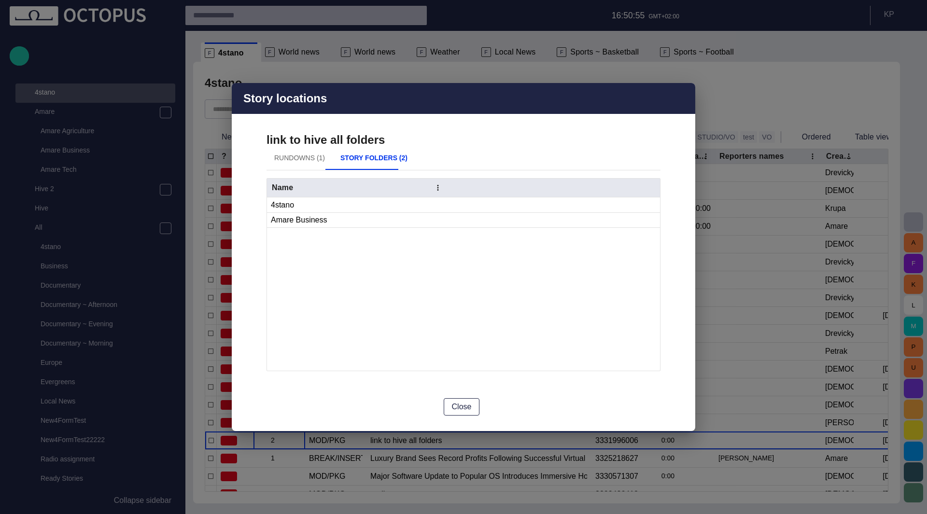
click at [282, 158] on button "Rundowns (1)" at bounding box center [300, 158] width 66 height 23
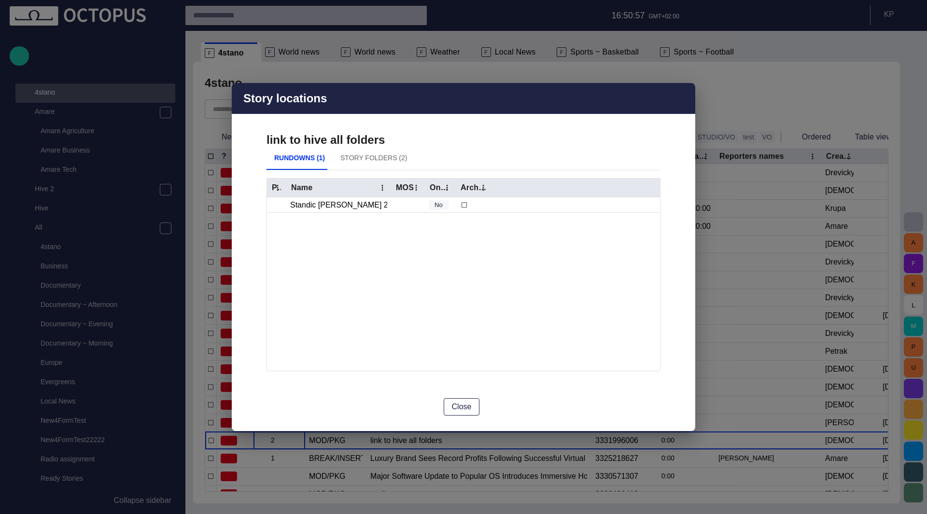
click at [282, 99] on span "button" at bounding box center [682, 99] width 12 height 12
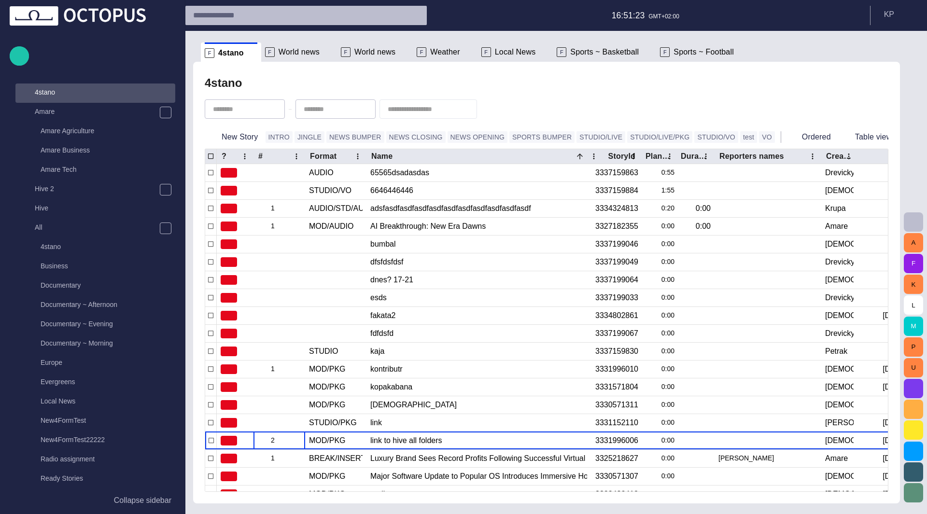
click at [249, 53] on span at bounding box center [253, 53] width 10 height 10
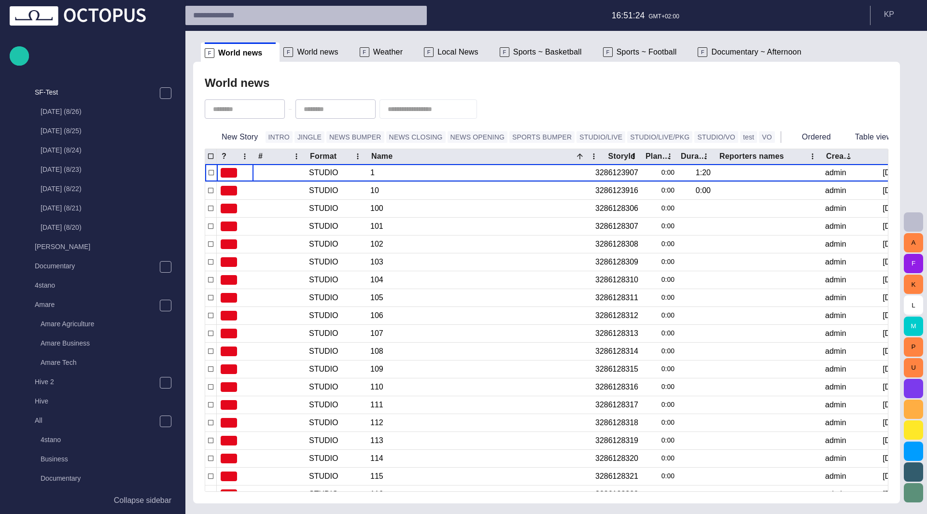
click at [266, 53] on span at bounding box center [271, 53] width 10 height 10
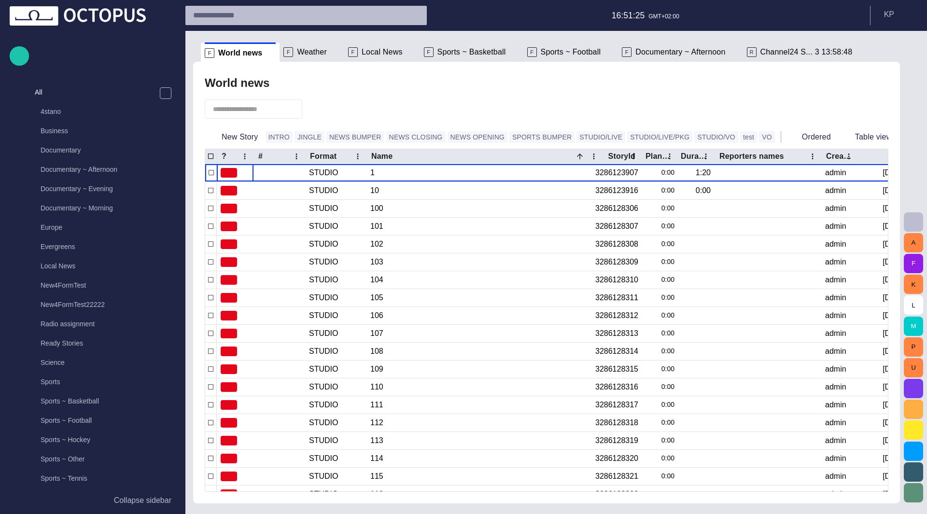
click at [266, 53] on span at bounding box center [271, 53] width 10 height 10
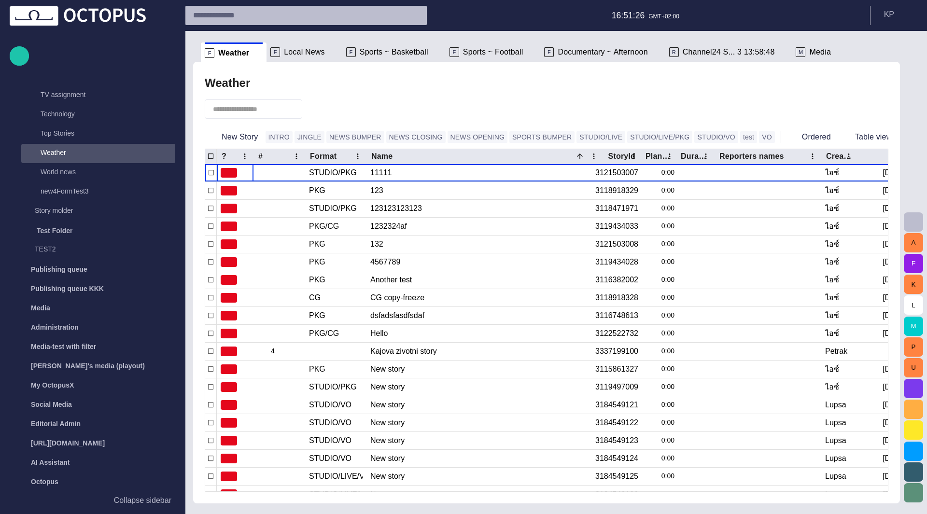
click at [259, 55] on span at bounding box center [258, 53] width 10 height 10
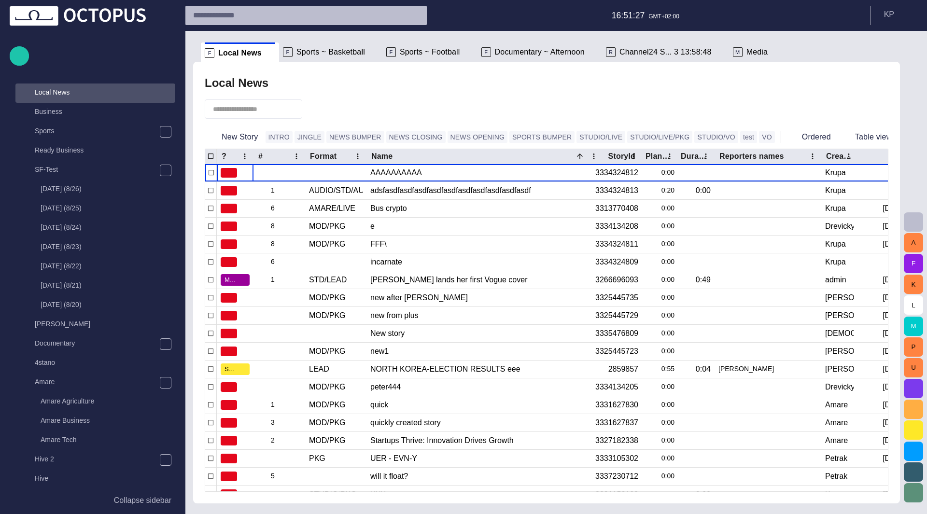
click at [266, 55] on span at bounding box center [271, 53] width 10 height 10
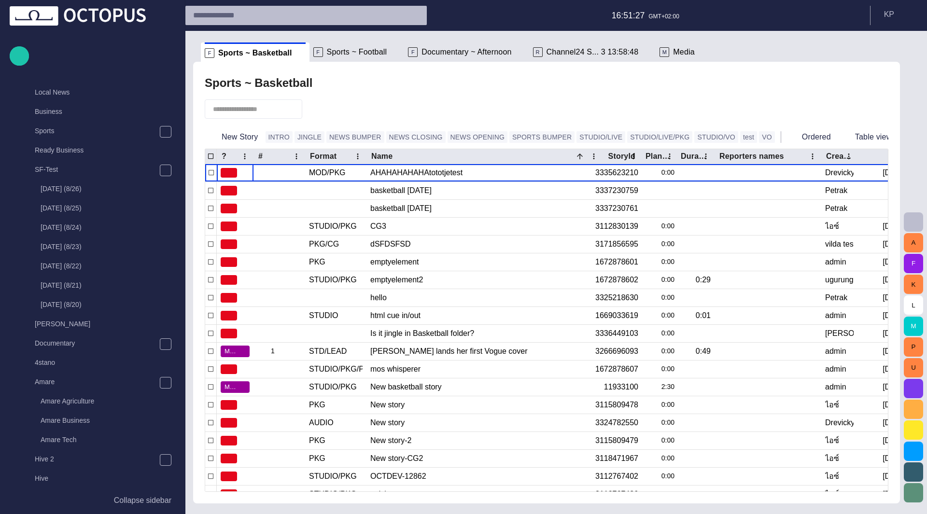
scroll to position [657, 0]
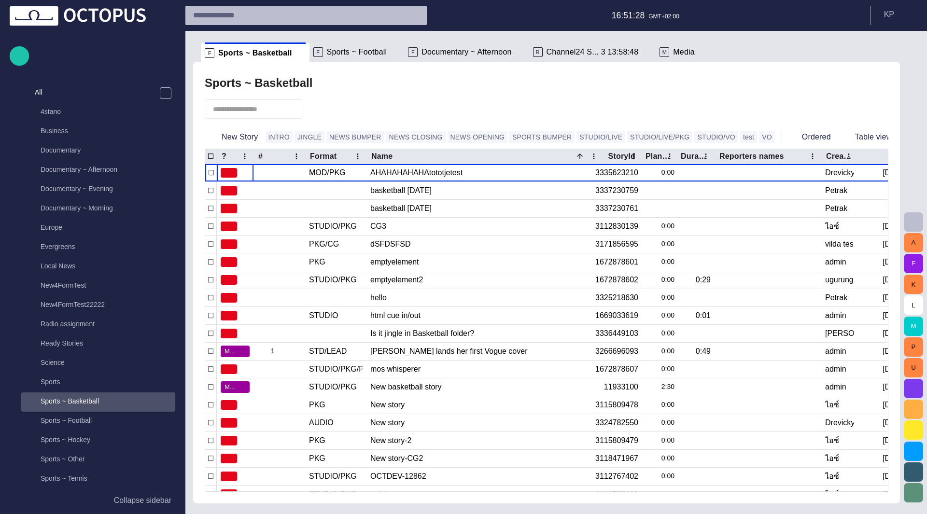
click at [282, 54] on span at bounding box center [301, 53] width 10 height 10
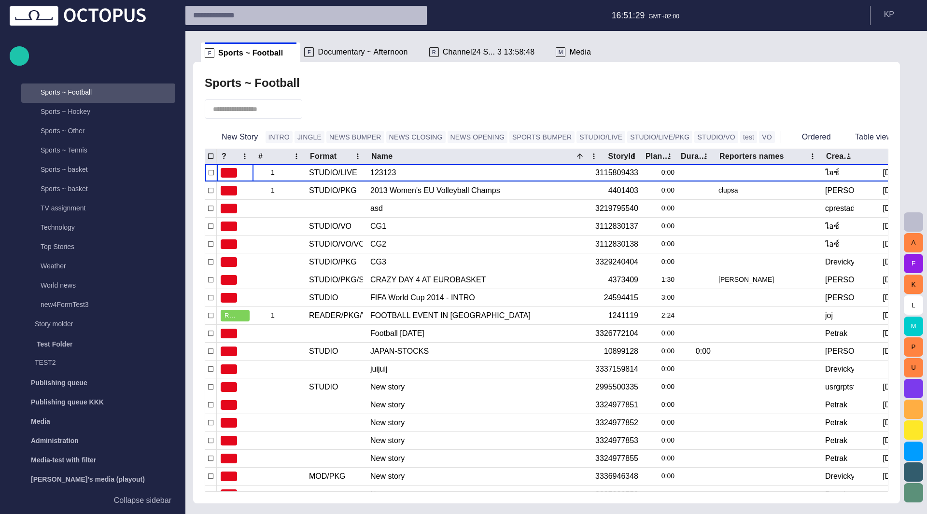
click at [282, 56] on span at bounding box center [292, 53] width 10 height 10
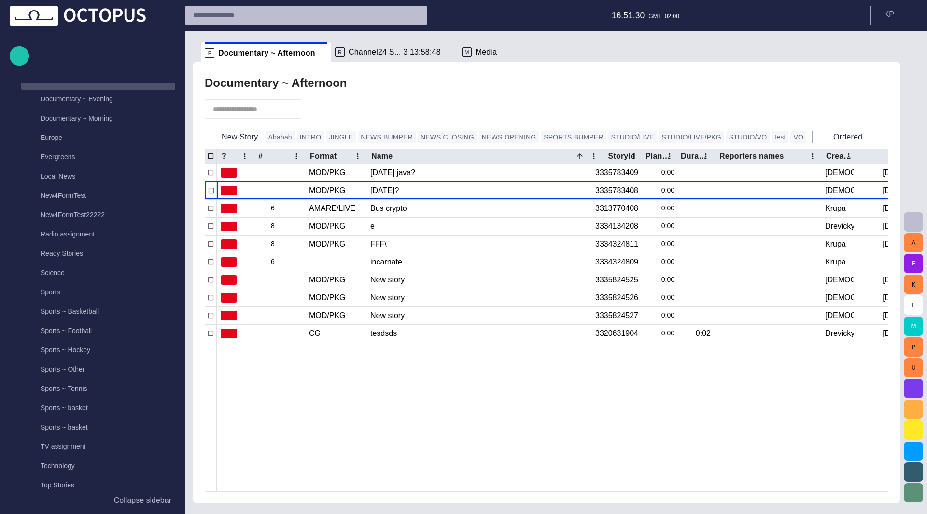
scroll to position [734, 0]
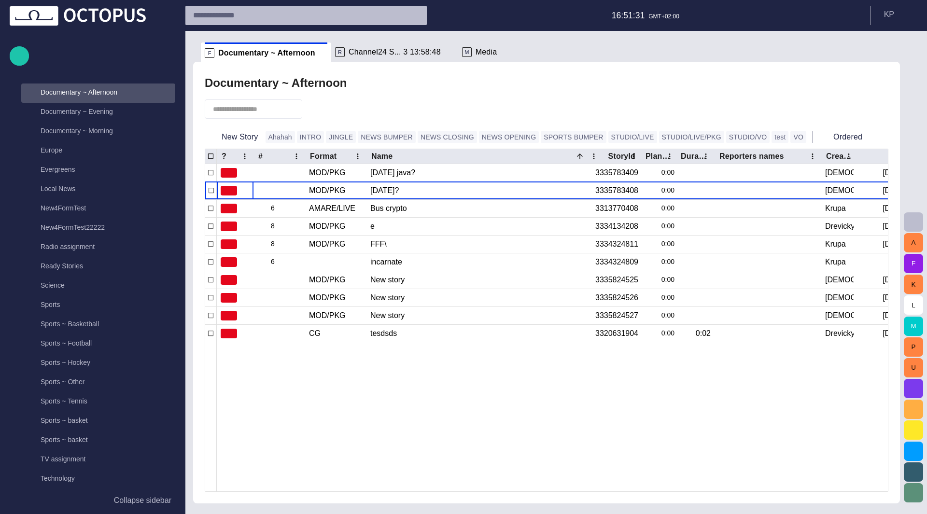
click at [282, 56] on span at bounding box center [324, 53] width 10 height 10
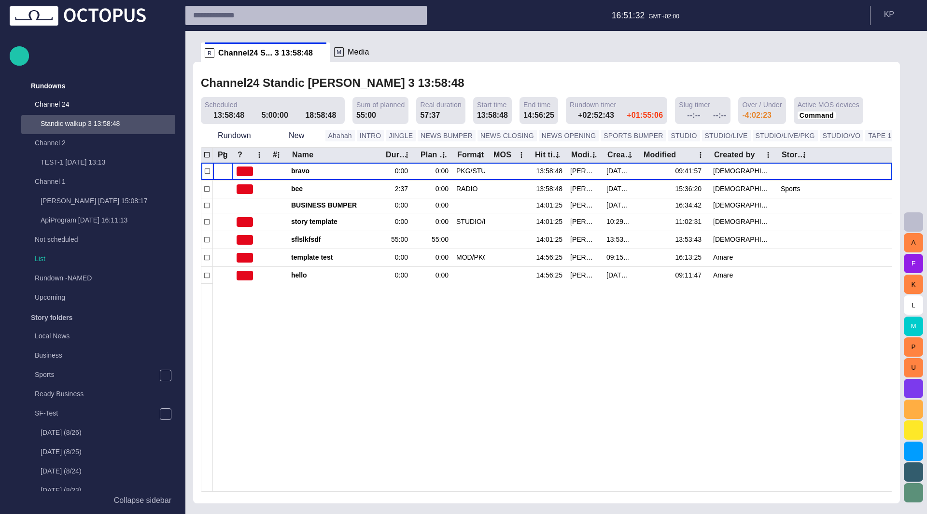
scroll to position [0, 0]
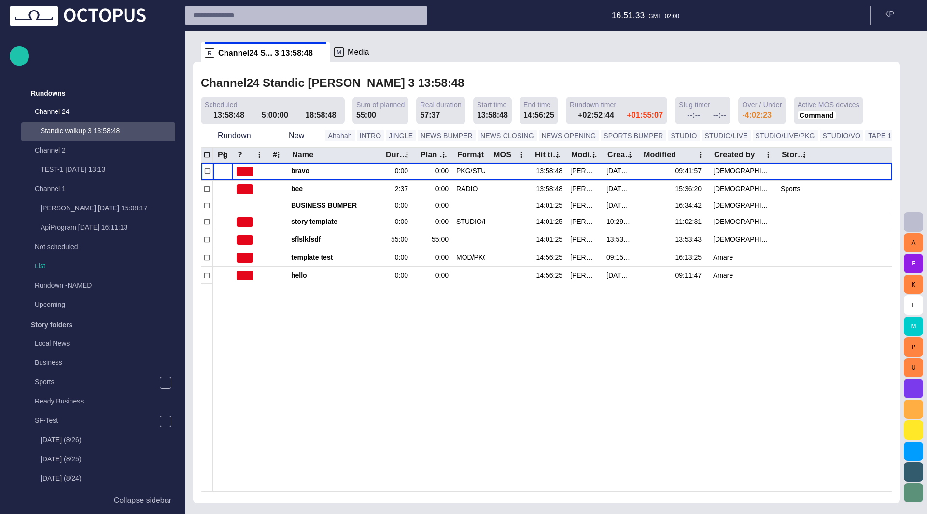
click at [282, 56] on span at bounding box center [322, 53] width 10 height 10
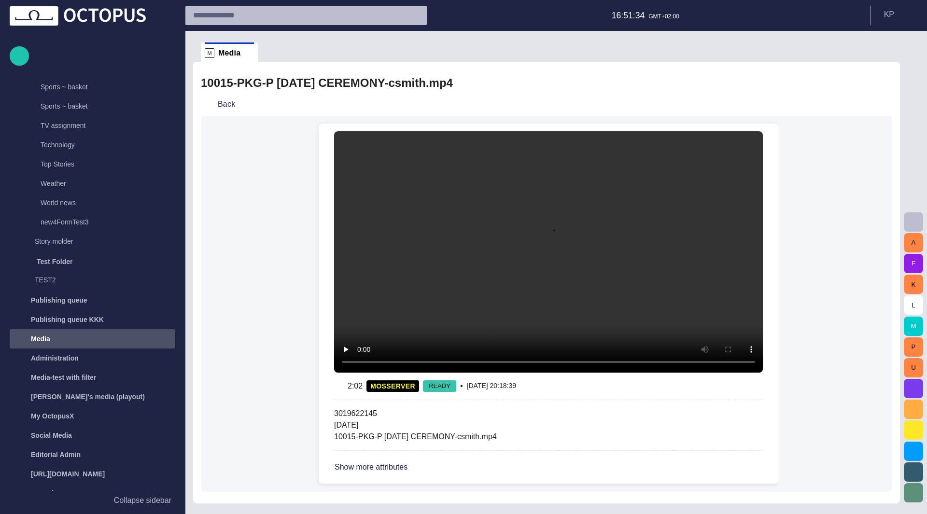
scroll to position [1098, 0]
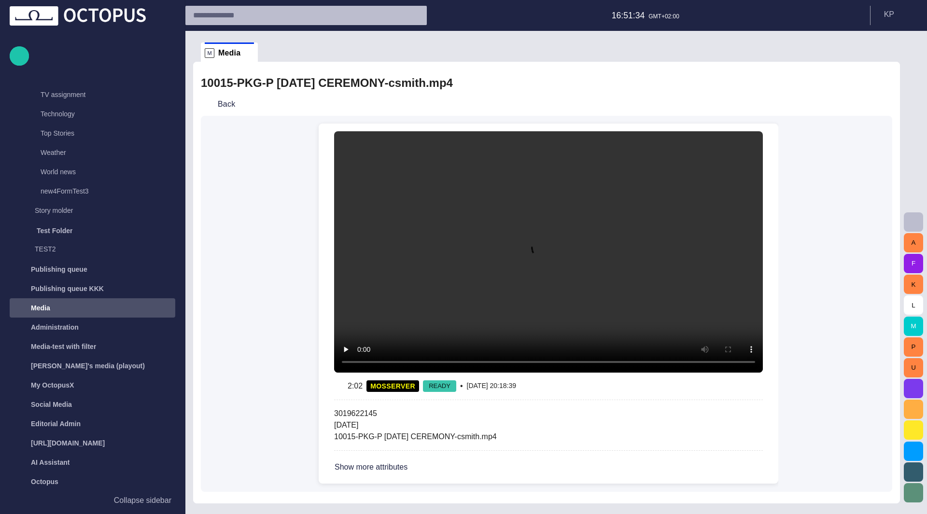
click at [249, 50] on span at bounding box center [249, 53] width 10 height 10
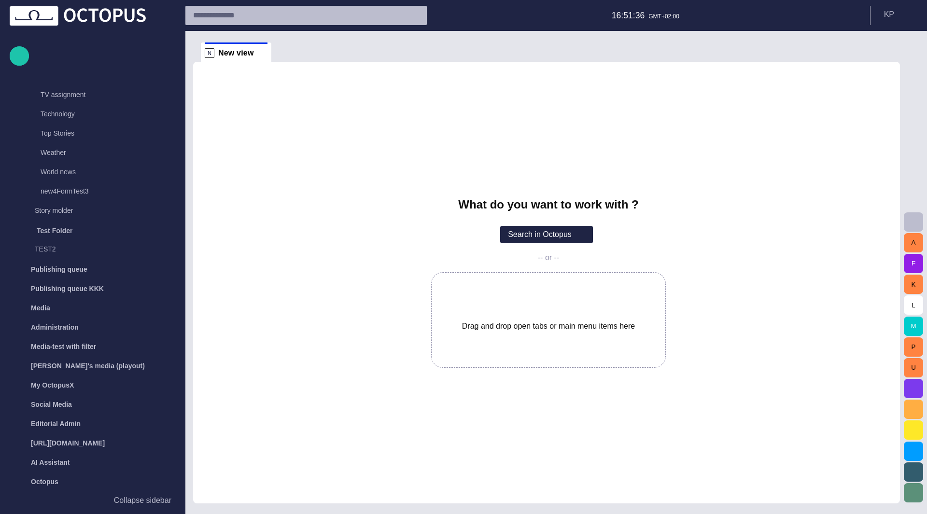
click at [70, 292] on p "Publishing queue KKK" at bounding box center [67, 289] width 73 height 10
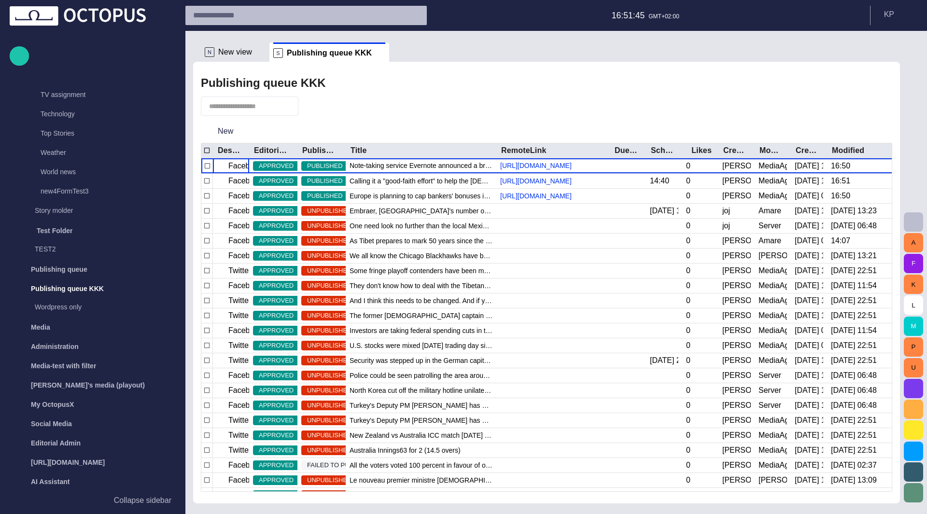
click at [282, 103] on span "button" at bounding box center [864, 106] width 12 height 12
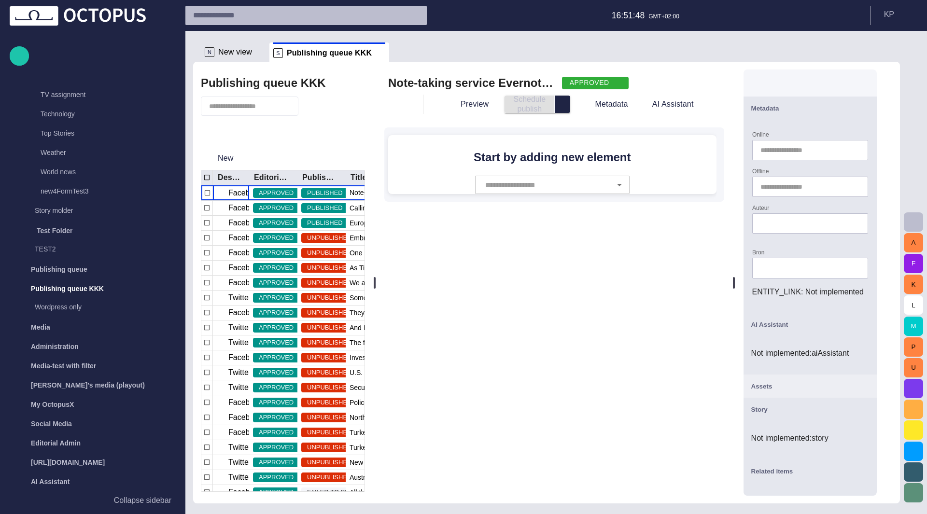
drag, startPoint x: 543, startPoint y: 275, endPoint x: 240, endPoint y: 276, distance: 302.7
click at [240, 276] on div "Publishing queue KKK New Destination Editorial status Publishing status Title R…" at bounding box center [546, 283] width 707 height 442
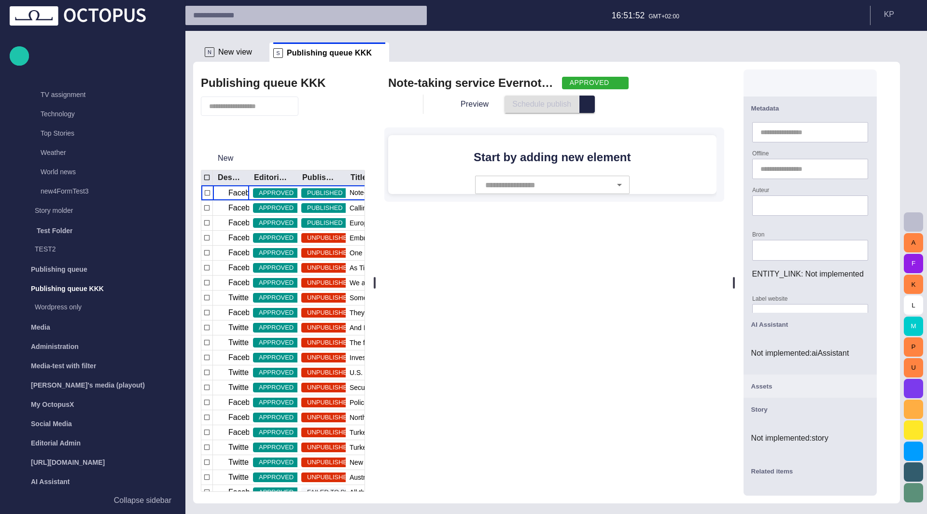
scroll to position [0, 0]
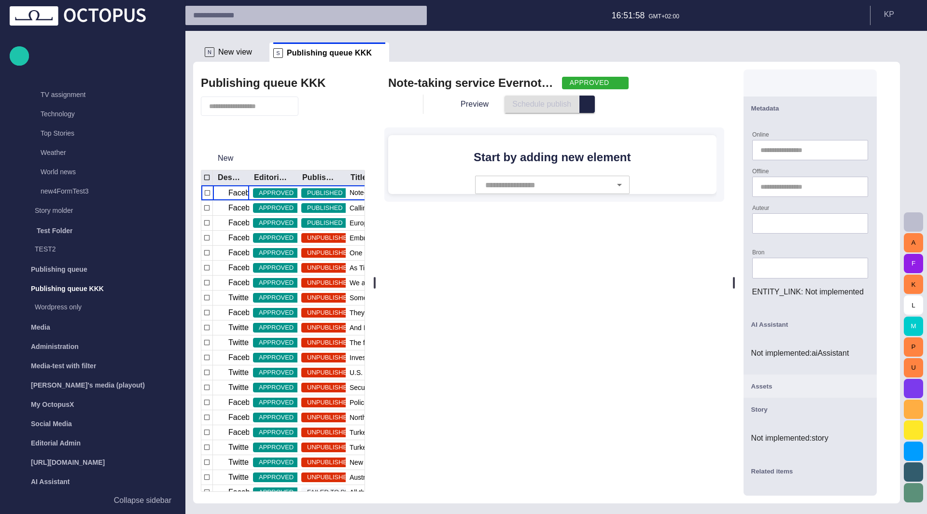
click at [282, 83] on span "button" at bounding box center [617, 83] width 8 height 8
click at [282, 98] on span "DRAFT" at bounding box center [609, 99] width 43 height 12
click at [282, 90] on div "Note-taking service Evernote announced a breach on their network [DATE], and ha…" at bounding box center [554, 82] width 332 height 15
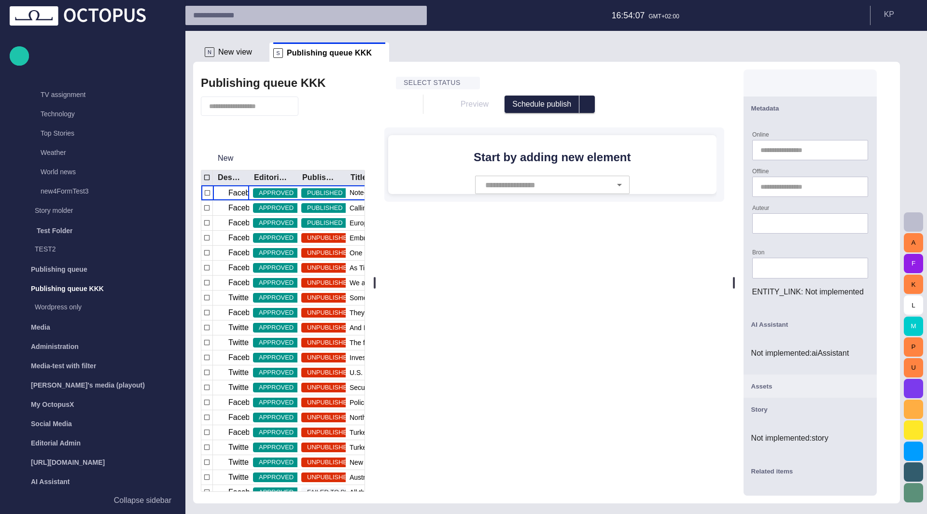
click at [126, 501] on p "Collapse sidebar" at bounding box center [142, 501] width 57 height 12
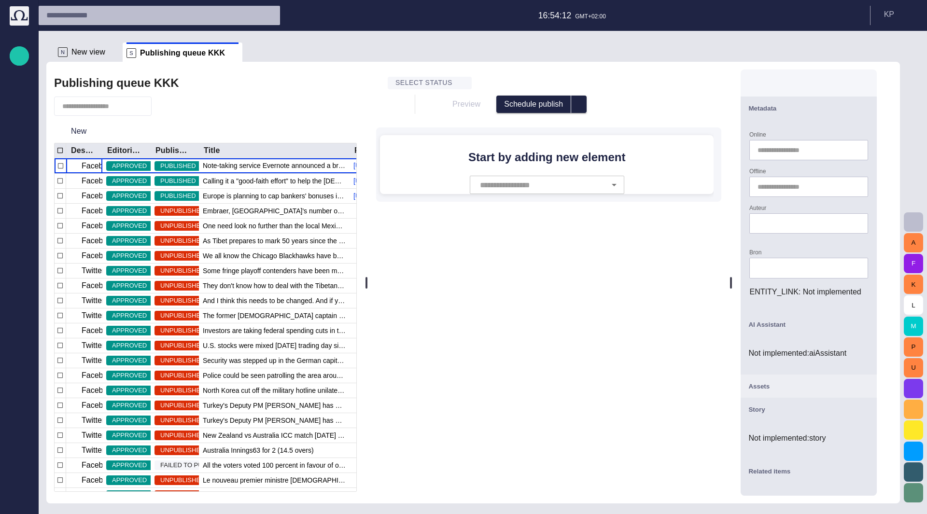
drag, startPoint x: 272, startPoint y: 270, endPoint x: 370, endPoint y: 330, distance: 114.9
click at [282, 330] on div at bounding box center [367, 283] width 4 height 442
